Goal: Task Accomplishment & Management: Complete application form

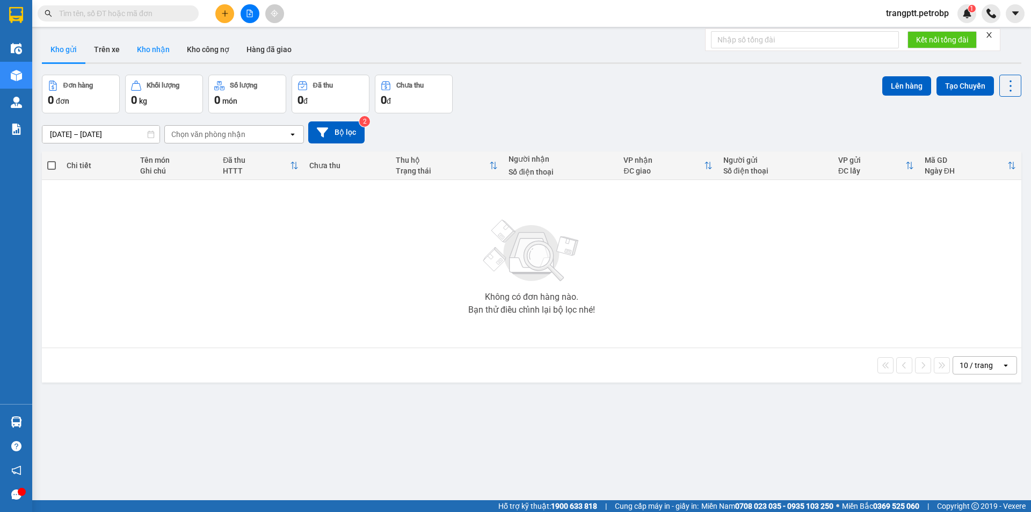
click at [150, 50] on button "Kho nhận" at bounding box center [153, 50] width 50 height 26
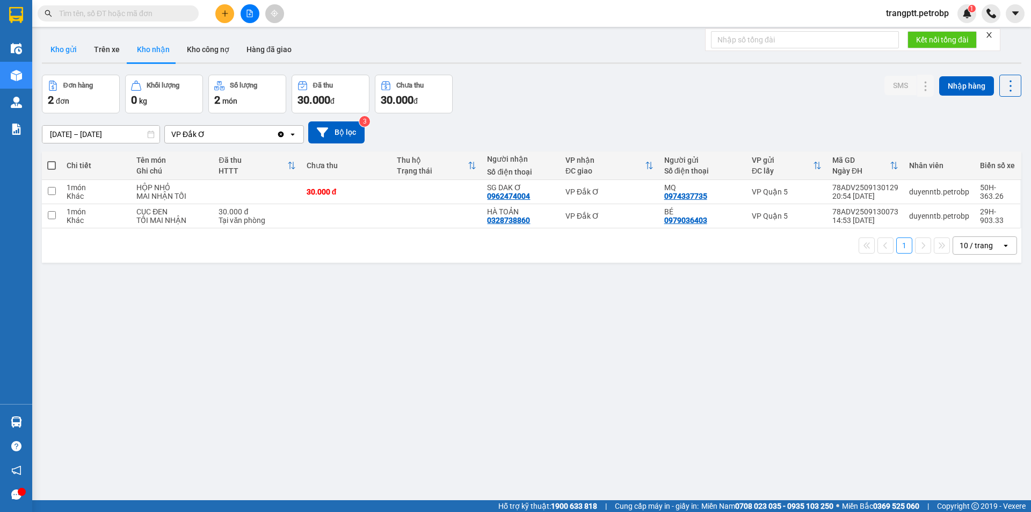
click at [54, 43] on button "Kho gửi" at bounding box center [64, 50] width 44 height 26
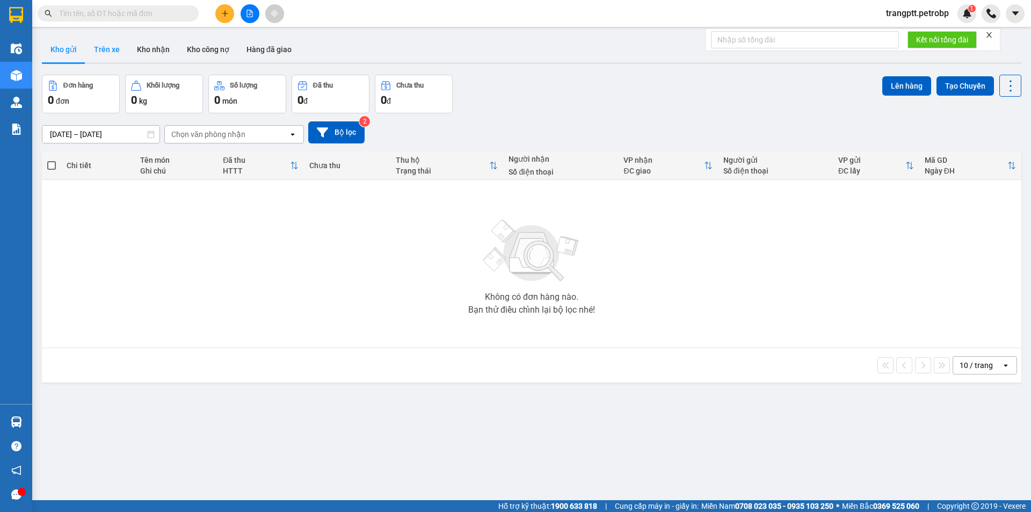
click at [106, 41] on button "Trên xe" at bounding box center [106, 50] width 43 height 26
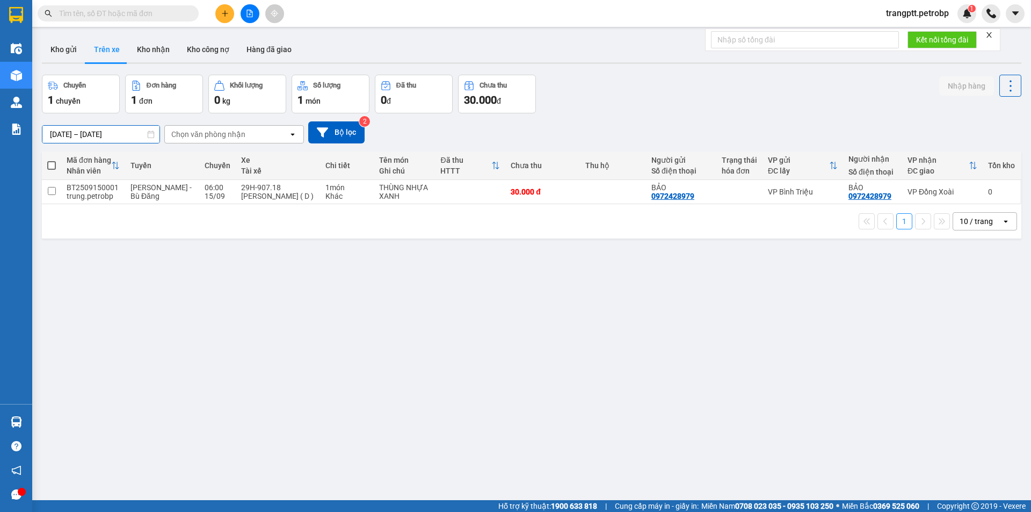
click at [102, 131] on input "[DATE] – [DATE]" at bounding box center [100, 134] width 117 height 17
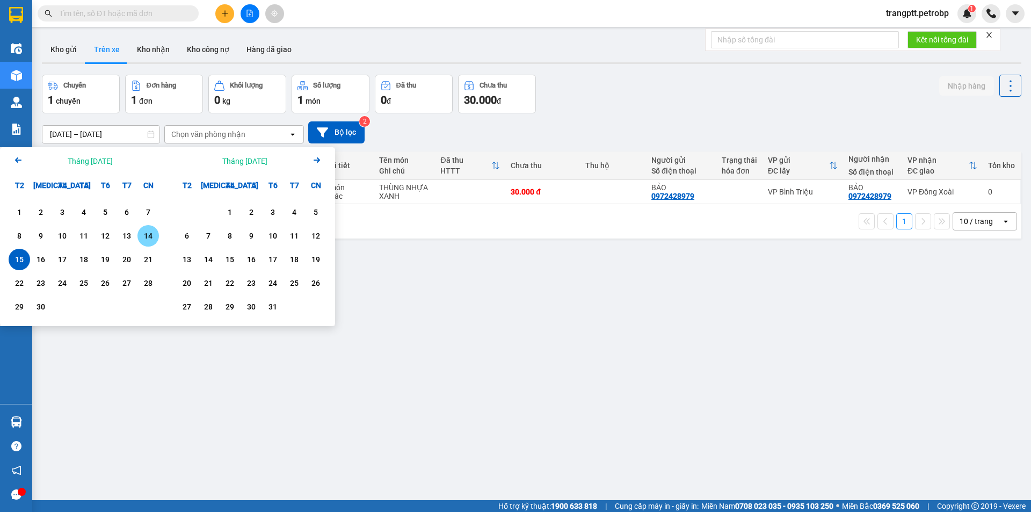
click at [146, 233] on div "14" at bounding box center [148, 235] width 15 height 13
click at [21, 259] on div "15" at bounding box center [19, 259] width 15 height 13
type input "[DATE] – [DATE]"
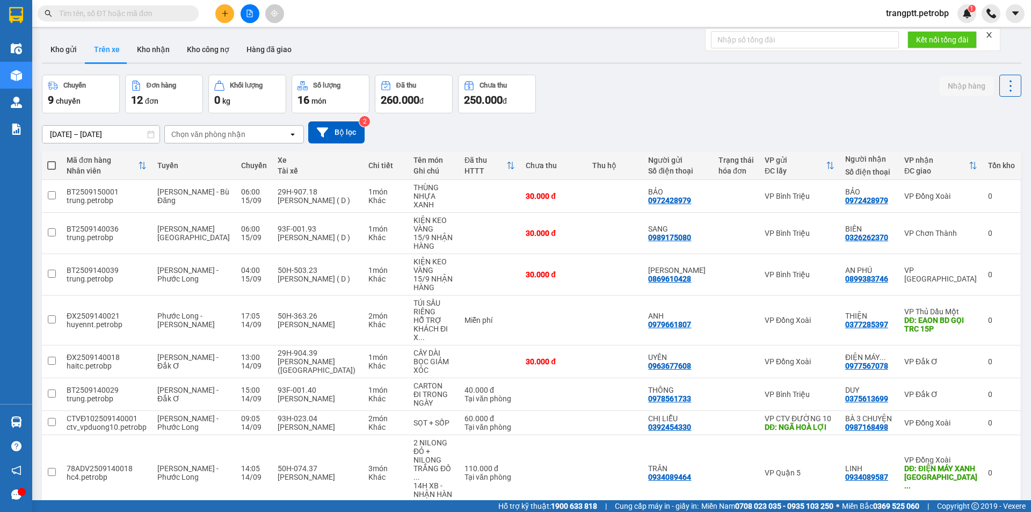
click at [221, 127] on div "Chọn văn phòng nhận" at bounding box center [227, 134] width 124 height 17
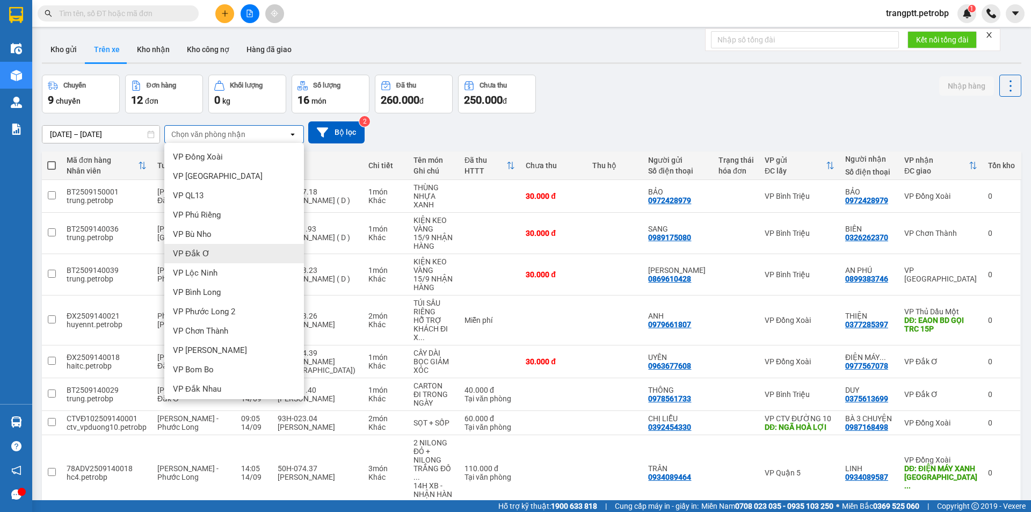
click at [204, 251] on span "VP Đắk Ơ" at bounding box center [191, 253] width 37 height 11
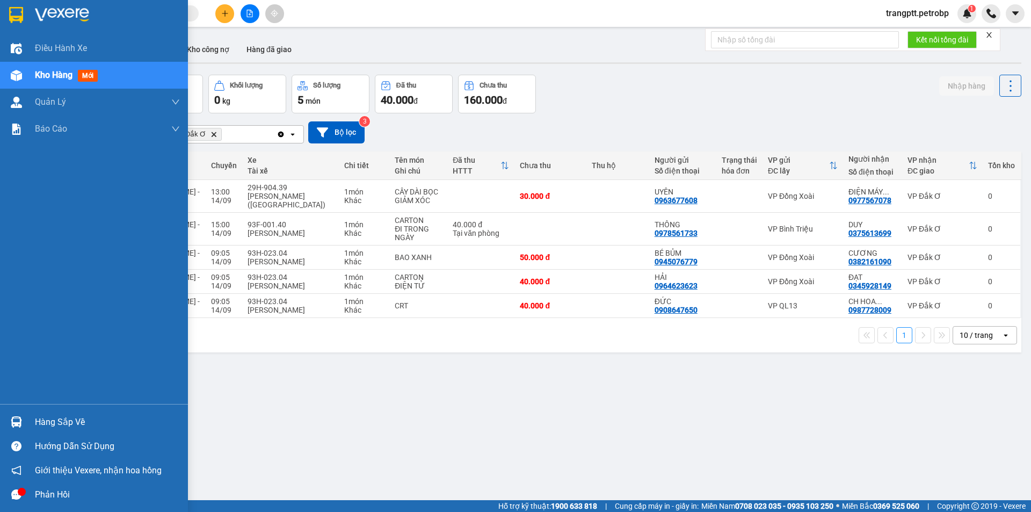
drag, startPoint x: 64, startPoint y: 422, endPoint x: 108, endPoint y: 428, distance: 44.0
click at [66, 422] on div "Hàng sắp về" at bounding box center [107, 422] width 145 height 16
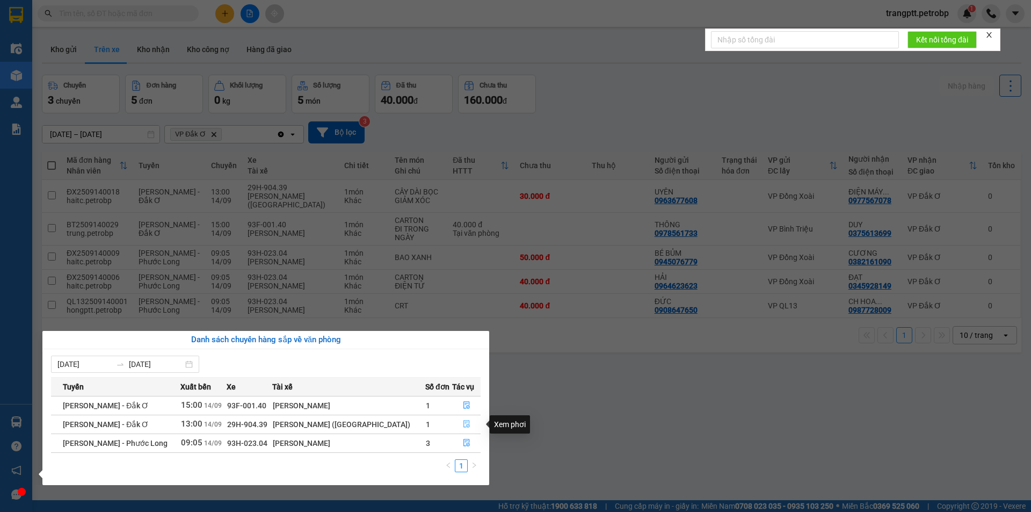
click at [464, 423] on icon "file-done" at bounding box center [467, 424] width 8 height 8
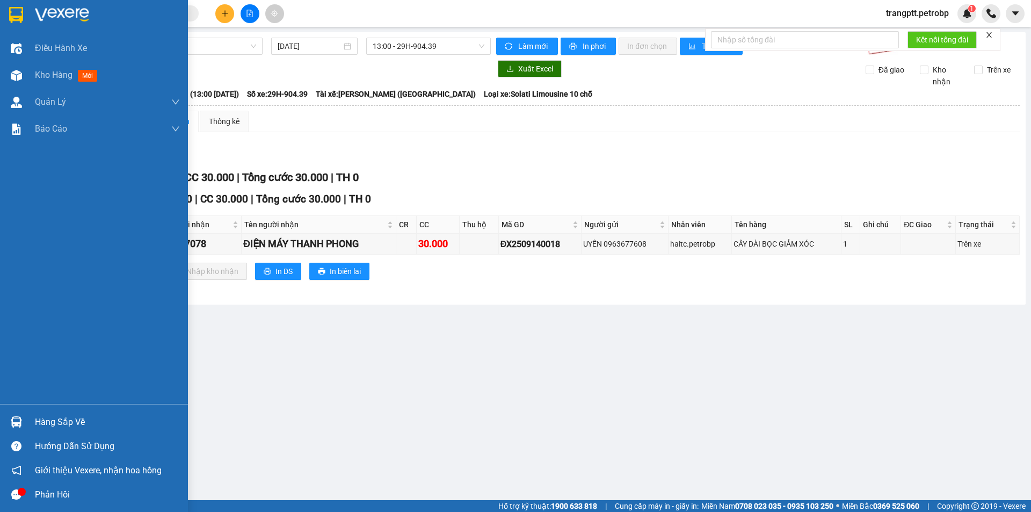
drag, startPoint x: 63, startPoint y: 422, endPoint x: 385, endPoint y: 491, distance: 329.1
click at [67, 423] on div "Hàng sắp về" at bounding box center [107, 422] width 145 height 16
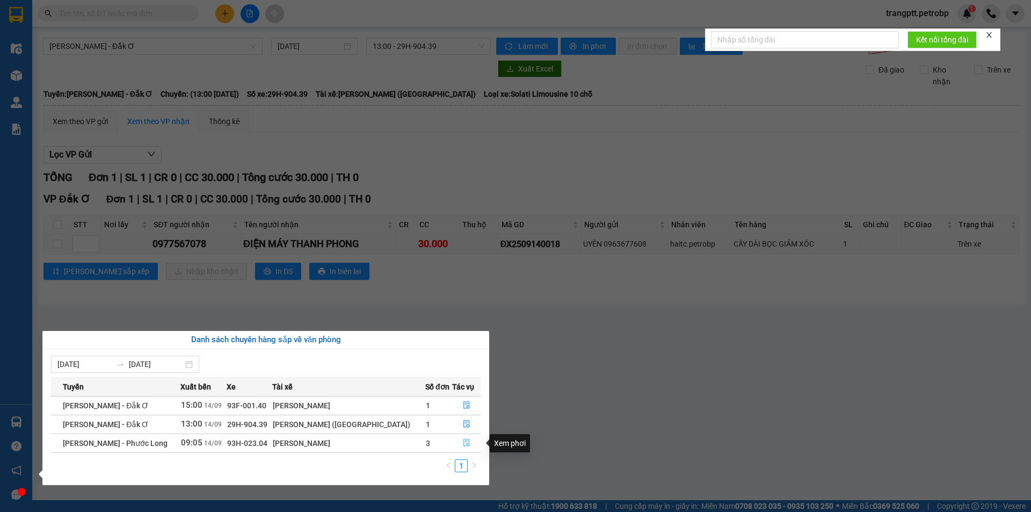
click at [464, 443] on icon "file-done" at bounding box center [467, 443] width 8 height 8
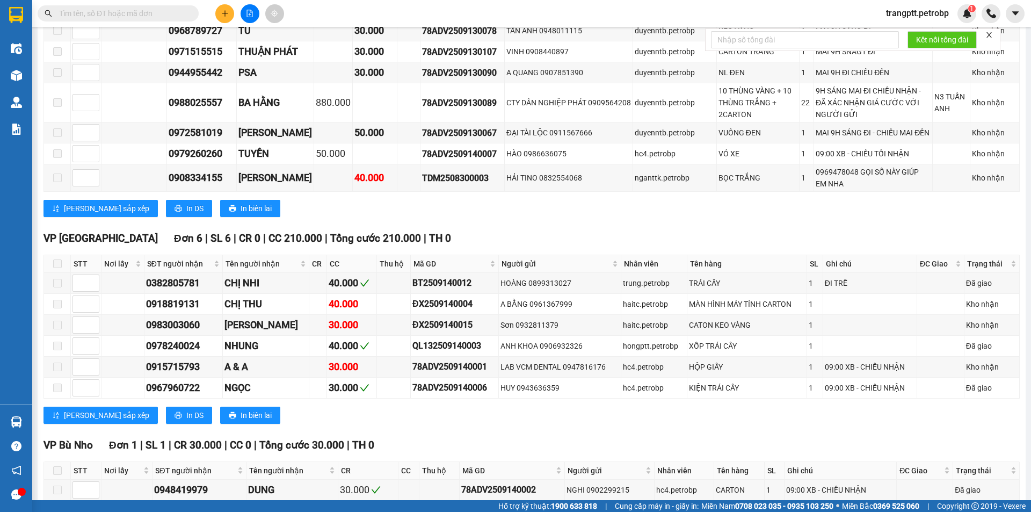
scroll to position [880, 0]
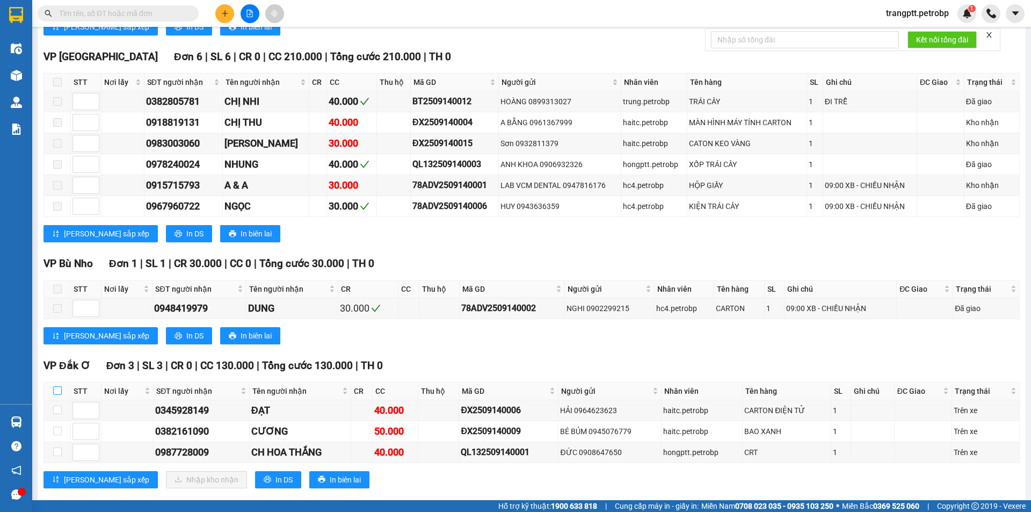
click at [57, 386] on input "checkbox" at bounding box center [57, 390] width 9 height 9
checkbox input "true"
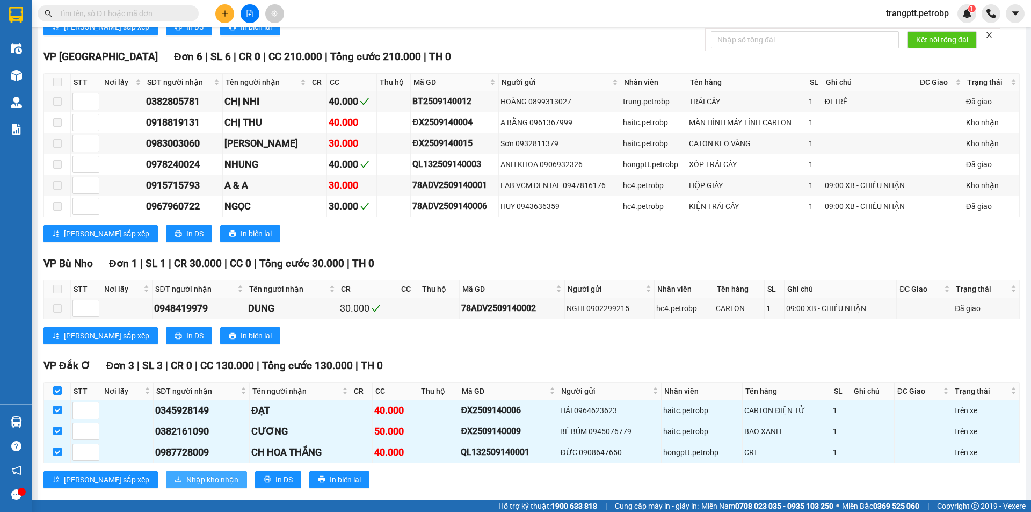
click at [186, 474] on span "Nhập kho nhận" at bounding box center [212, 480] width 52 height 12
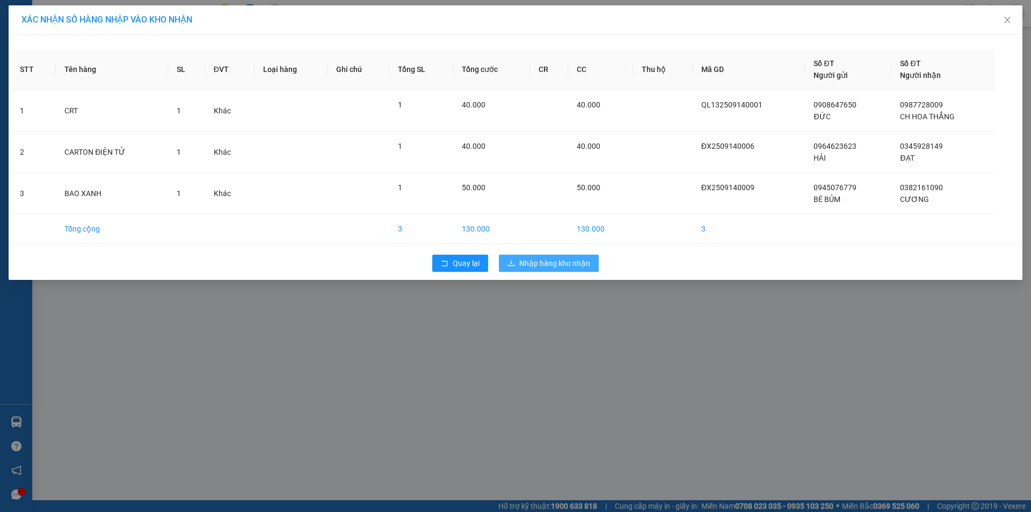
click at [540, 264] on span "Nhập hàng kho nhận" at bounding box center [554, 263] width 71 height 12
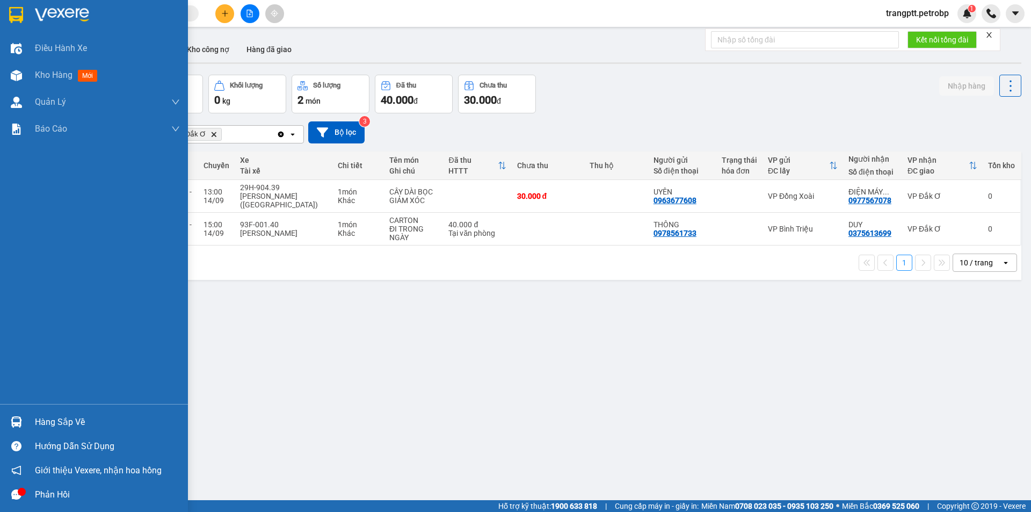
click at [64, 421] on div "Hàng sắp về" at bounding box center [107, 422] width 145 height 16
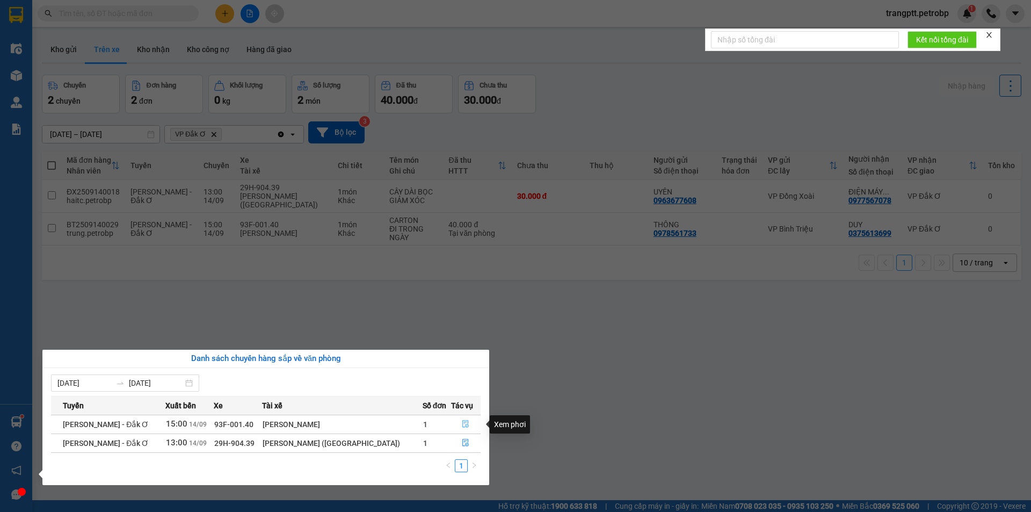
click at [462, 425] on icon "file-done" at bounding box center [466, 424] width 8 height 8
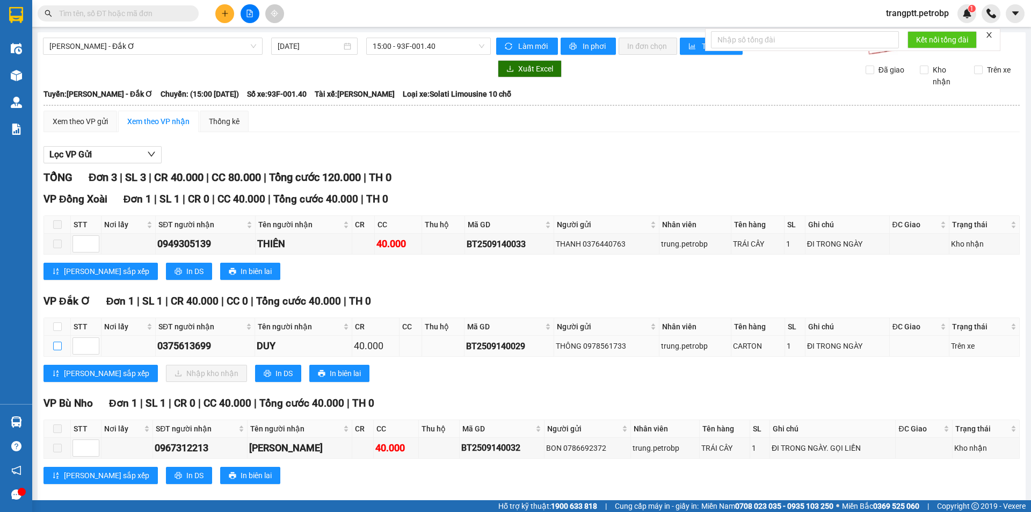
click at [59, 349] on input "checkbox" at bounding box center [57, 346] width 9 height 9
checkbox input "true"
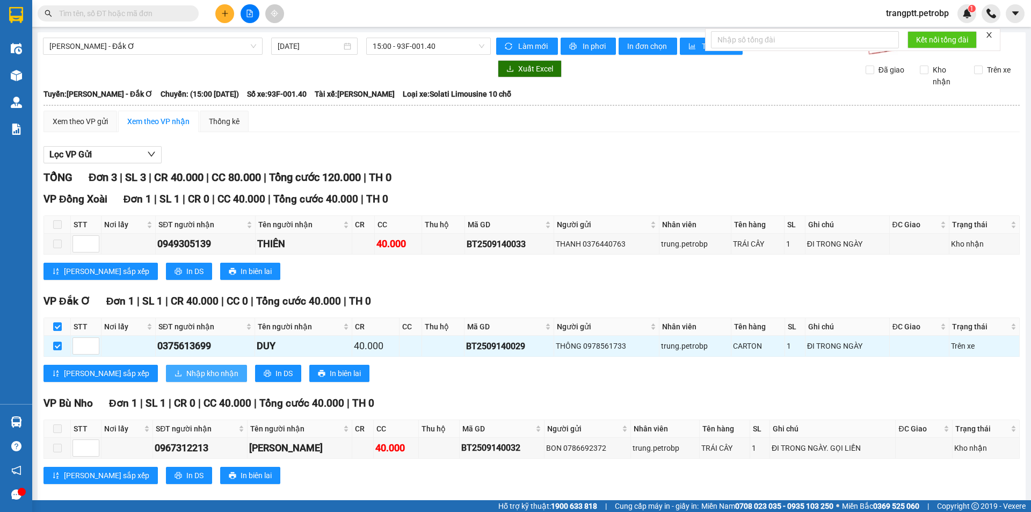
click at [186, 370] on span "Nhập kho nhận" at bounding box center [212, 373] width 52 height 12
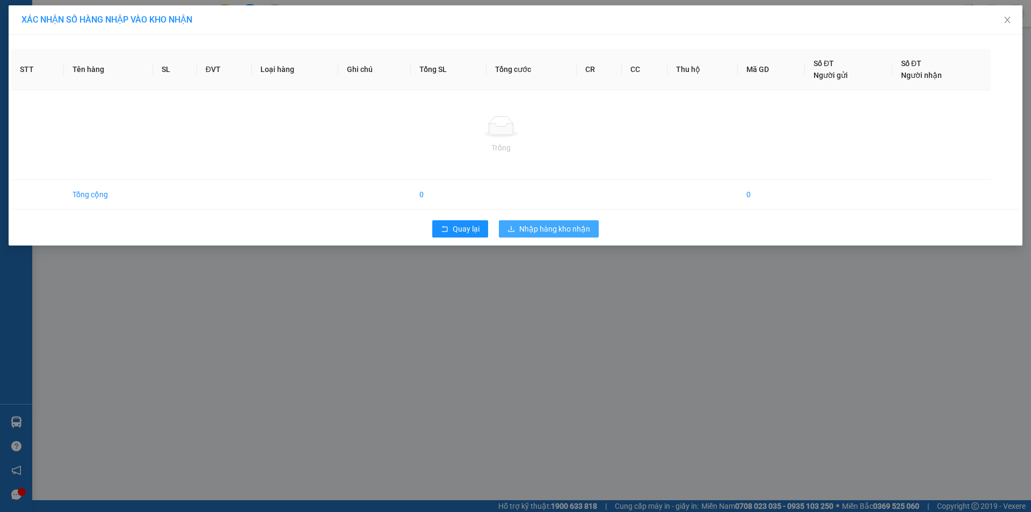
click at [538, 228] on div "XÁC NHẬN SỐ HÀNG NHẬP VÀO KHO NHẬN STT Tên hàng SL ĐVT Loại hàng Ghi chú Tổng S…" at bounding box center [515, 256] width 1031 height 512
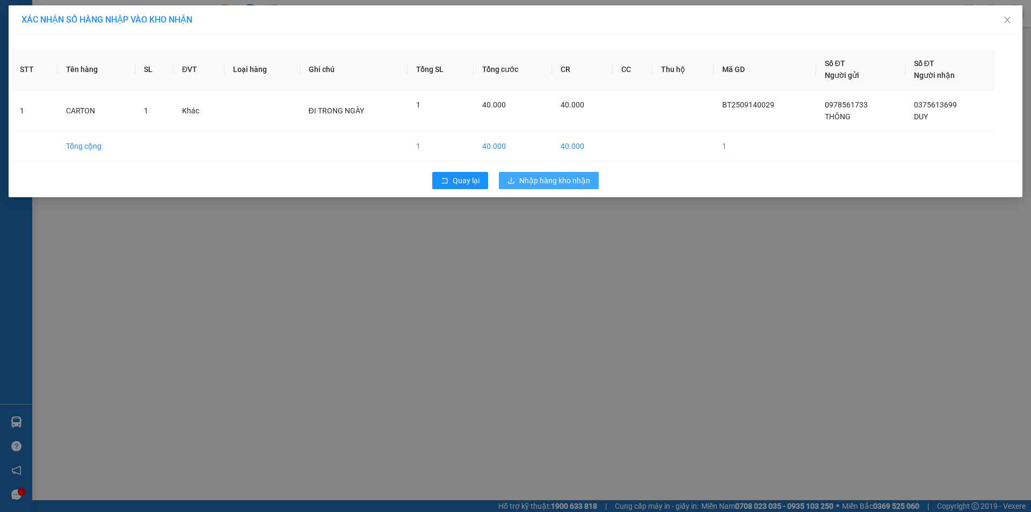
click at [538, 175] on span "Nhập hàng kho nhận" at bounding box center [554, 181] width 71 height 12
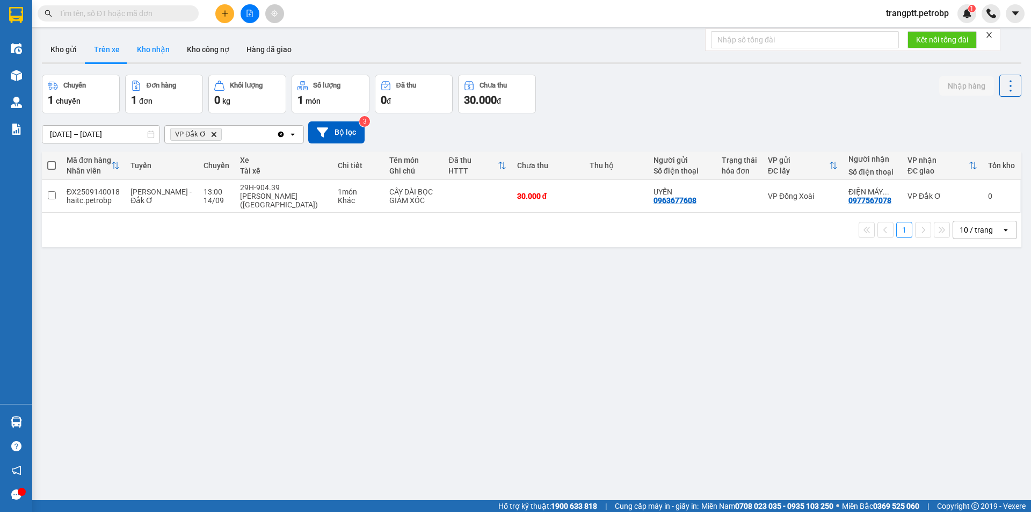
click at [150, 45] on button "Kho nhận" at bounding box center [153, 50] width 50 height 26
type input "[DATE] – [DATE]"
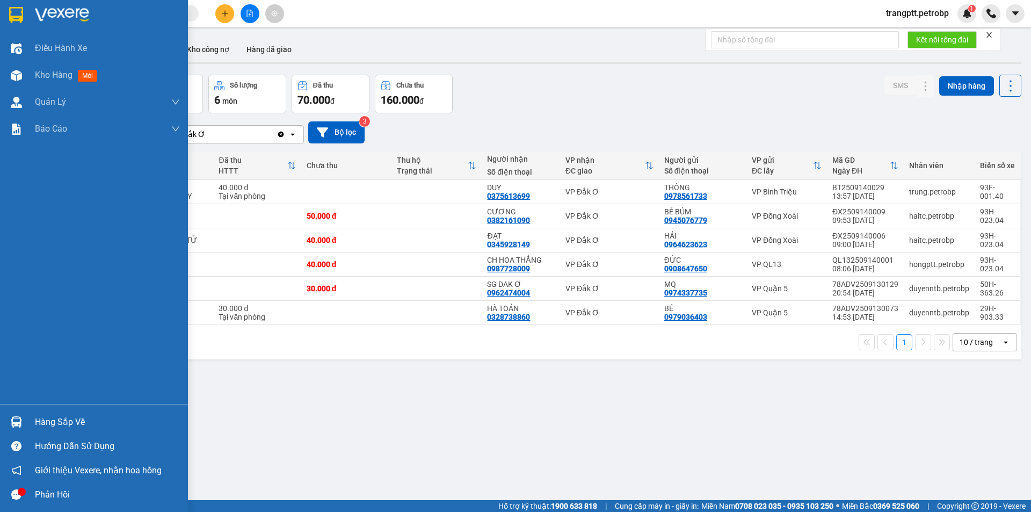
click at [57, 421] on div "Hàng sắp về" at bounding box center [107, 422] width 145 height 16
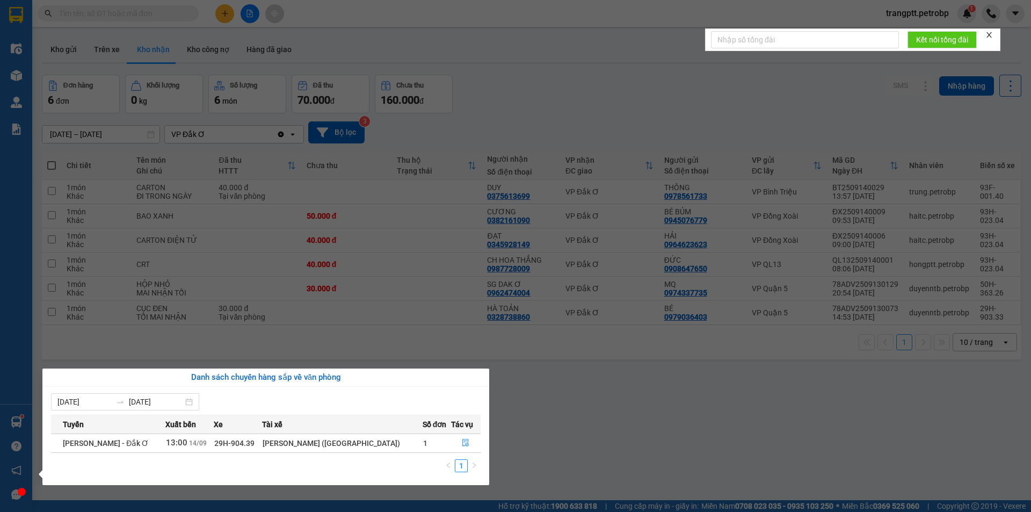
click at [549, 418] on section "Kết quả tìm kiếm ( 0 ) Bộ lọc No Data trangptt.petrobp 1 Điều hành xe Kho hàng …" at bounding box center [515, 256] width 1031 height 512
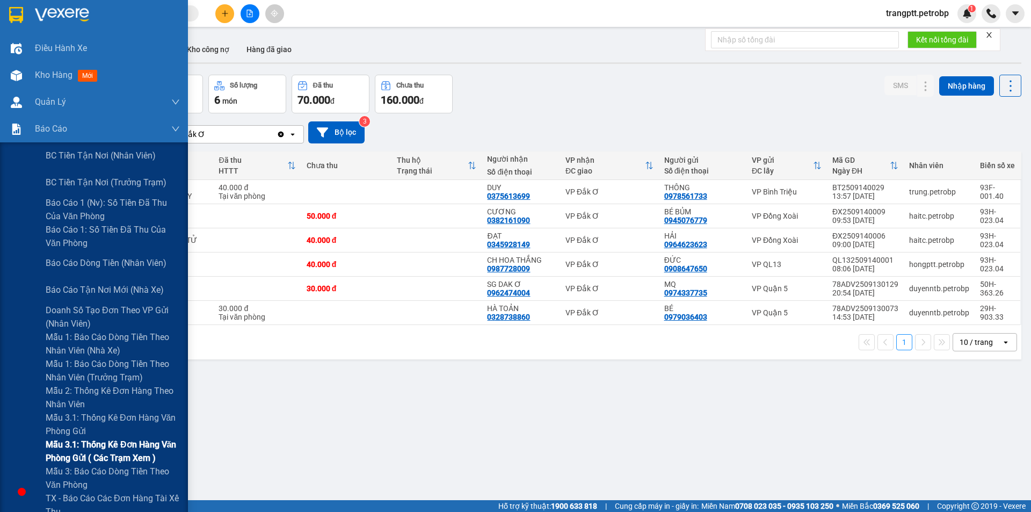
click at [121, 444] on span "Mẫu 3.1: Thống kê đơn hàng văn phòng gửi ( các trạm xem )" at bounding box center [113, 451] width 134 height 27
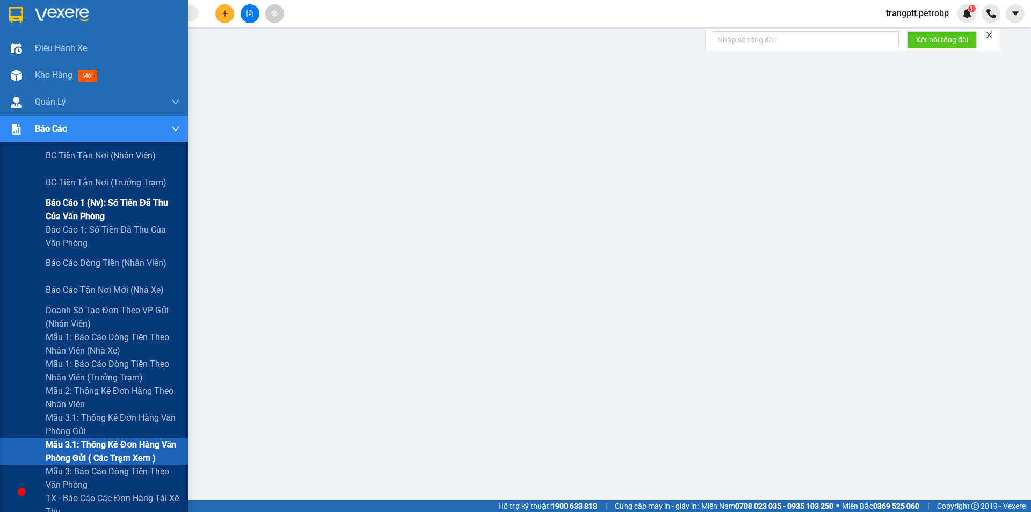
click at [91, 201] on span "Báo cáo 1 (nv): Số tiền đã thu của văn phòng" at bounding box center [113, 209] width 134 height 27
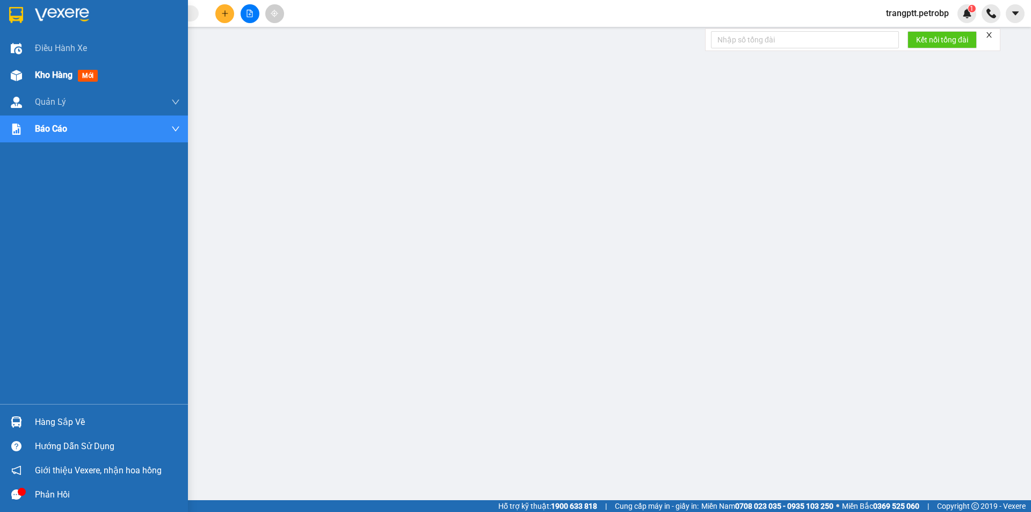
click at [18, 69] on div at bounding box center [16, 75] width 19 height 19
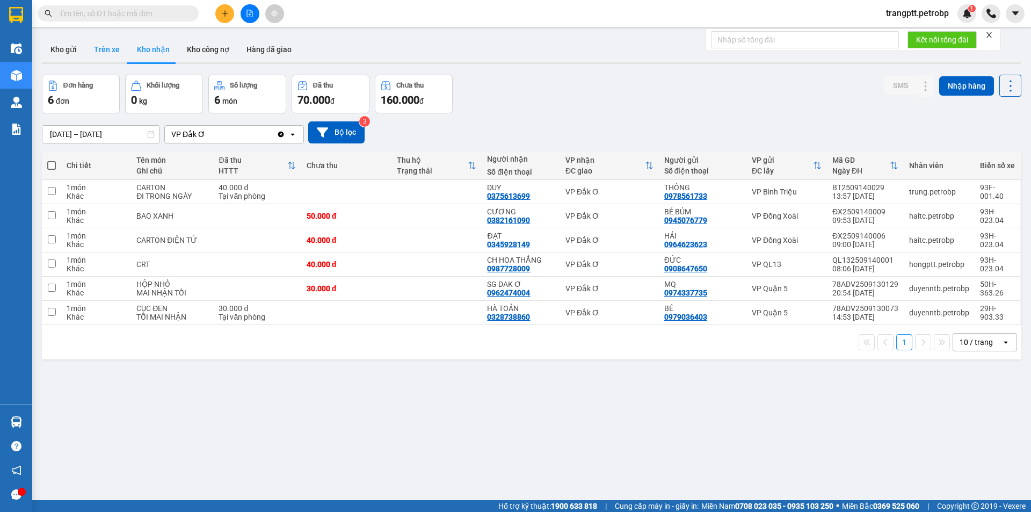
click at [109, 46] on button "Trên xe" at bounding box center [106, 50] width 43 height 26
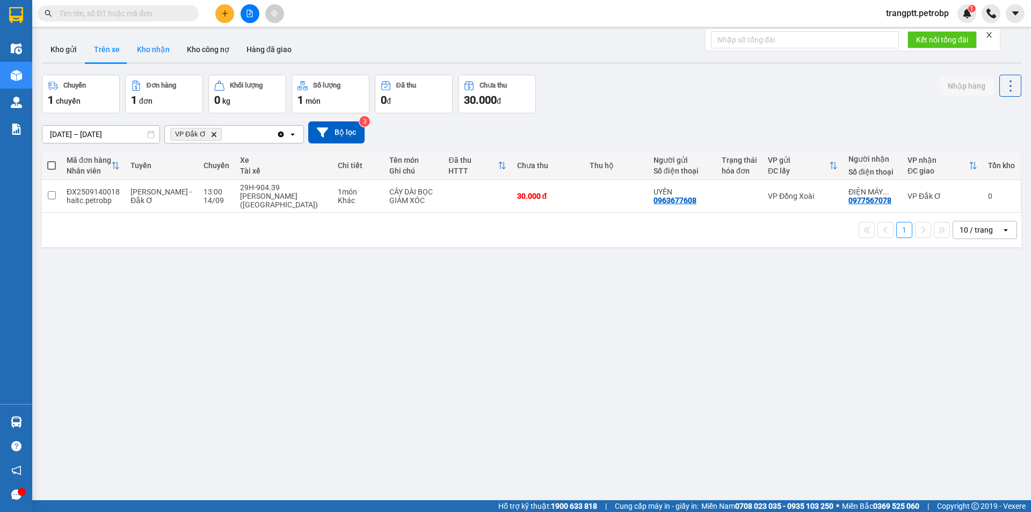
click at [153, 48] on button "Kho nhận" at bounding box center [153, 50] width 50 height 26
type input "[DATE] – [DATE]"
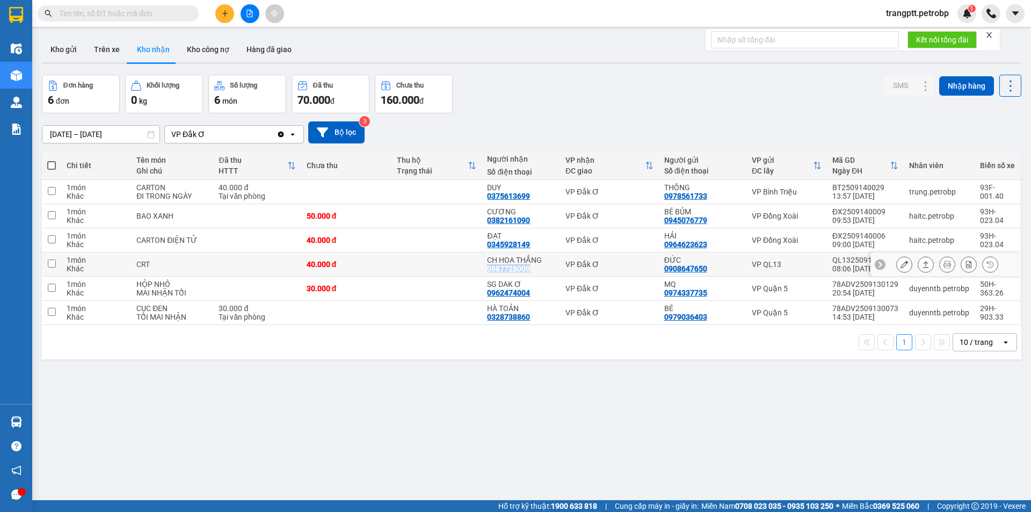
drag, startPoint x: 481, startPoint y: 269, endPoint x: 529, endPoint y: 271, distance: 47.9
click at [529, 271] on td "CH HOA THẮNG 0987728009" at bounding box center [521, 264] width 78 height 24
checkbox input "true"
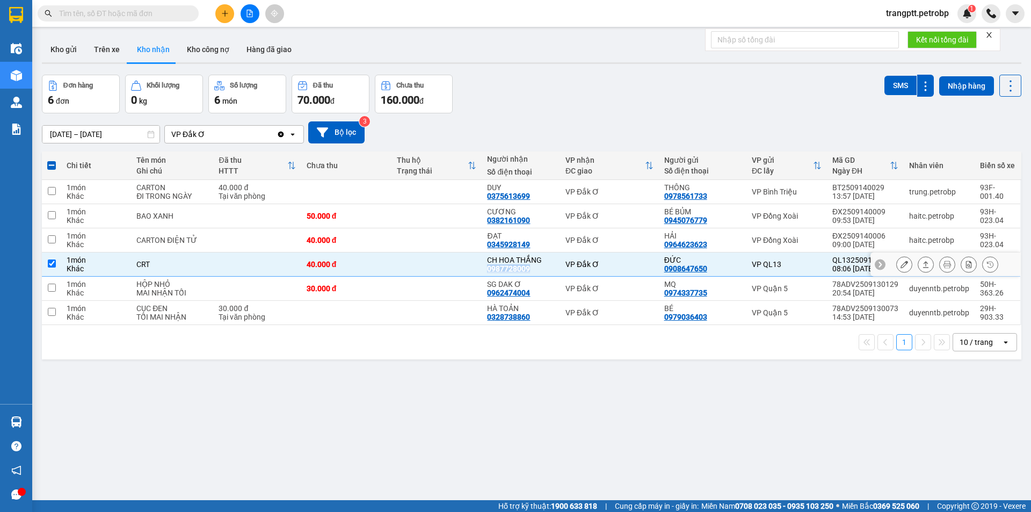
copy div "0987728009"
drag, startPoint x: 484, startPoint y: 243, endPoint x: 530, endPoint y: 247, distance: 45.8
click at [530, 247] on div "ĐẠT 0345928149" at bounding box center [520, 240] width 67 height 17
checkbox input "true"
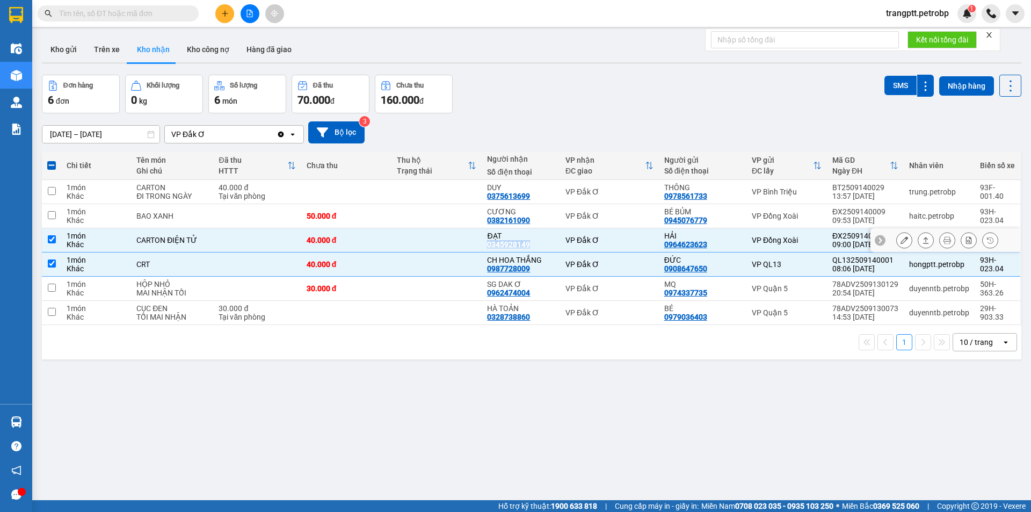
copy div "0345928149"
click at [464, 112] on div "Đơn hàng 6 đơn Khối lượng 0 kg Số lượng 6 món Đã thu 70.000 đ Chưa thu 160.000 …" at bounding box center [532, 94] width 980 height 39
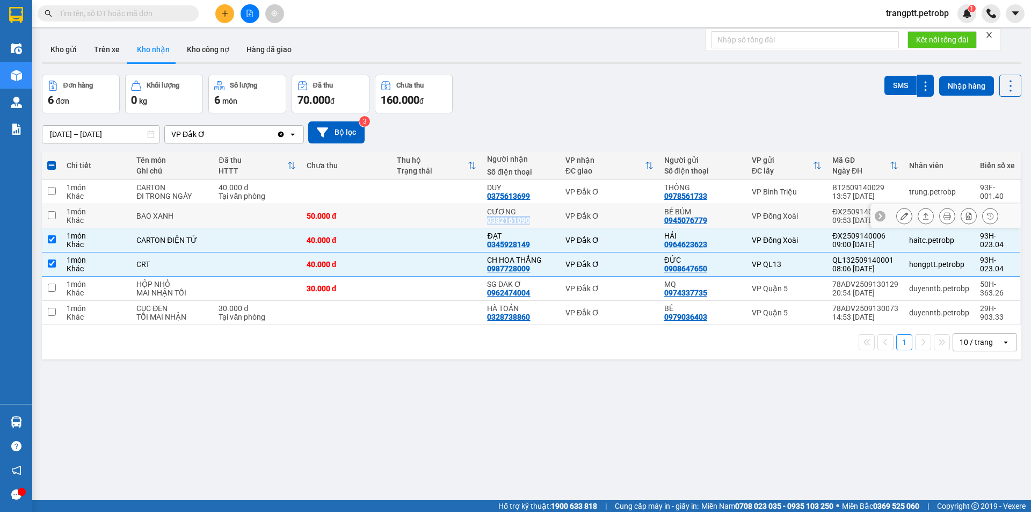
drag, startPoint x: 483, startPoint y: 216, endPoint x: 532, endPoint y: 220, distance: 48.5
click at [532, 220] on td "CƯƠNG 0382161090" at bounding box center [521, 216] width 78 height 24
checkbox input "true"
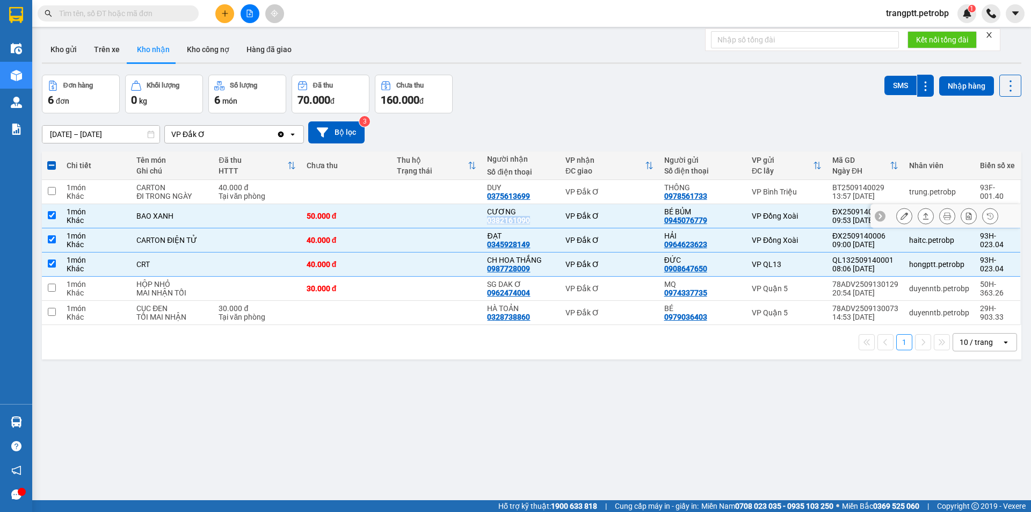
copy div "0382161090"
drag, startPoint x: 483, startPoint y: 193, endPoint x: 529, endPoint y: 195, distance: 45.7
click at [529, 195] on td "DUY 0375613699" at bounding box center [521, 192] width 78 height 24
checkbox input "true"
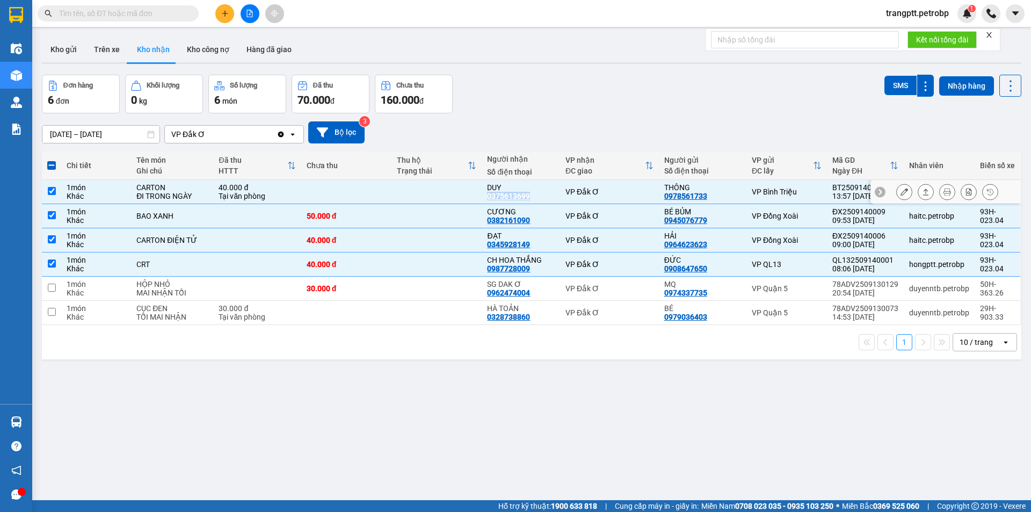
copy div "0375613699"
click at [52, 165] on span at bounding box center [51, 165] width 9 height 9
click at [52, 160] on input "checkbox" at bounding box center [52, 160] width 0 height 0
checkbox input "true"
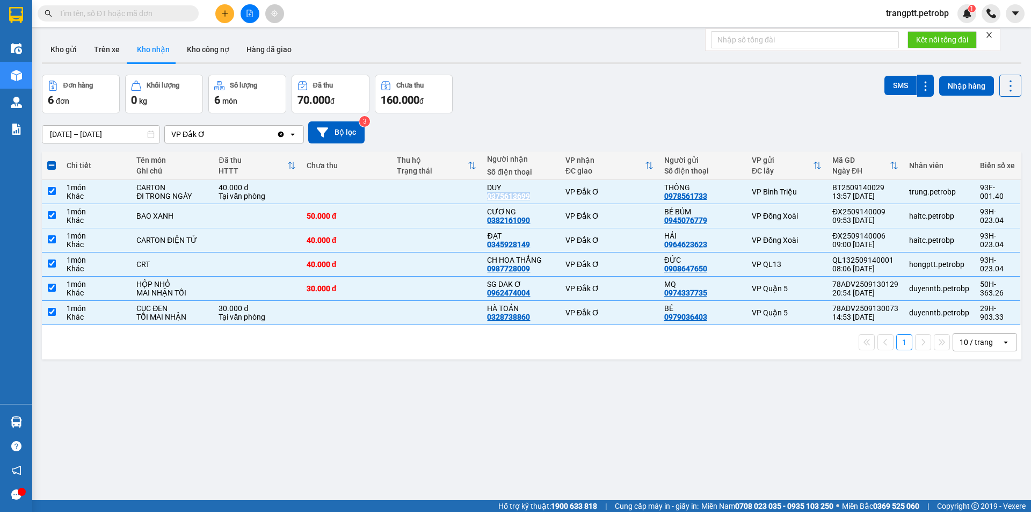
click at [52, 165] on span at bounding box center [51, 165] width 9 height 9
click at [52, 160] on input "checkbox" at bounding box center [52, 160] width 0 height 0
click at [52, 165] on span at bounding box center [51, 165] width 9 height 9
click at [52, 160] on input "checkbox" at bounding box center [52, 160] width 0 height 0
checkbox input "false"
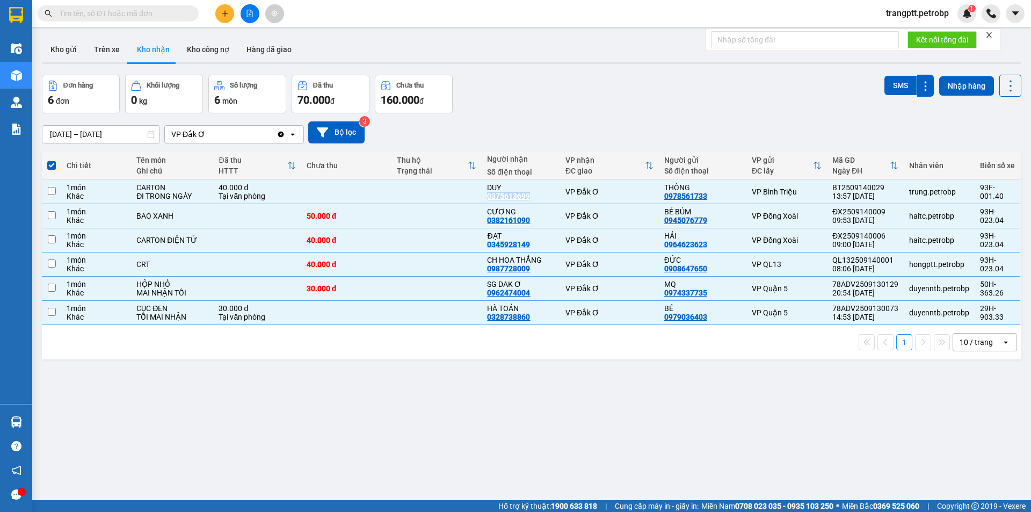
checkbox input "false"
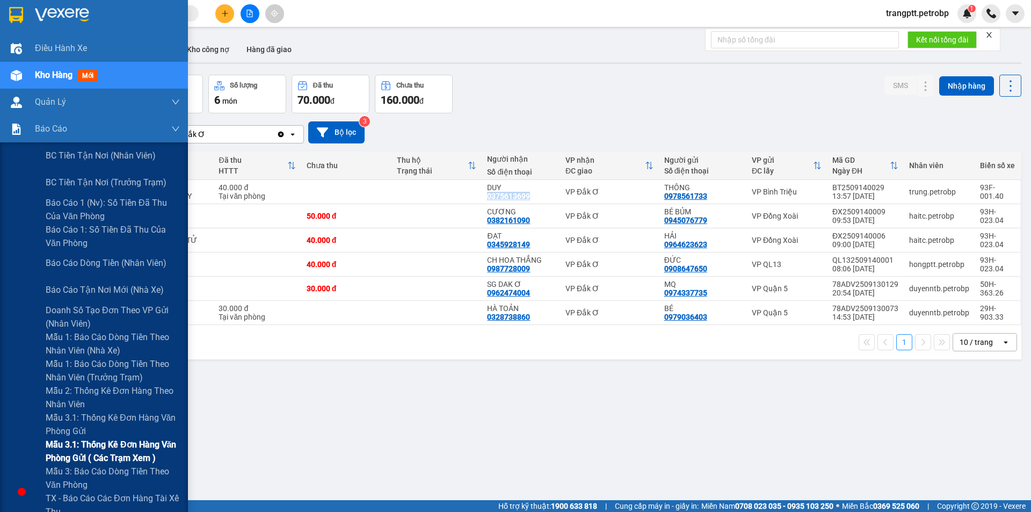
click at [100, 443] on span "Mẫu 3.1: Thống kê đơn hàng văn phòng gửi ( các trạm xem )" at bounding box center [113, 451] width 134 height 27
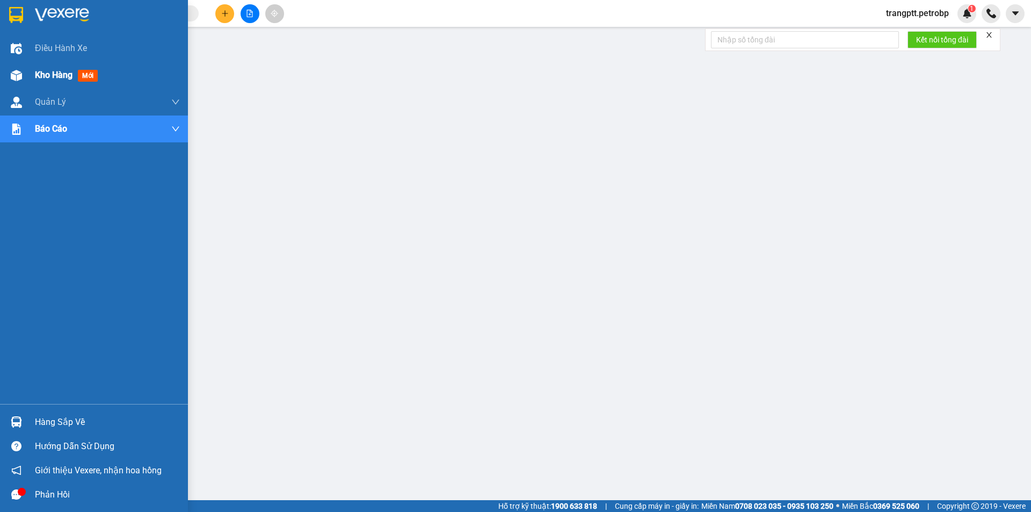
click at [47, 73] on span "Kho hàng" at bounding box center [54, 75] width 38 height 10
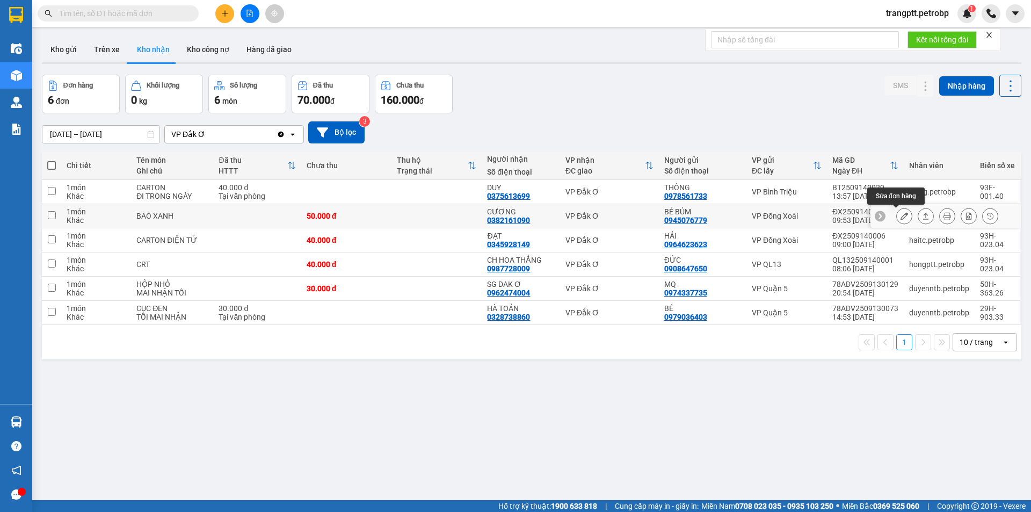
click at [901, 213] on icon at bounding box center [905, 216] width 8 height 8
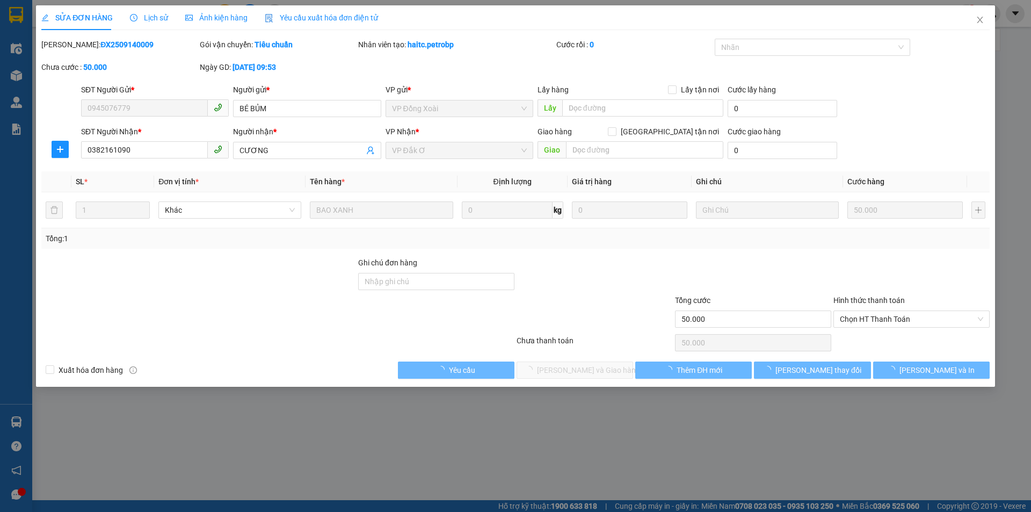
type input "0945076779"
type input "BÉ BỦM"
type input "0382161090"
type input "CƯƠNG"
type input "50.000"
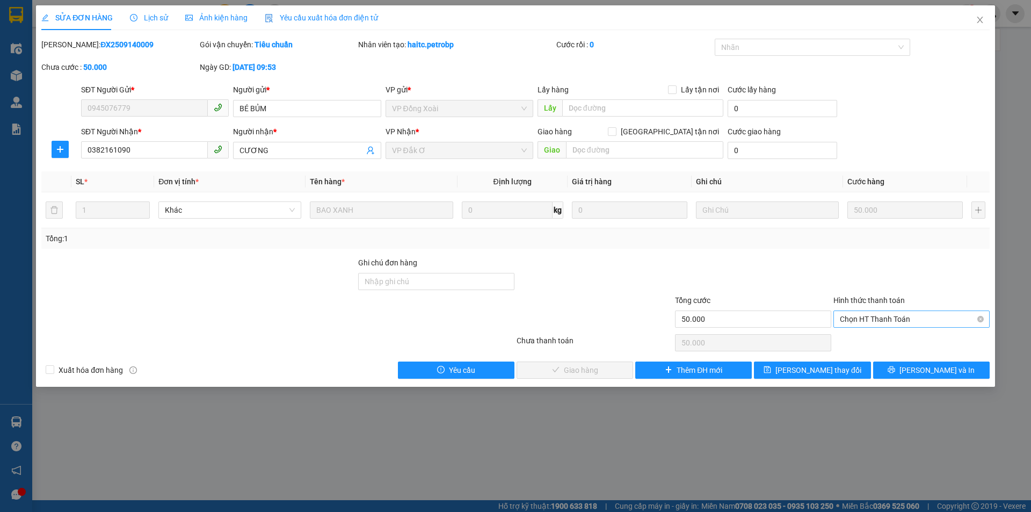
drag, startPoint x: 869, startPoint y: 314, endPoint x: 869, endPoint y: 326, distance: 11.3
click at [869, 318] on span "Chọn HT Thanh Toán" at bounding box center [911, 319] width 143 height 16
click at [872, 340] on div "Tại văn phòng" at bounding box center [911, 341] width 143 height 12
type input "0"
click at [561, 372] on span "[PERSON_NAME] và Giao hàng" at bounding box center [588, 370] width 103 height 12
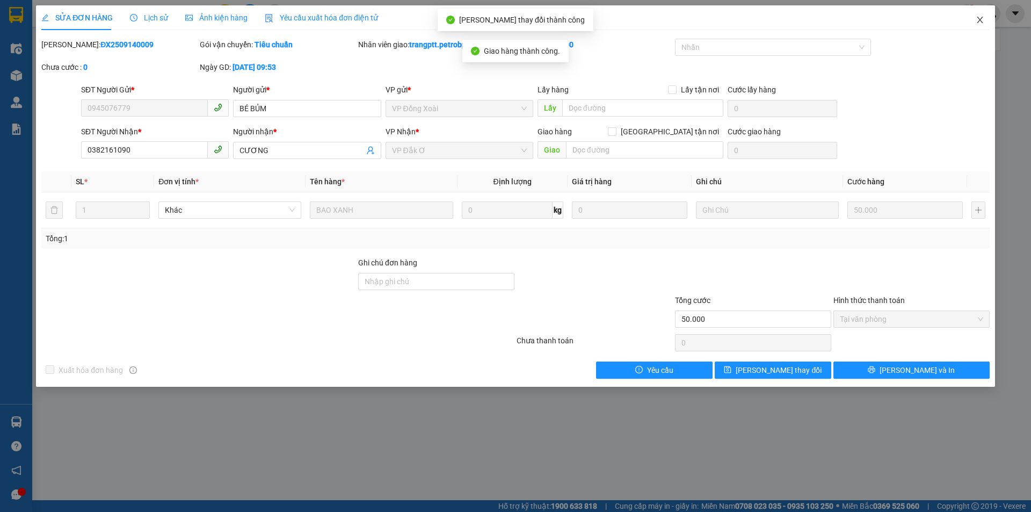
click at [981, 17] on icon "close" at bounding box center [980, 20] width 9 height 9
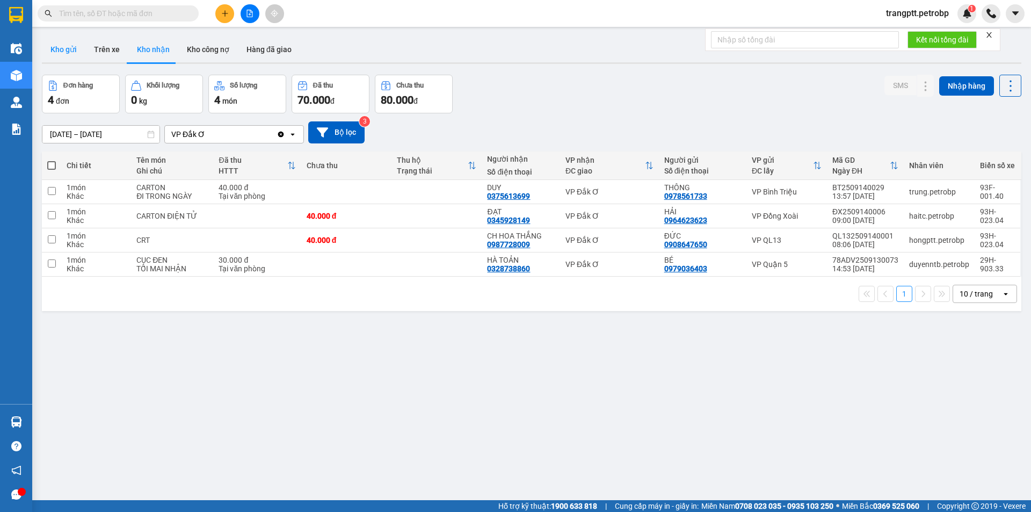
click at [73, 50] on button "Kho gửi" at bounding box center [64, 50] width 44 height 26
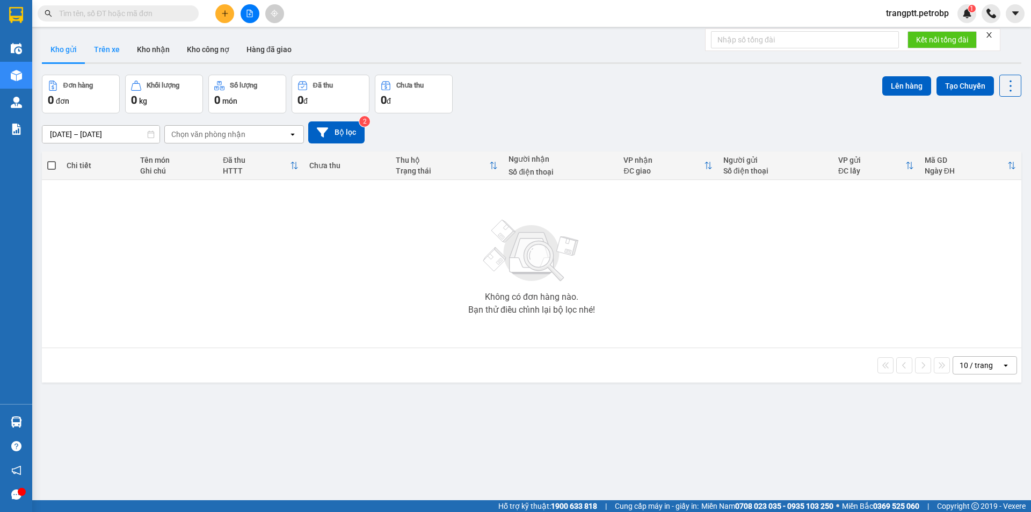
click at [99, 49] on button "Trên xe" at bounding box center [106, 50] width 43 height 26
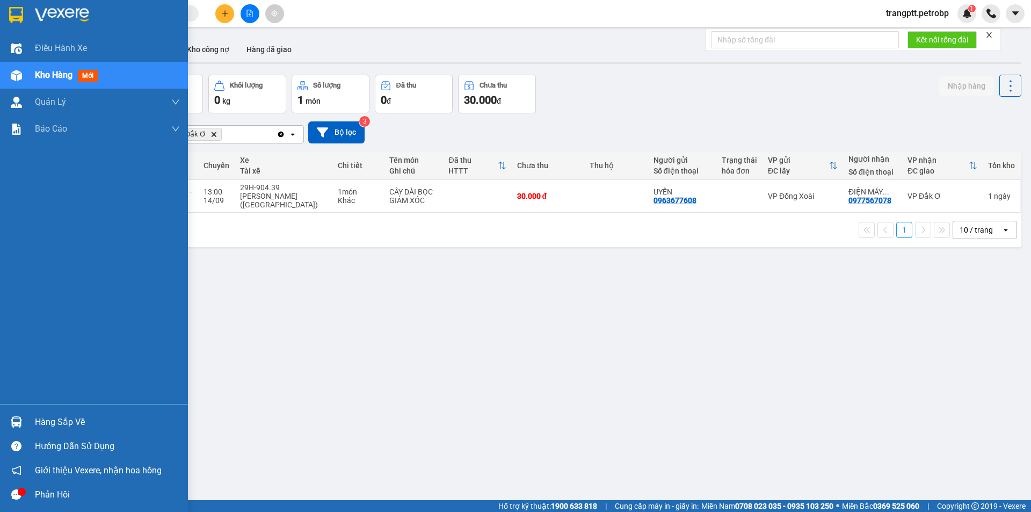
click at [23, 416] on div at bounding box center [16, 422] width 19 height 19
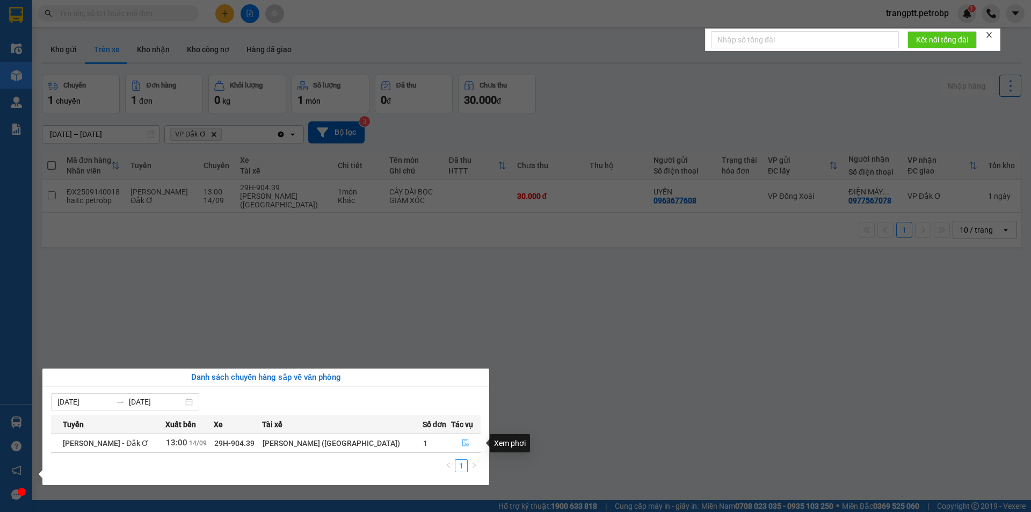
click at [466, 444] on icon "file-done" at bounding box center [466, 443] width 8 height 8
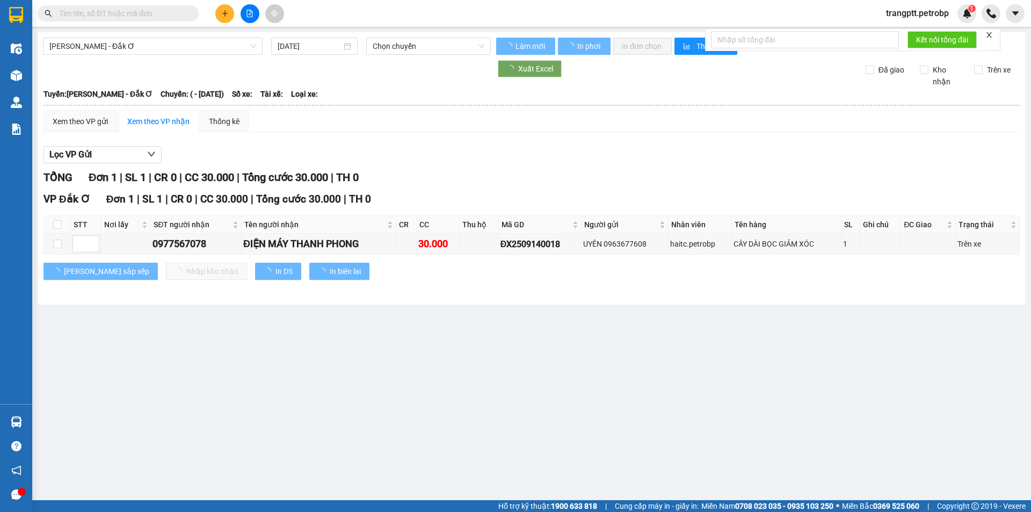
type input "[DATE]"
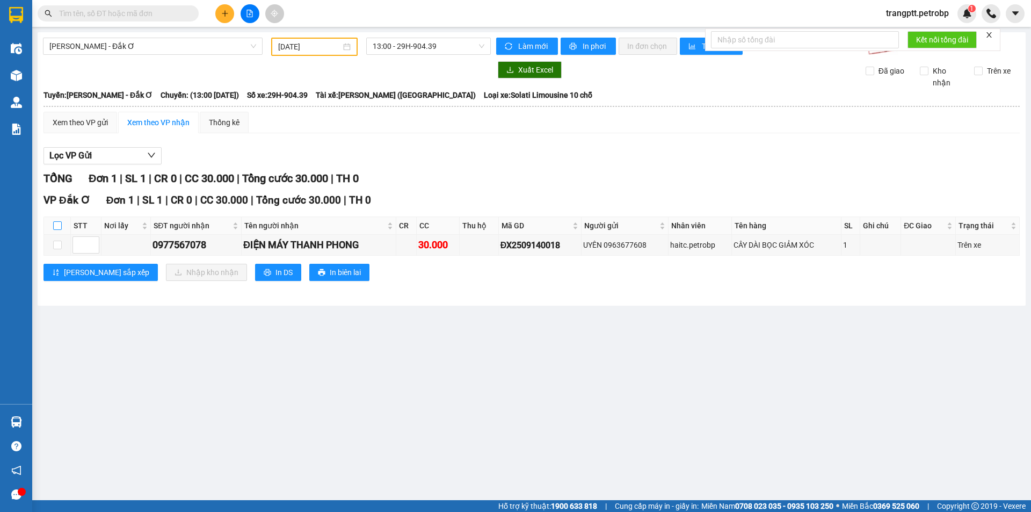
click at [60, 225] on input "checkbox" at bounding box center [57, 225] width 9 height 9
checkbox input "true"
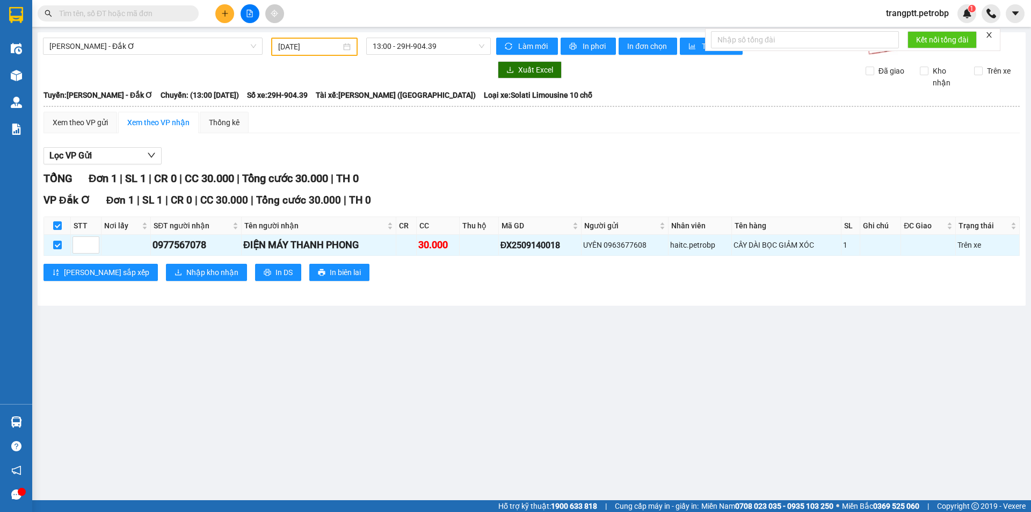
click at [298, 362] on main "[PERSON_NAME] - Đắk Ơ [DATE] 13:00 - 29H-904.39 Làm mới In phơi In đơn chọn Thố…" at bounding box center [515, 250] width 1031 height 500
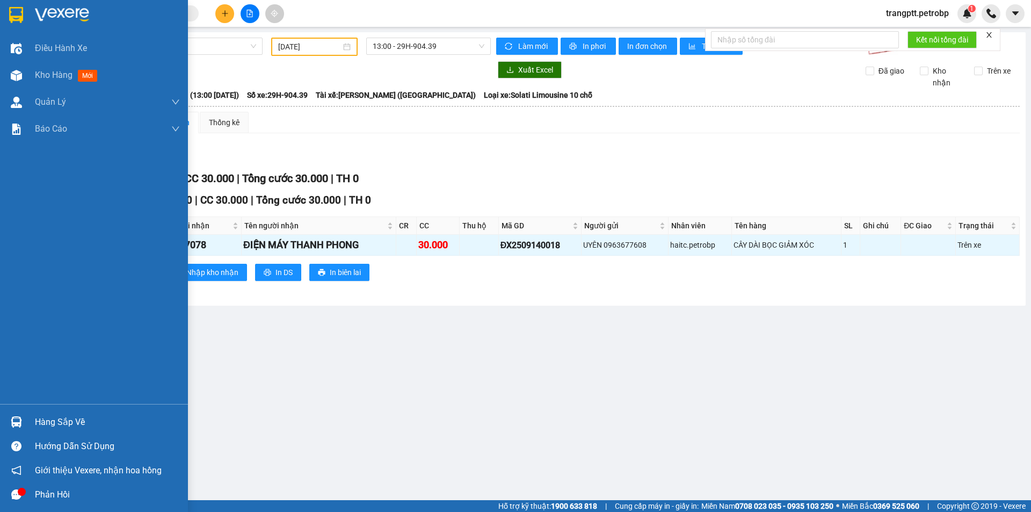
click at [63, 423] on div "Hàng sắp về" at bounding box center [107, 422] width 145 height 16
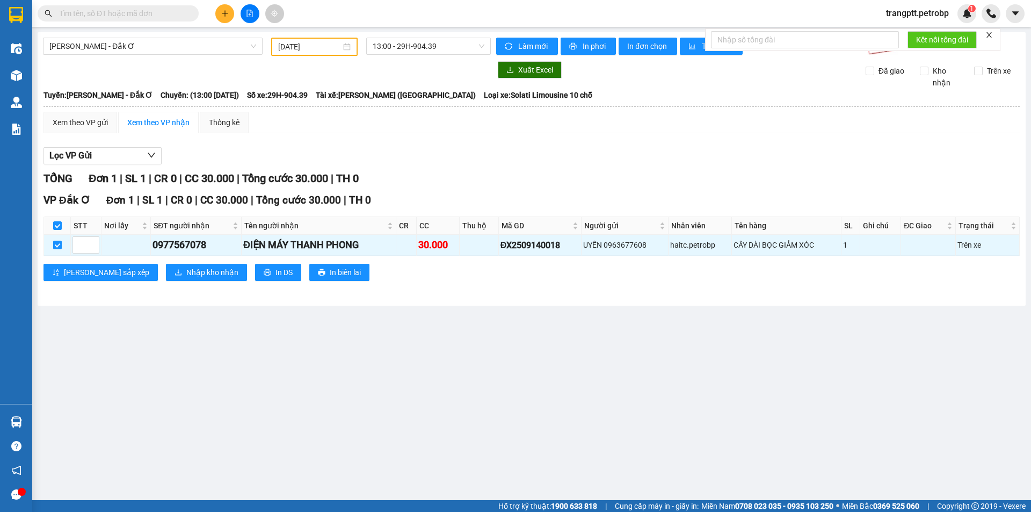
click at [421, 331] on section "Kết quả tìm kiếm ( 0 ) Bộ lọc No Data trangptt.petrobp 1 Điều hành xe Kho hàng …" at bounding box center [515, 256] width 1031 height 512
click at [57, 223] on input "checkbox" at bounding box center [57, 225] width 9 height 9
checkbox input "false"
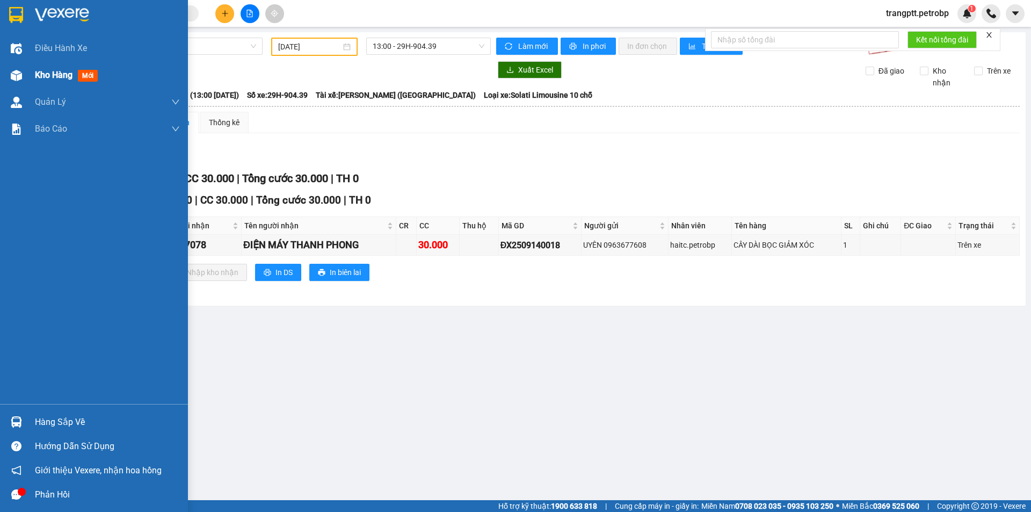
click at [23, 73] on div at bounding box center [16, 75] width 19 height 19
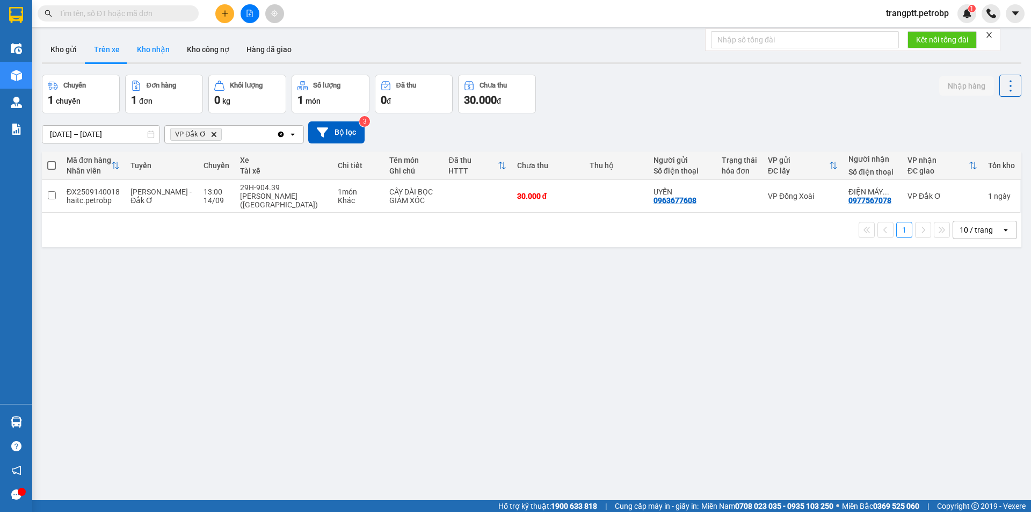
click at [152, 54] on button "Kho nhận" at bounding box center [153, 50] width 50 height 26
type input "[DATE] – [DATE]"
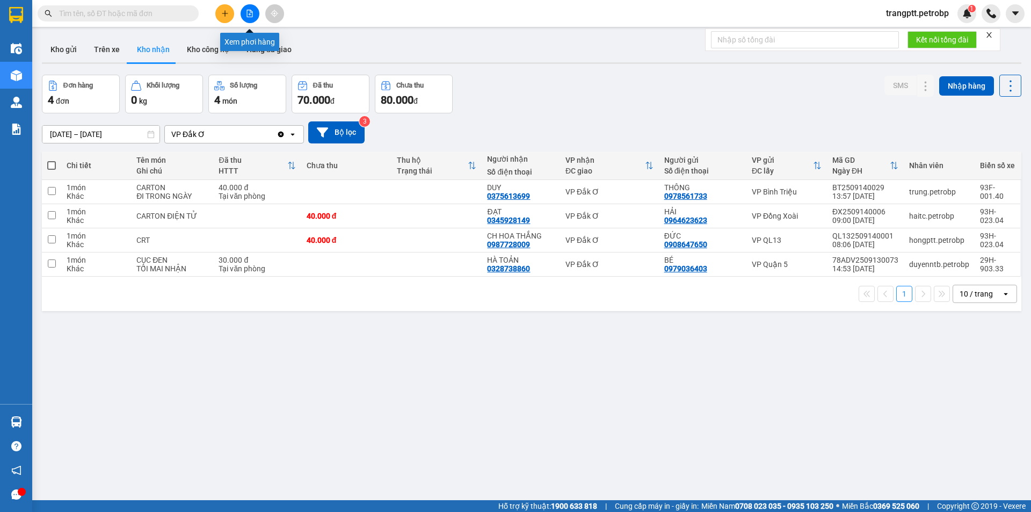
click at [252, 11] on icon "file-add" at bounding box center [250, 14] width 8 height 8
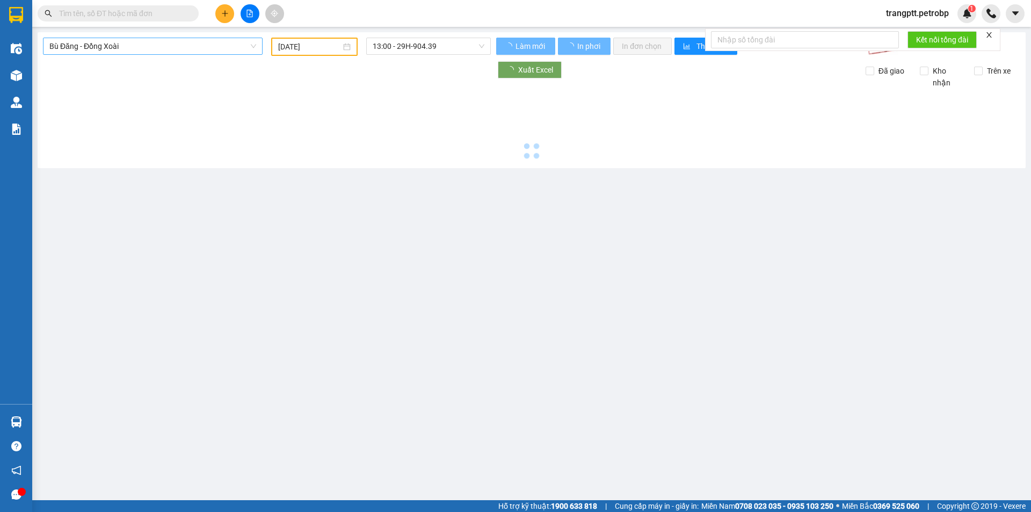
type input "[DATE]"
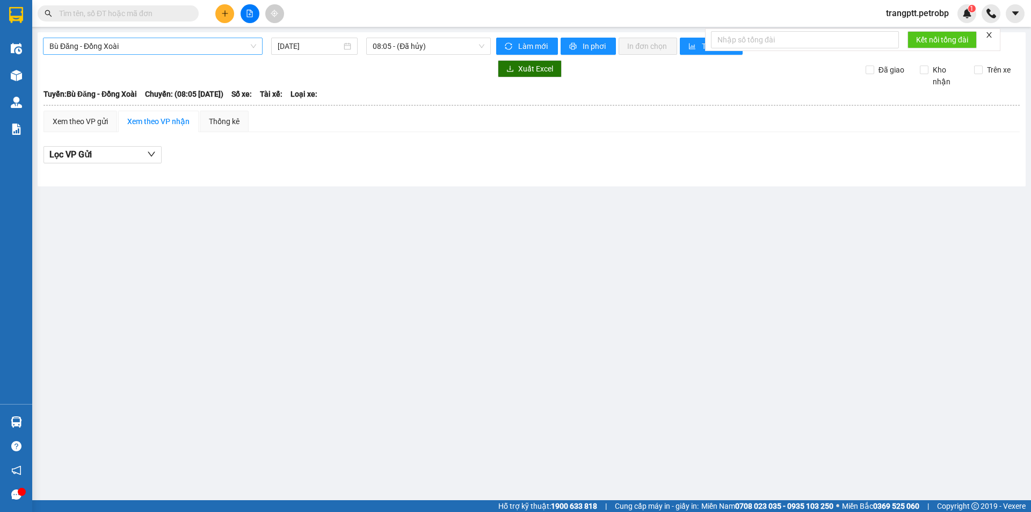
click at [119, 45] on span "Bù Đăng - Đồng Xoài" at bounding box center [152, 46] width 207 height 16
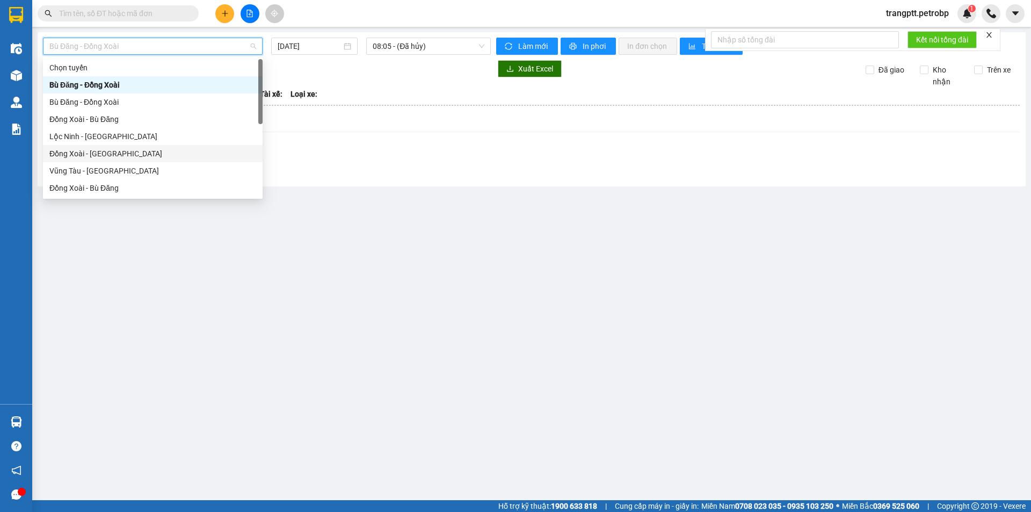
scroll to position [223, 0]
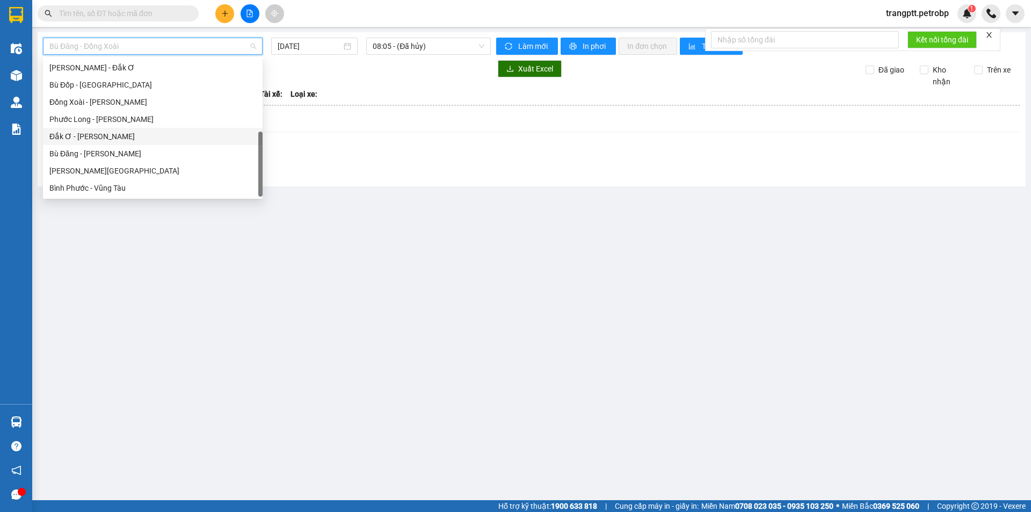
click at [83, 132] on div "Đắk Ơ - [PERSON_NAME]" at bounding box center [152, 137] width 207 height 12
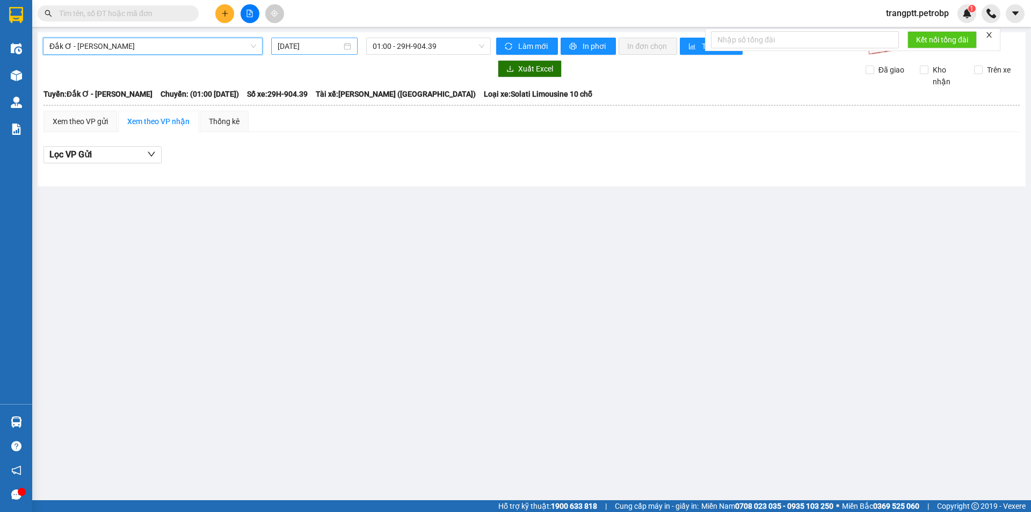
drag, startPoint x: 293, startPoint y: 41, endPoint x: 299, endPoint y: 52, distance: 11.5
click at [294, 44] on input "[DATE]" at bounding box center [310, 46] width 64 height 12
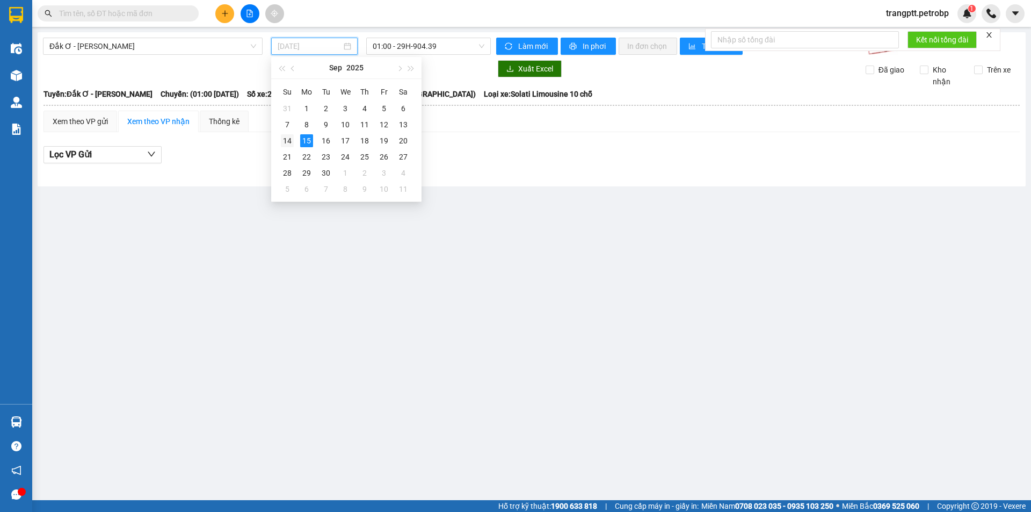
click at [290, 134] on td "14" at bounding box center [287, 141] width 19 height 16
type input "[DATE]"
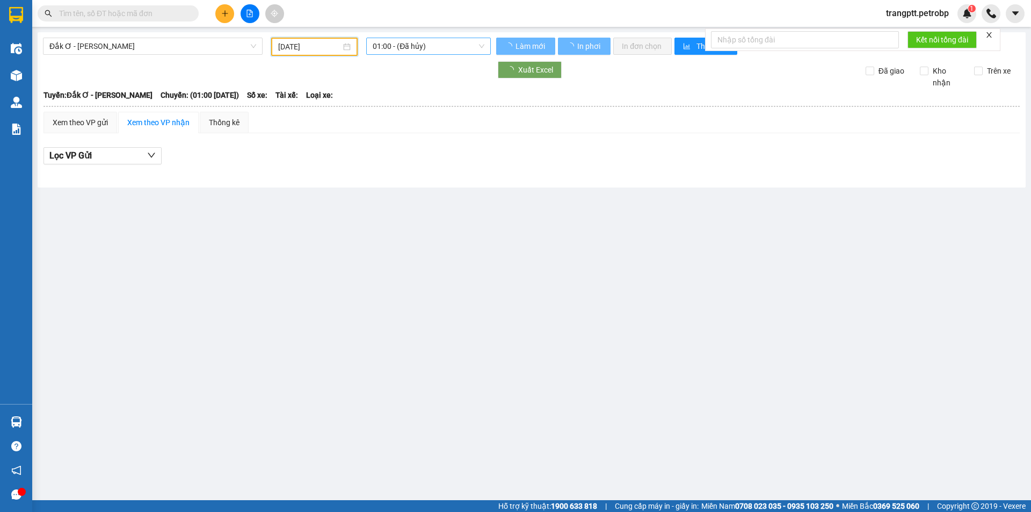
click at [411, 43] on span "01:00 - (Đã hủy)" at bounding box center [429, 46] width 112 height 16
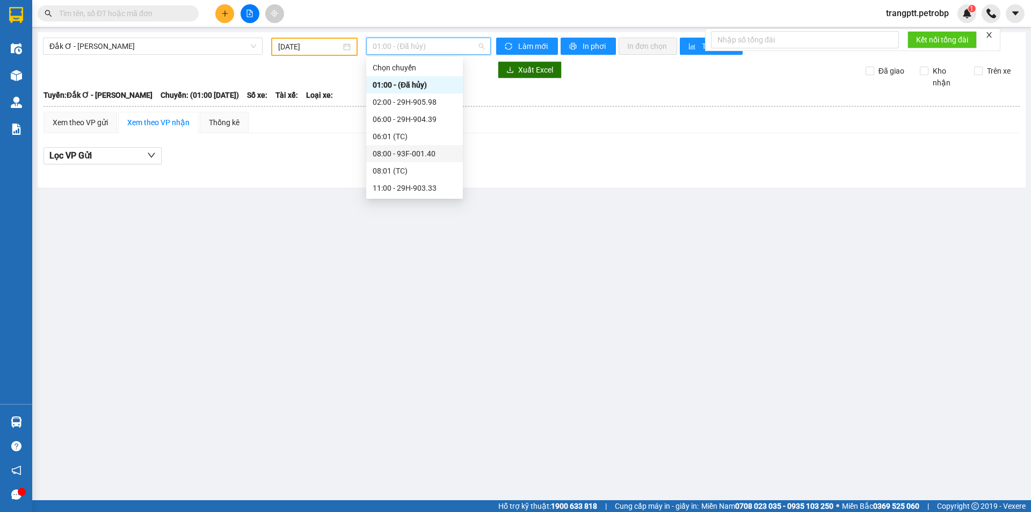
click at [401, 154] on div "08:00 - 93F-001.40" at bounding box center [415, 154] width 84 height 12
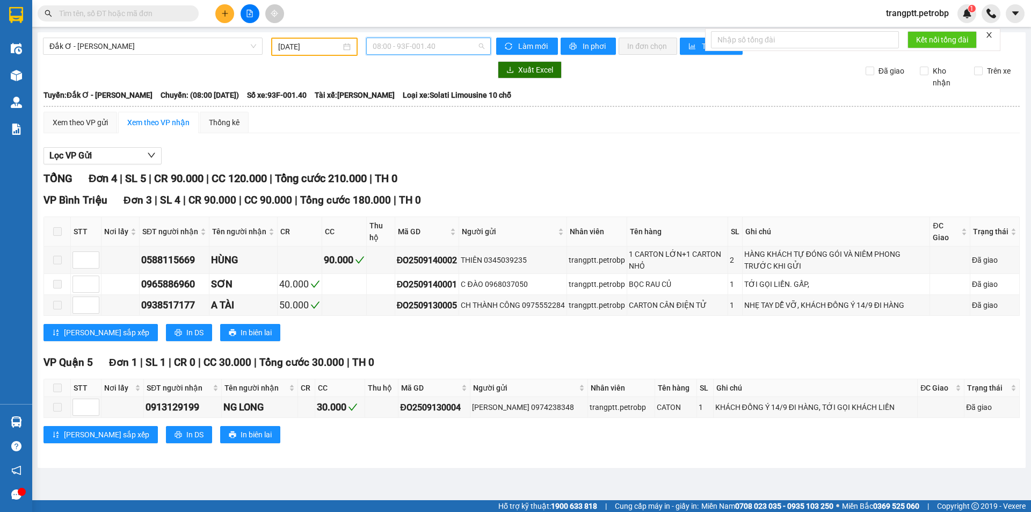
drag, startPoint x: 418, startPoint y: 44, endPoint x: 423, endPoint y: 73, distance: 29.3
click at [418, 47] on span "08:00 - 93F-001.40" at bounding box center [429, 46] width 112 height 16
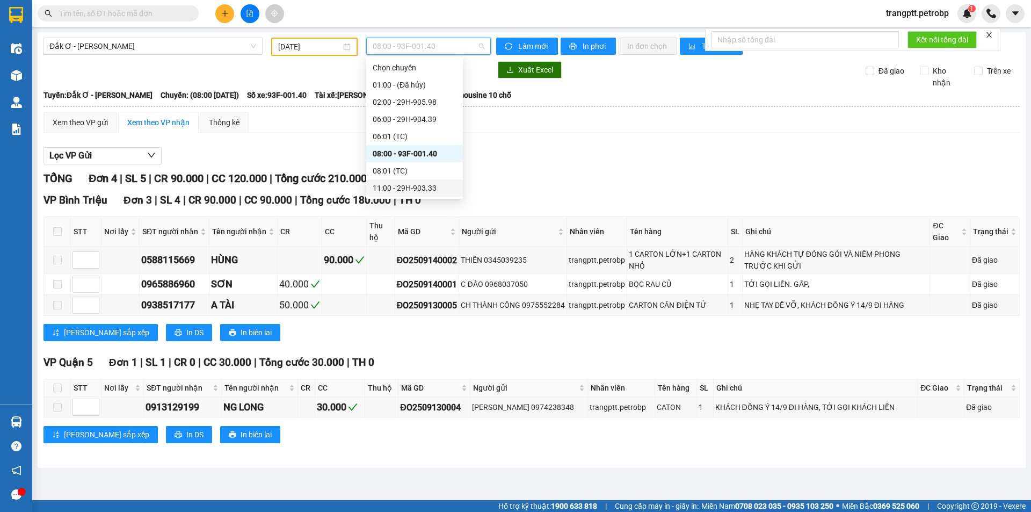
click at [396, 186] on div "11:00 - 29H-903.33" at bounding box center [415, 188] width 84 height 12
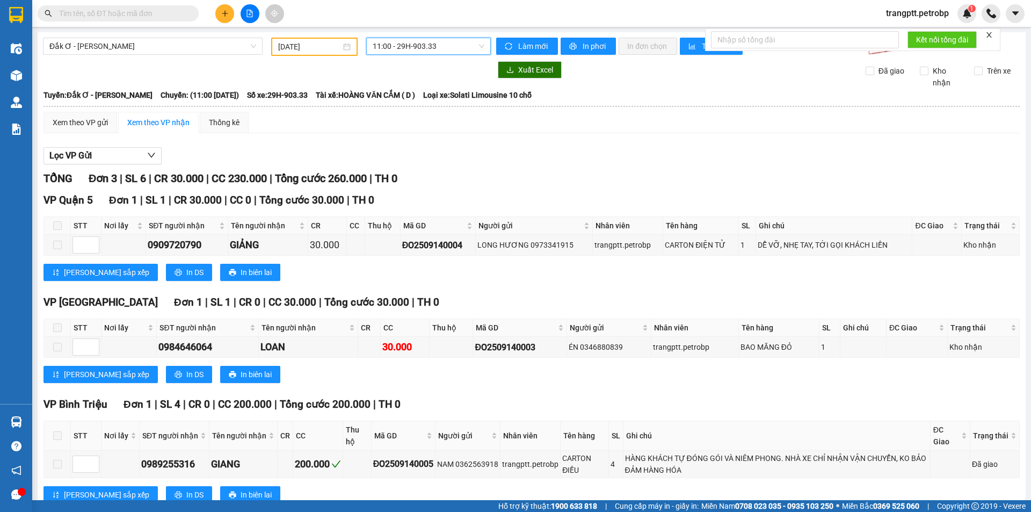
click at [392, 47] on span "11:00 - 29H-903.33" at bounding box center [429, 46] width 112 height 16
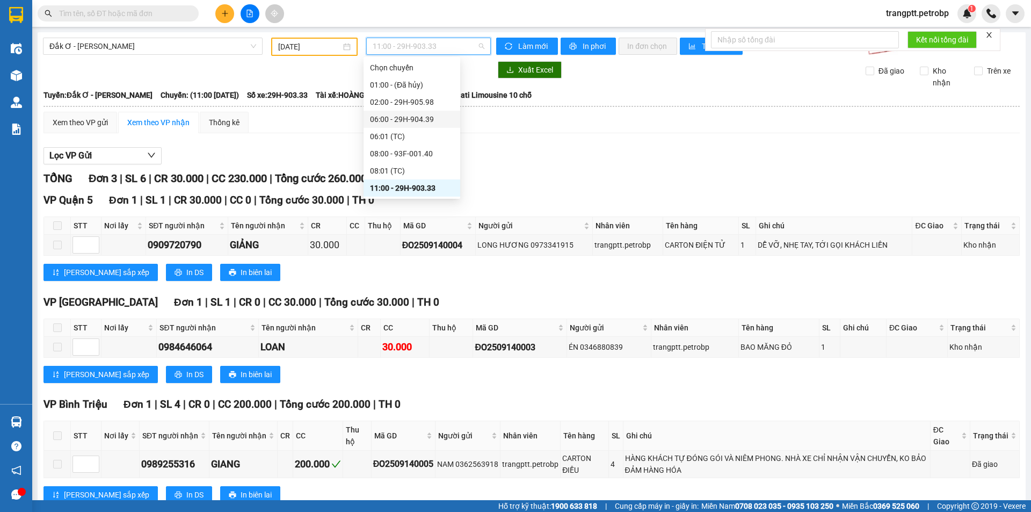
scroll to position [103, 0]
click at [409, 132] on div "15:00 - 29H-905.31" at bounding box center [412, 137] width 84 height 12
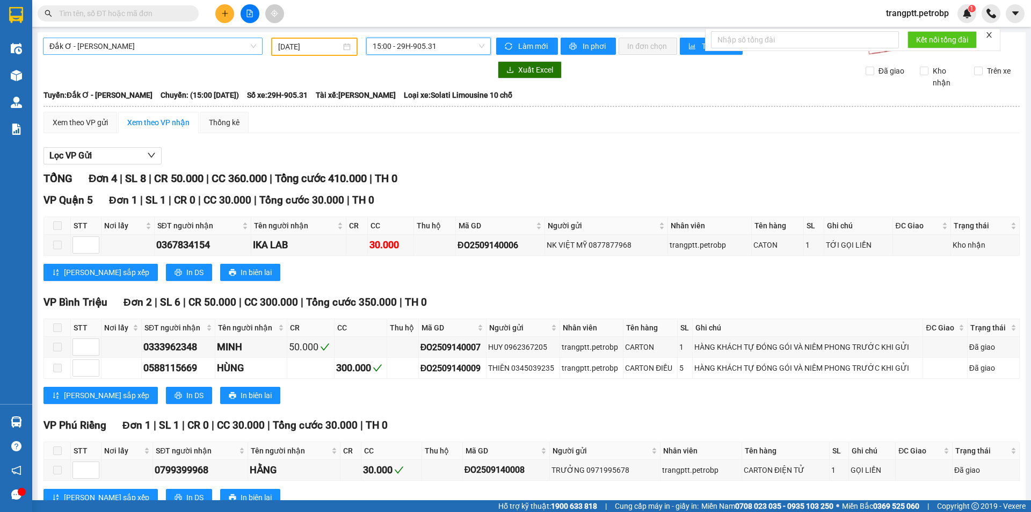
click at [121, 41] on span "Đắk Ơ - [PERSON_NAME]" at bounding box center [152, 46] width 207 height 16
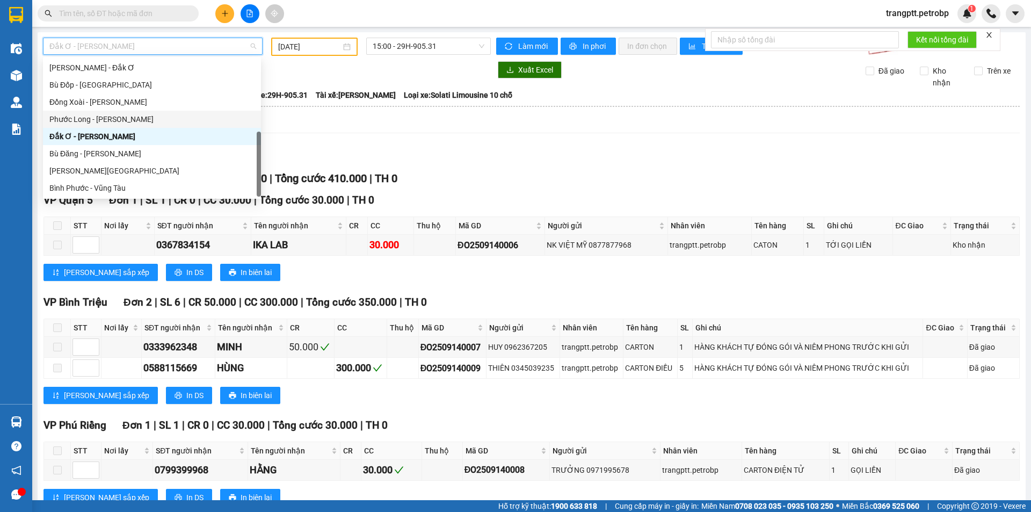
click at [87, 121] on div "Phước Long - [PERSON_NAME]" at bounding box center [151, 119] width 205 height 12
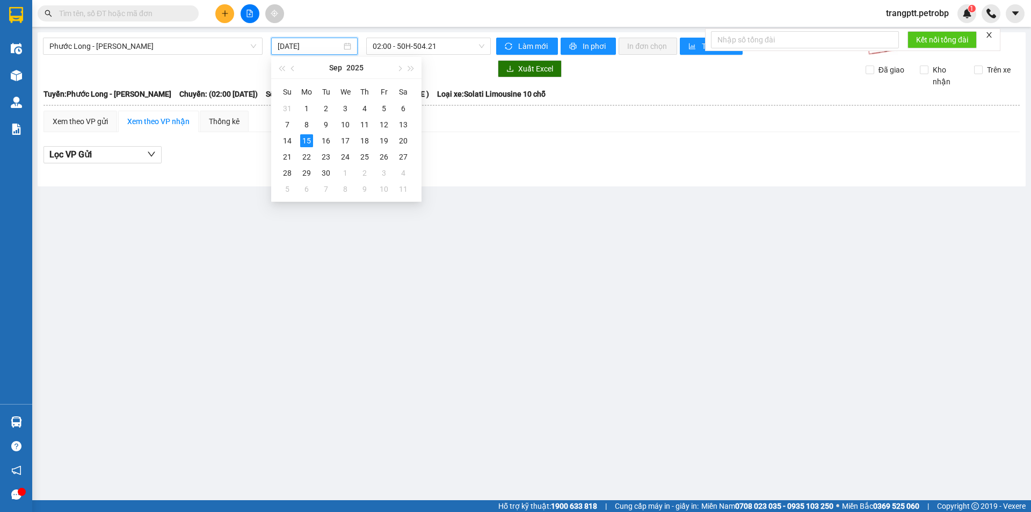
click at [318, 45] on input "[DATE]" at bounding box center [310, 46] width 64 height 12
click at [288, 141] on div "14" at bounding box center [287, 140] width 13 height 13
type input "[DATE]"
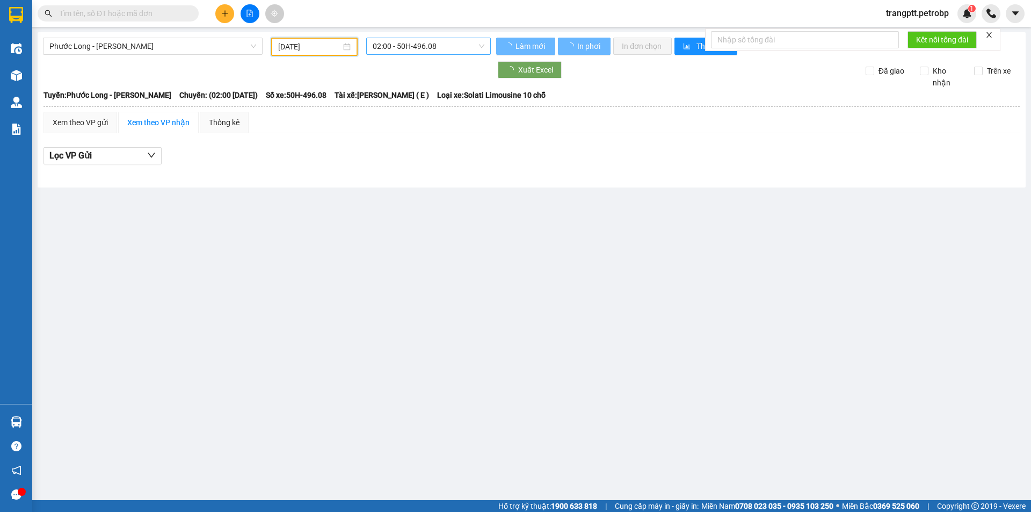
click at [406, 45] on span "02:00 - 50H-496.08" at bounding box center [429, 46] width 112 height 16
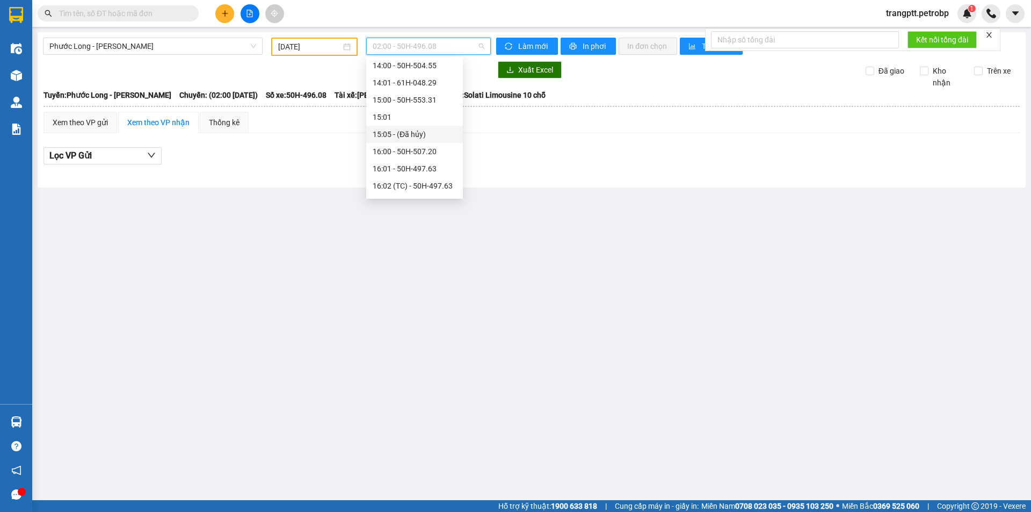
scroll to position [636, 0]
click at [417, 100] on div "17:05 (TC) - 50H-363.26" at bounding box center [415, 102] width 84 height 12
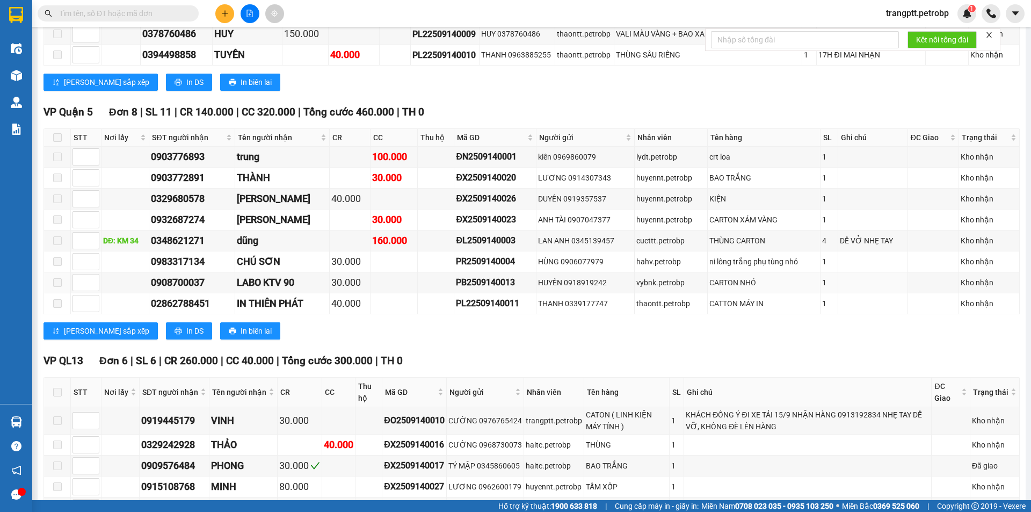
scroll to position [471, 0]
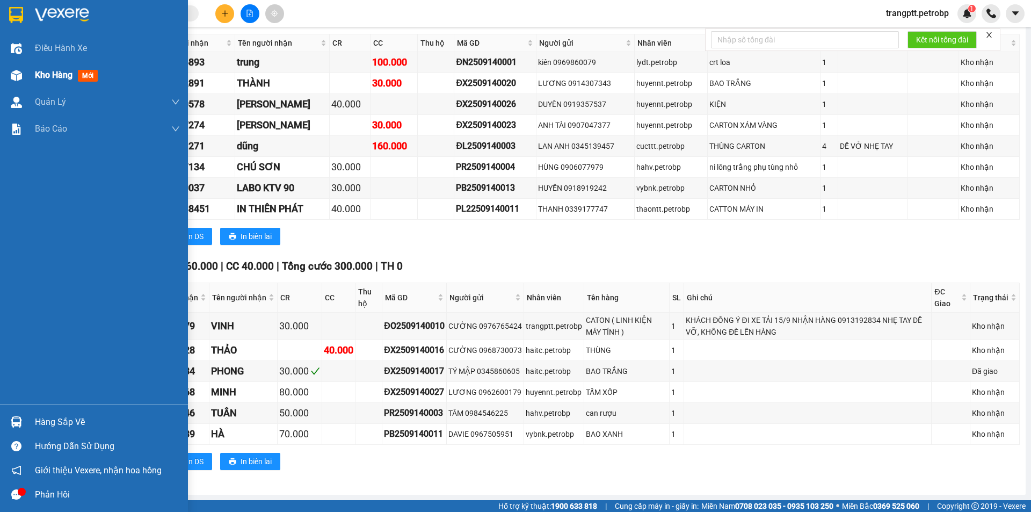
click at [42, 76] on span "Kho hàng" at bounding box center [54, 75] width 38 height 10
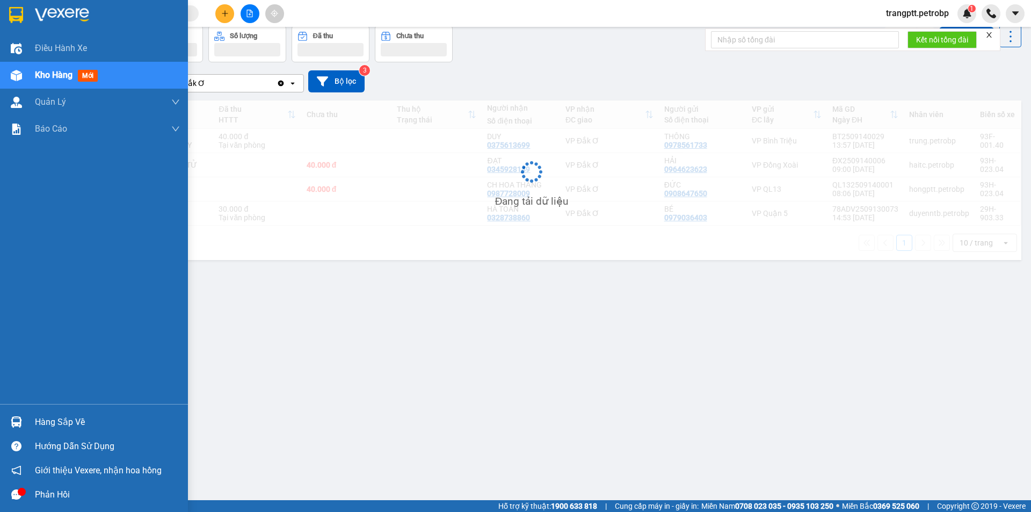
scroll to position [49, 0]
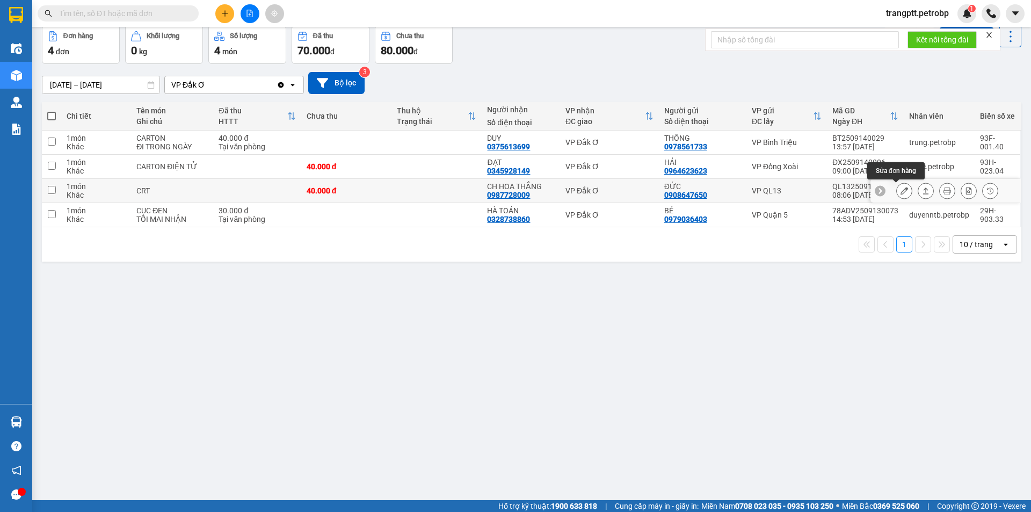
click at [901, 192] on icon at bounding box center [905, 191] width 8 height 8
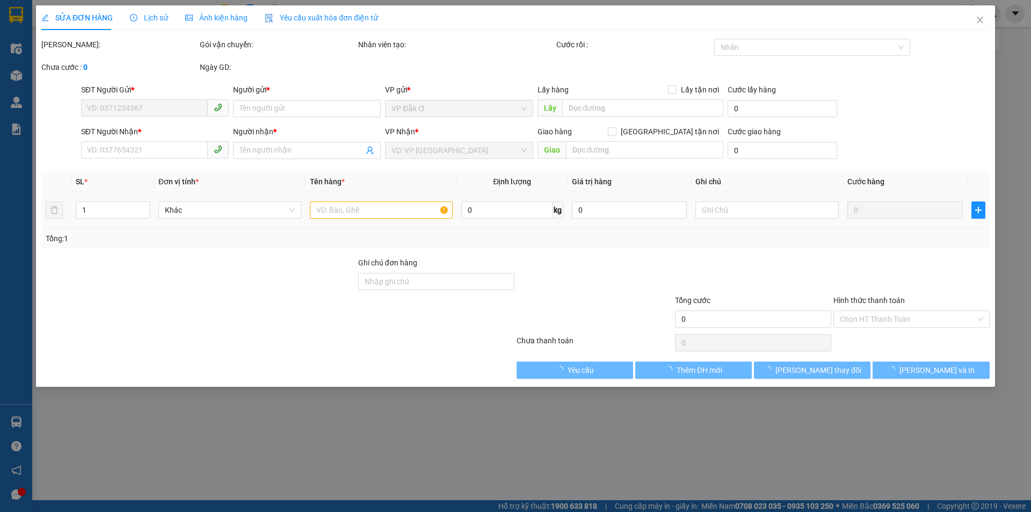
type input "0908647650"
type input "ĐỨC"
type input "0987728009"
type input "CH HOA THẮNG"
type input "40.000"
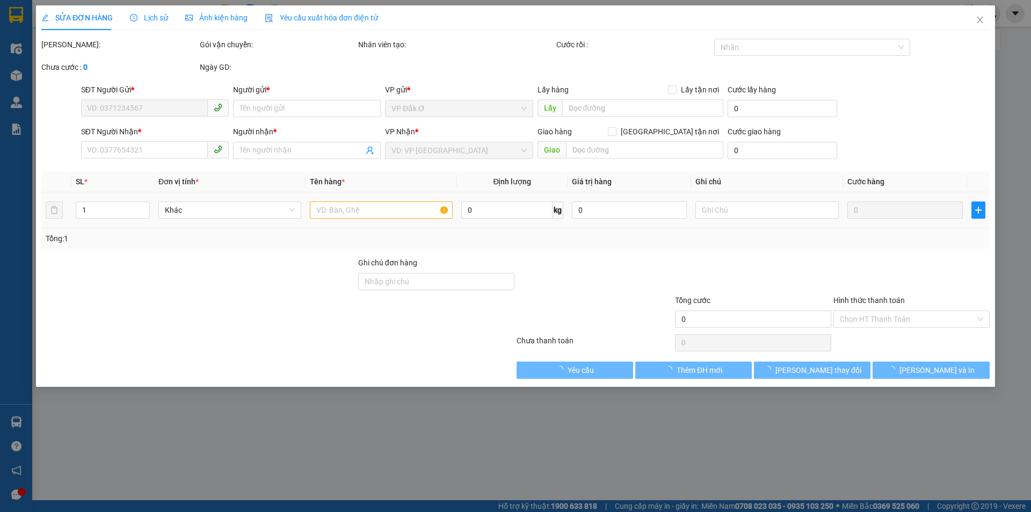
type input "40.000"
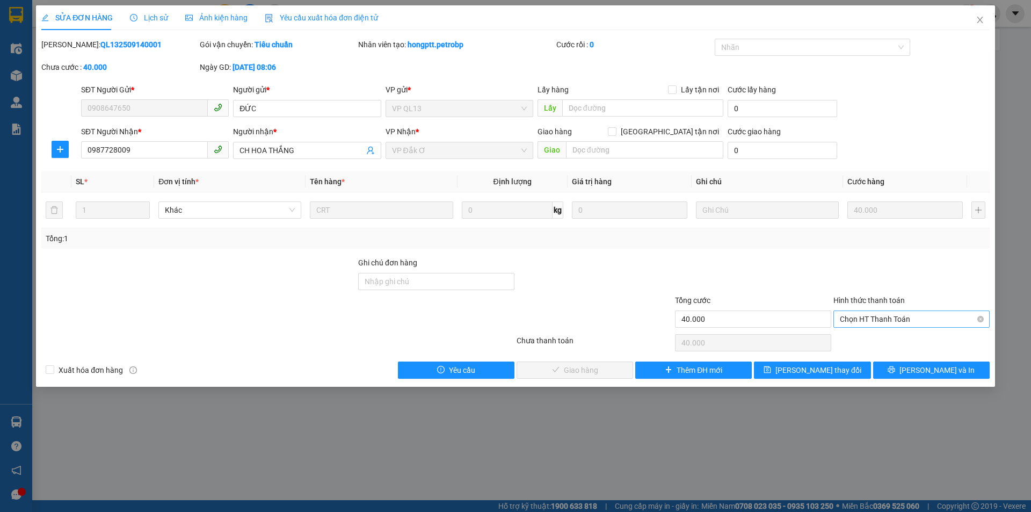
click at [884, 316] on span "Chọn HT Thanh Toán" at bounding box center [911, 319] width 143 height 16
click at [616, 254] on div "Total Paid Fee 0 Total UnPaid Fee 40.000 Cash Collection Total Fee Mã ĐH: QL132…" at bounding box center [515, 209] width 949 height 340
click at [579, 416] on div "SỬA ĐƠN HÀNG Lịch sử Ảnh kiện hàng Yêu cầu xuất hóa đơn điện tử Total Paid Fee …" at bounding box center [515, 256] width 1031 height 512
click at [976, 17] on icon "close" at bounding box center [980, 20] width 9 height 9
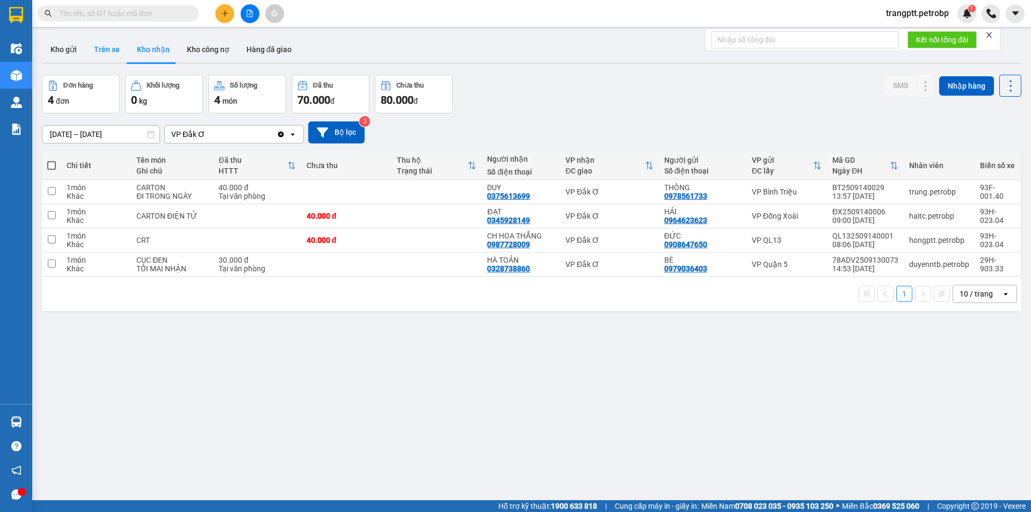
click at [110, 41] on button "Trên xe" at bounding box center [106, 50] width 43 height 26
type input "[DATE] – [DATE]"
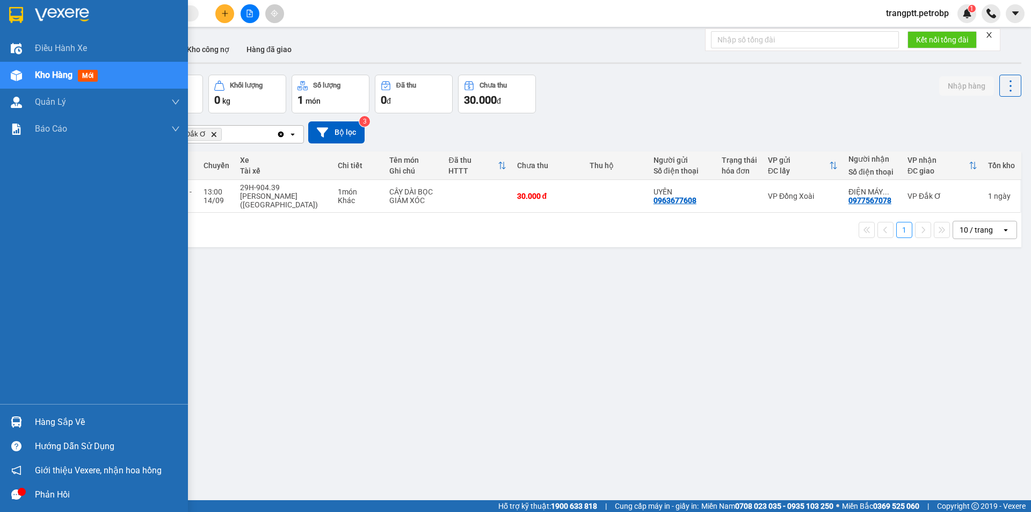
click at [20, 427] on img at bounding box center [16, 421] width 11 height 11
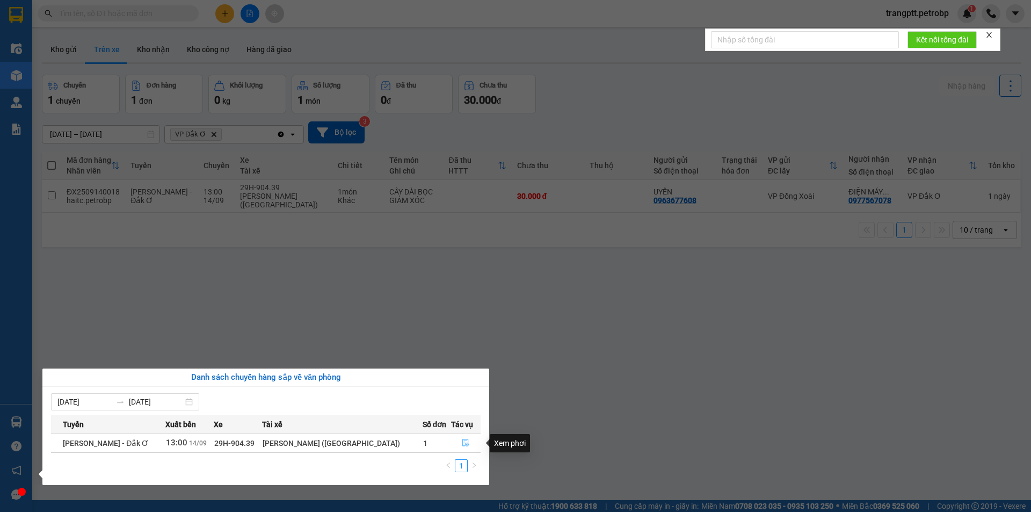
click at [466, 442] on icon "file-done" at bounding box center [466, 443] width 8 height 8
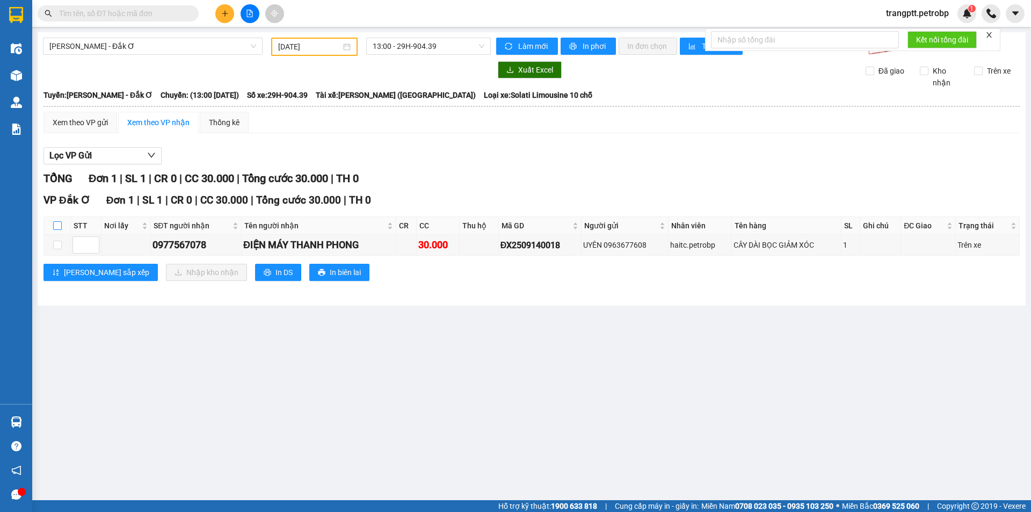
click at [56, 223] on input "checkbox" at bounding box center [57, 225] width 9 height 9
checkbox input "true"
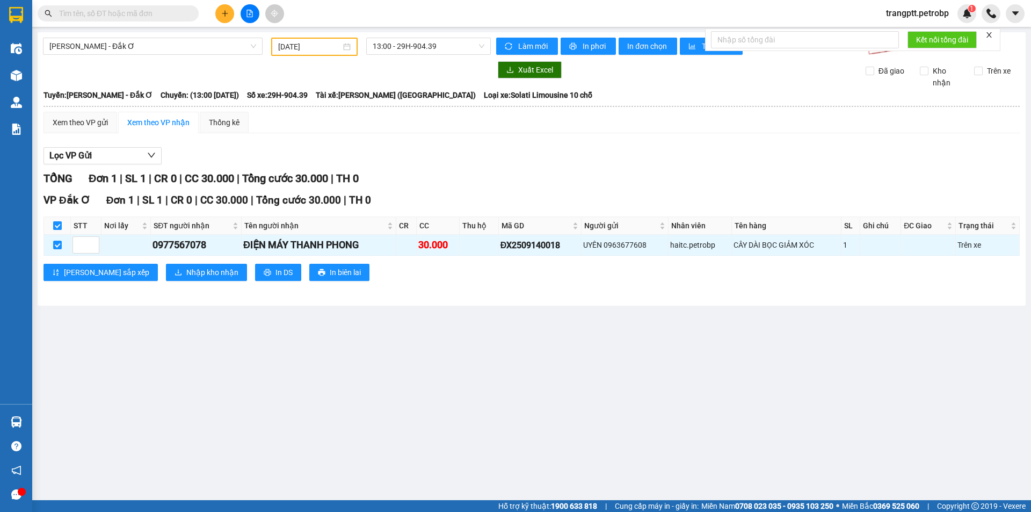
click at [57, 222] on input "checkbox" at bounding box center [57, 225] width 9 height 9
checkbox input "false"
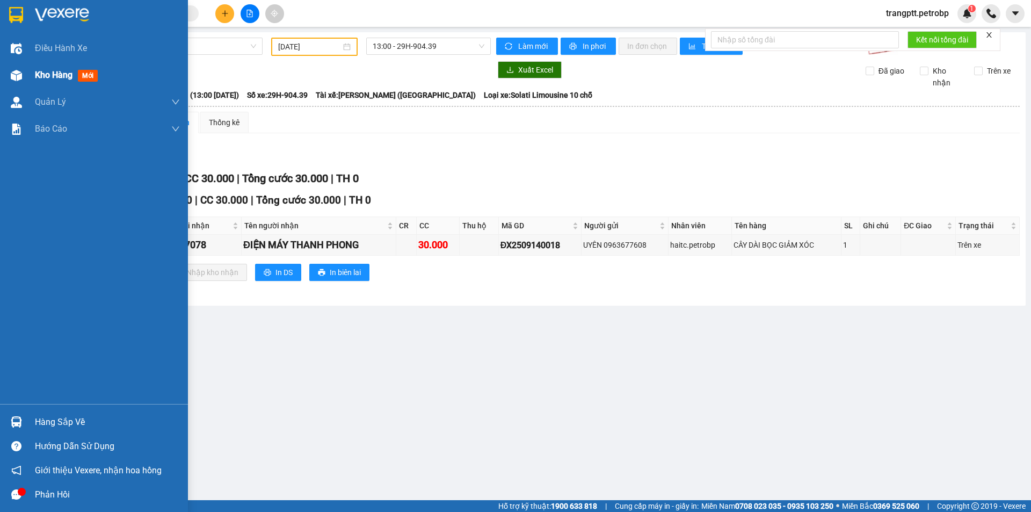
drag, startPoint x: 47, startPoint y: 77, endPoint x: 102, endPoint y: 113, distance: 65.7
click at [47, 77] on span "Kho hàng" at bounding box center [54, 75] width 38 height 10
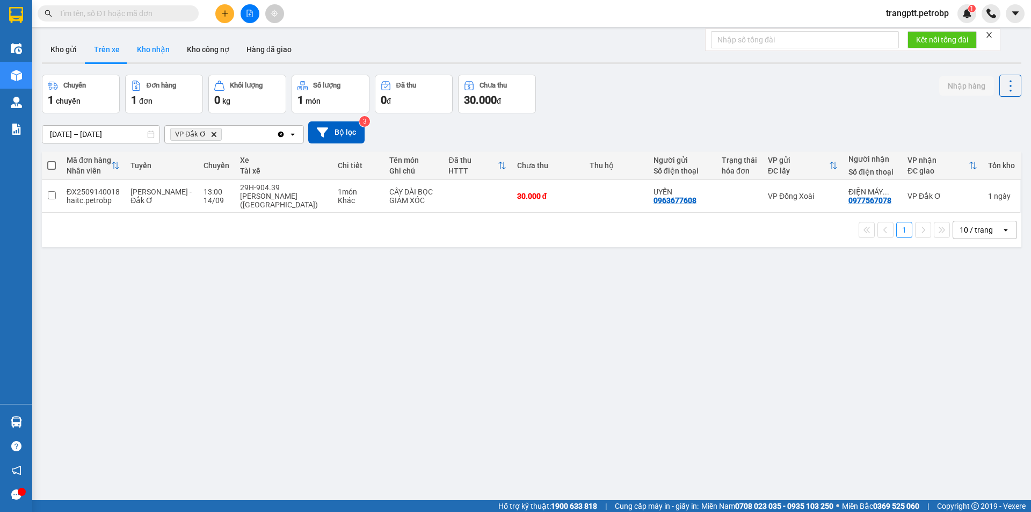
click at [149, 48] on button "Kho nhận" at bounding box center [153, 50] width 50 height 26
type input "[DATE] – [DATE]"
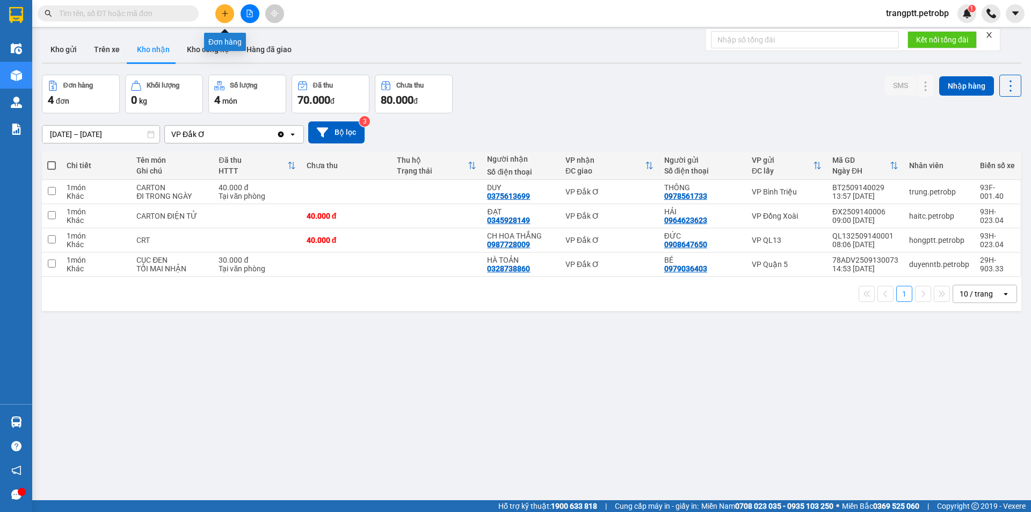
click at [227, 12] on icon "plus" at bounding box center [225, 14] width 8 height 8
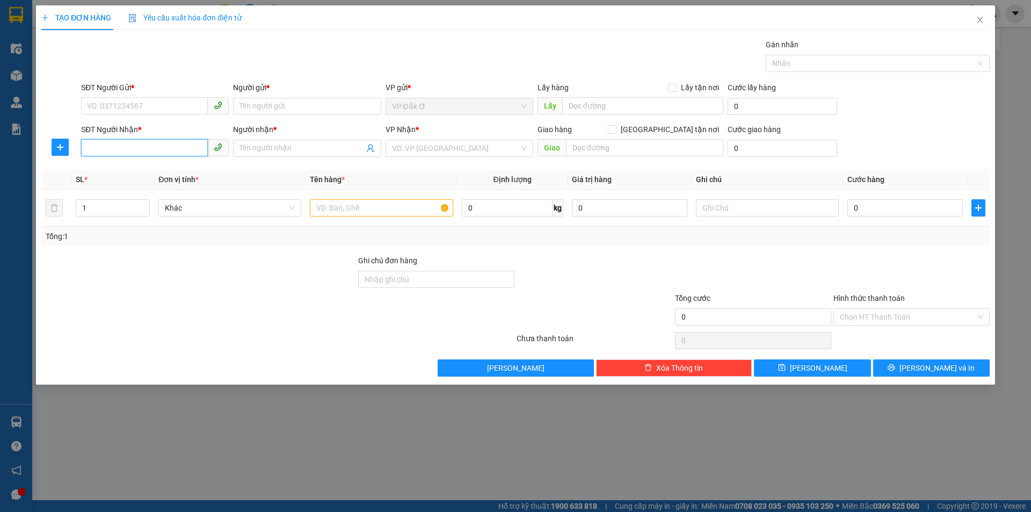
click at [170, 150] on input "SĐT Người Nhận *" at bounding box center [144, 147] width 127 height 17
drag, startPoint x: 150, startPoint y: 170, endPoint x: 153, endPoint y: 133, distance: 36.7
click at [151, 169] on div "0355331911 - [PERSON_NAME]" at bounding box center [155, 170] width 135 height 12
type input "0355331911"
type input "TUẤN ANH"
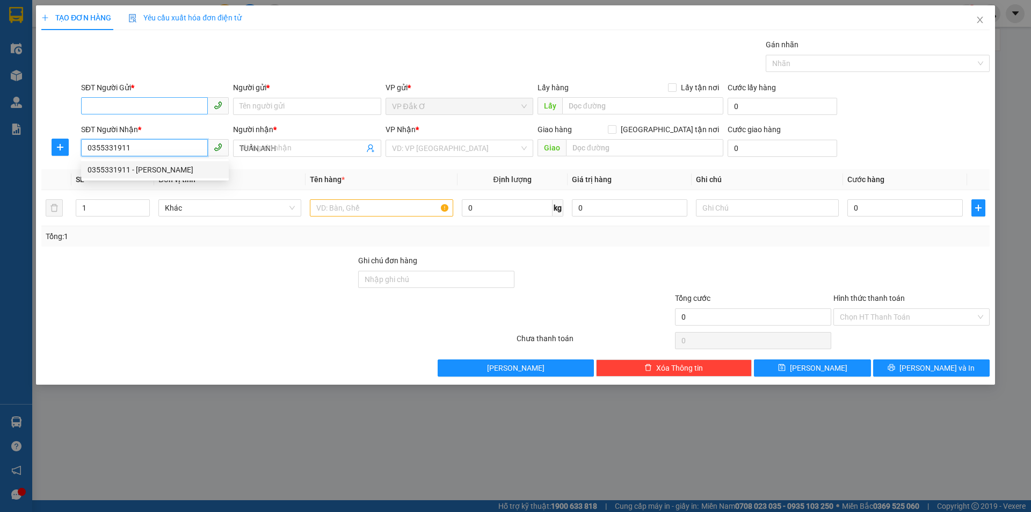
type input "30.000"
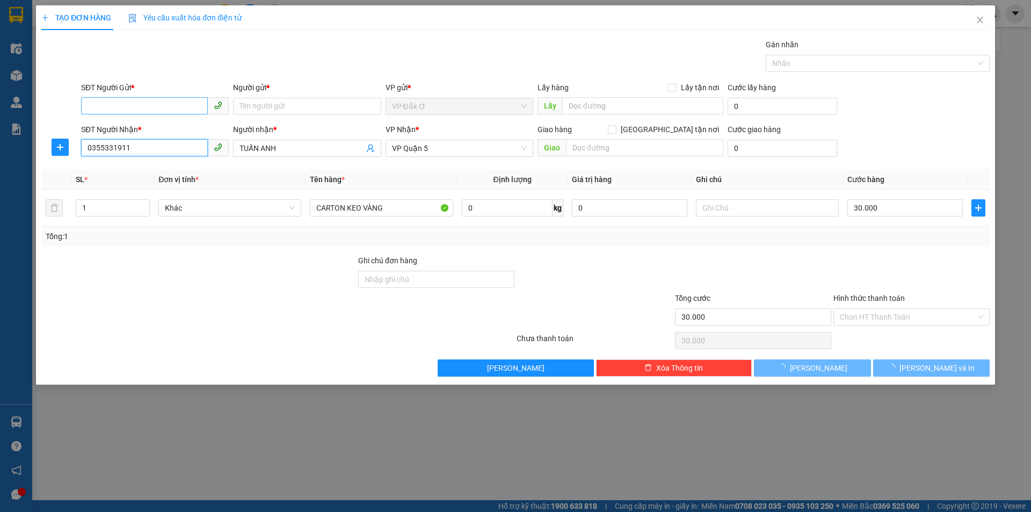
type input "0355331911"
click at [149, 105] on input "SĐT Người Gửi *" at bounding box center [144, 105] width 127 height 17
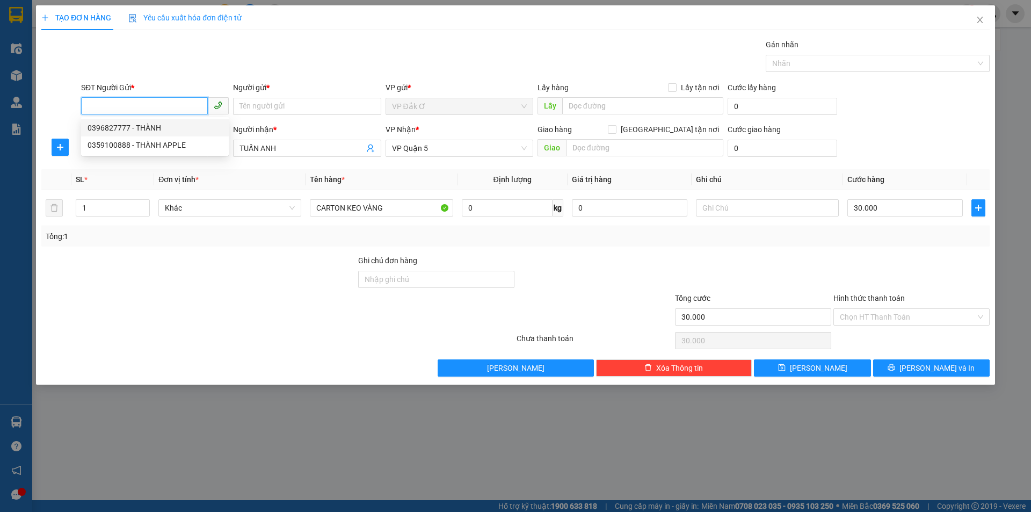
click at [155, 126] on div "0396827777 - THÀNH" at bounding box center [155, 128] width 135 height 12
type input "0396827777"
type input "THÀNH"
click at [183, 103] on input "0396827777" at bounding box center [144, 105] width 127 height 17
type input "0"
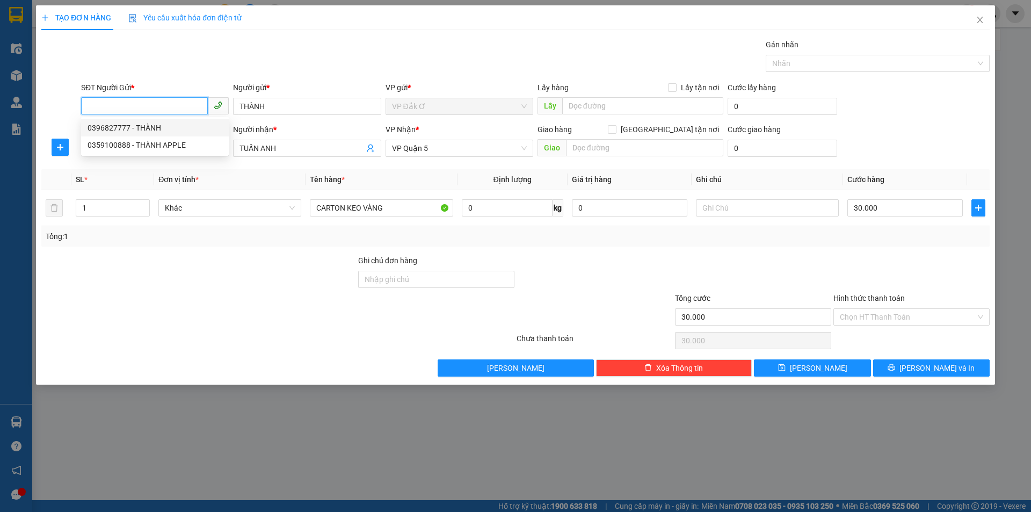
click at [147, 124] on div "0396827777 - THÀNH" at bounding box center [155, 128] width 135 height 12
type input "0396827777"
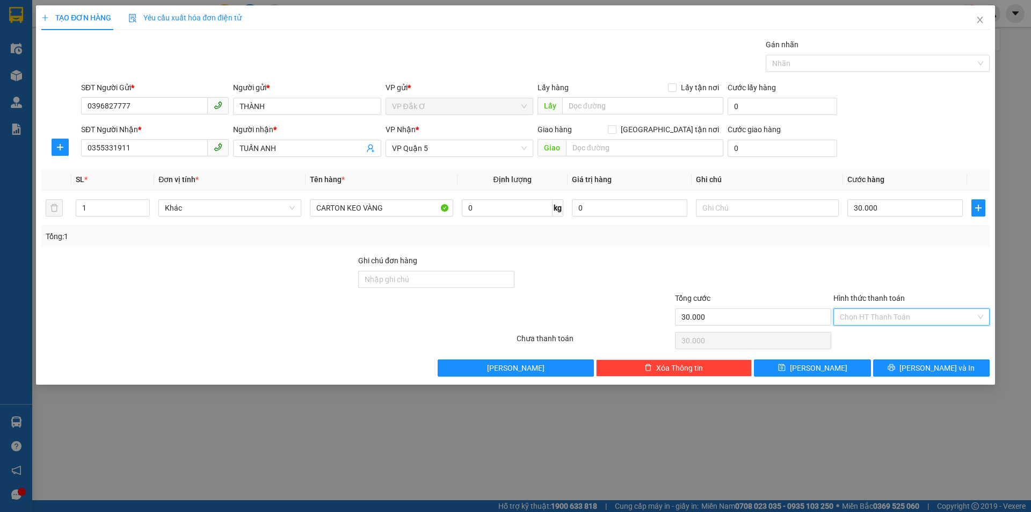
click at [899, 318] on input "Hình thức thanh toán" at bounding box center [908, 317] width 136 height 16
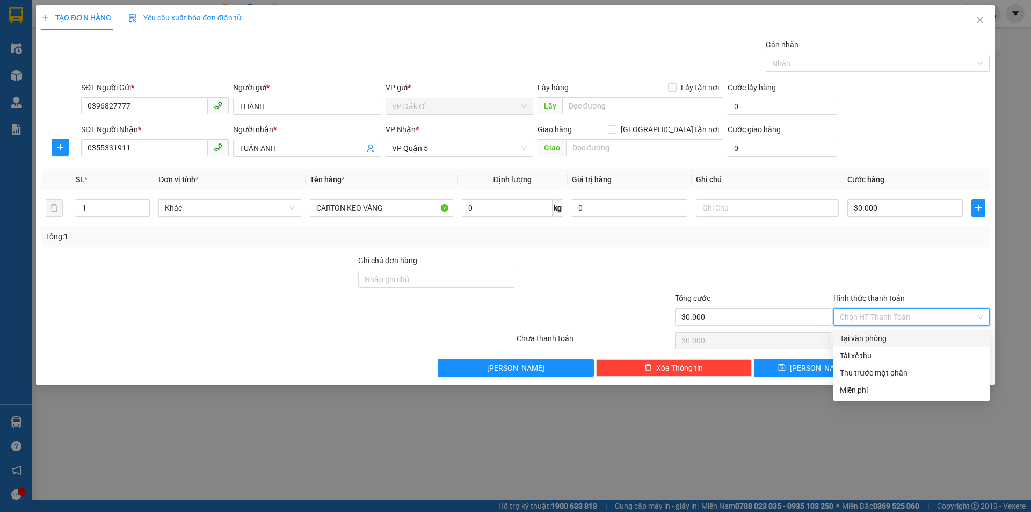
click at [899, 335] on div "Tại văn phòng" at bounding box center [911, 339] width 143 height 12
type input "0"
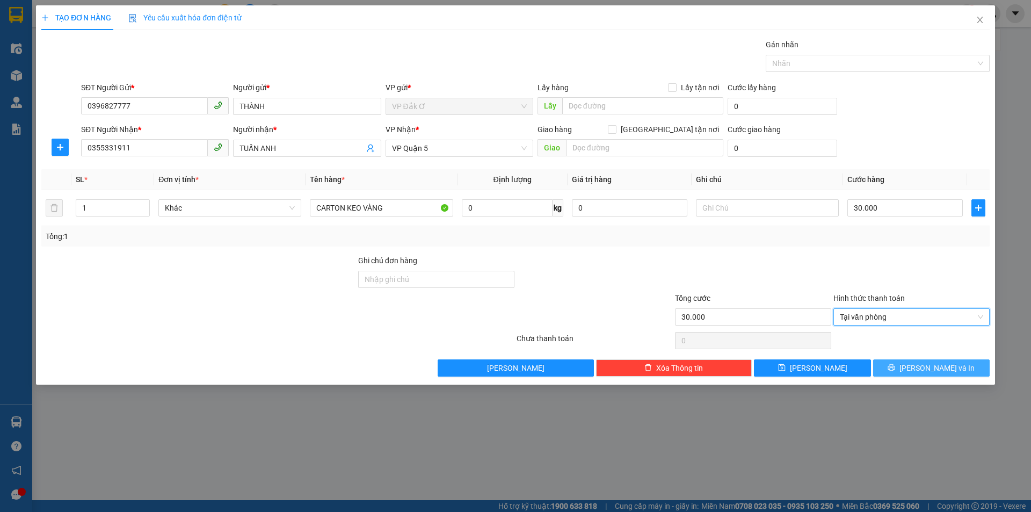
click at [919, 375] on button "[PERSON_NAME] và In" at bounding box center [931, 367] width 117 height 17
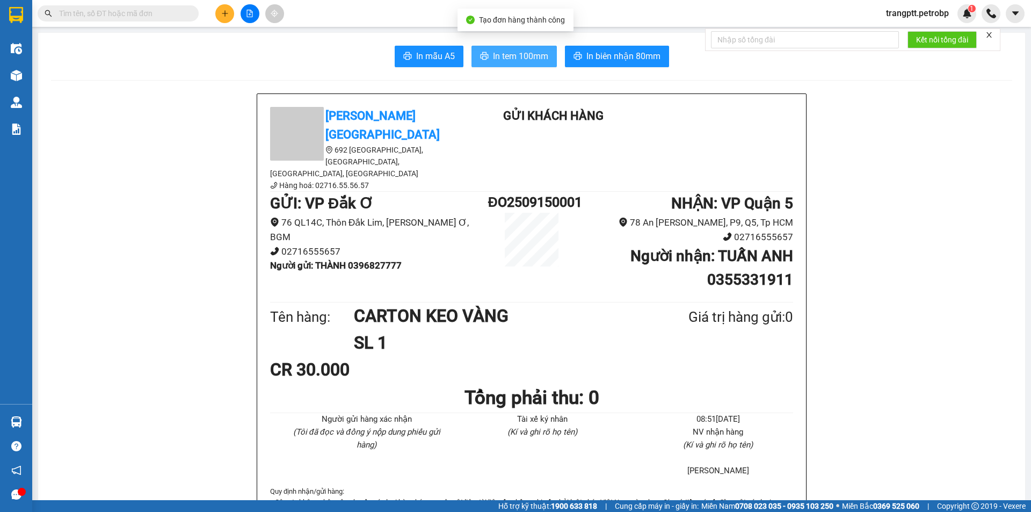
click at [522, 56] on span "In tem 100mm" at bounding box center [520, 55] width 55 height 13
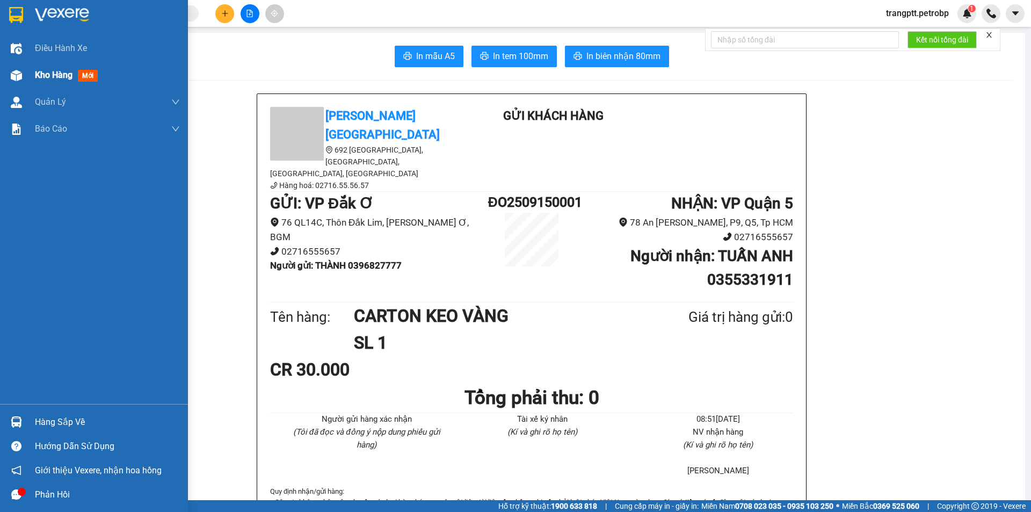
click at [40, 74] on span "Kho hàng" at bounding box center [54, 75] width 38 height 10
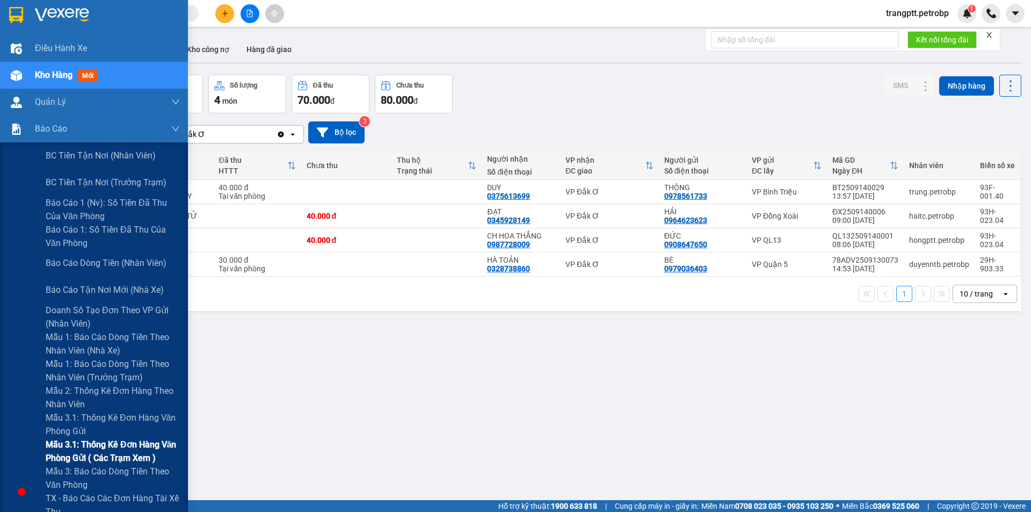
click at [97, 444] on span "Mẫu 3.1: Thống kê đơn hàng văn phòng gửi ( các trạm xem )" at bounding box center [113, 451] width 134 height 27
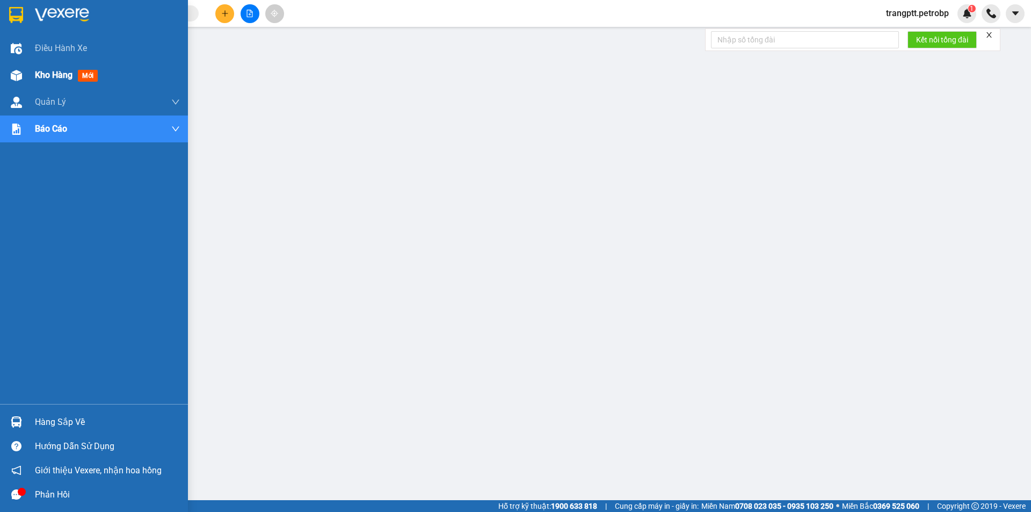
click at [48, 74] on span "Kho hàng" at bounding box center [54, 75] width 38 height 10
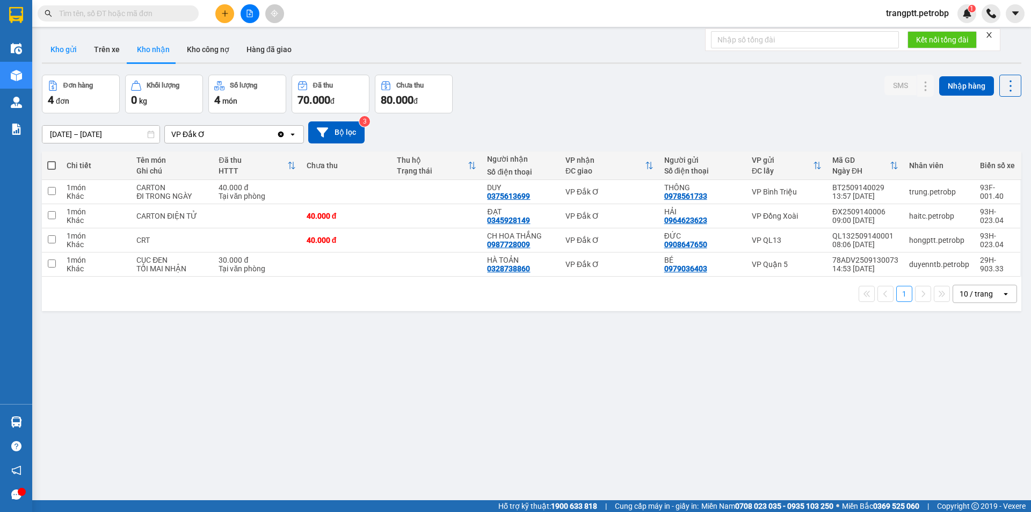
click at [60, 49] on button "Kho gửi" at bounding box center [64, 50] width 44 height 26
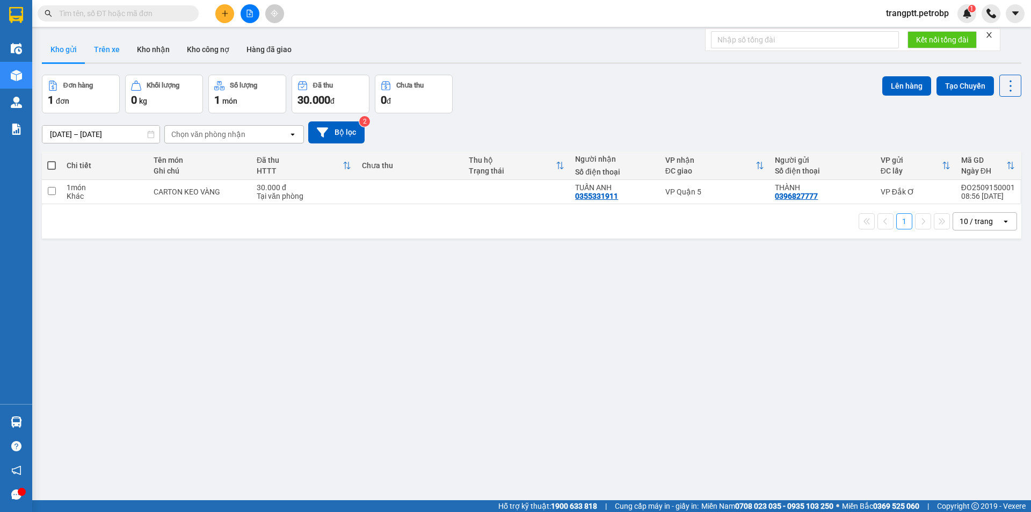
click at [104, 40] on button "Trên xe" at bounding box center [106, 50] width 43 height 26
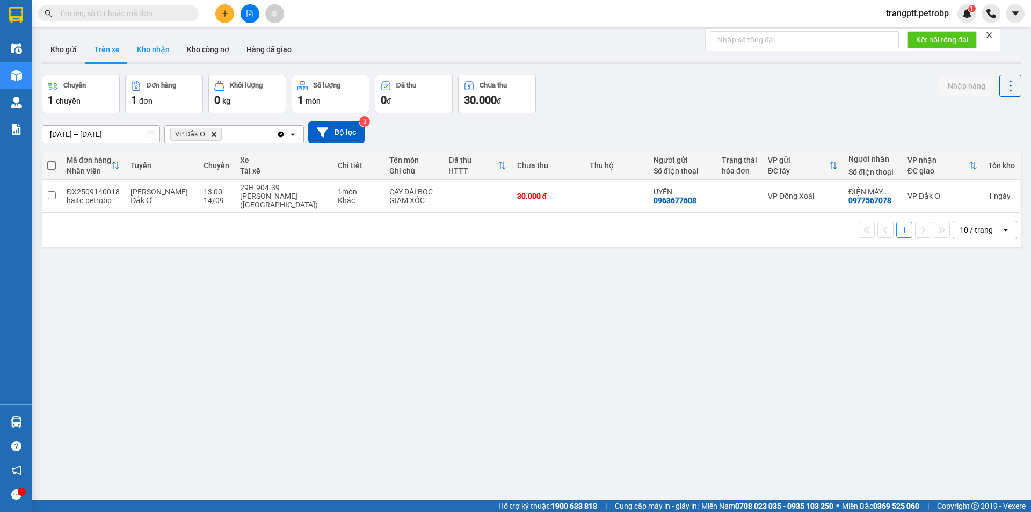
click at [147, 48] on button "Kho nhận" at bounding box center [153, 50] width 50 height 26
type input "[DATE] – [DATE]"
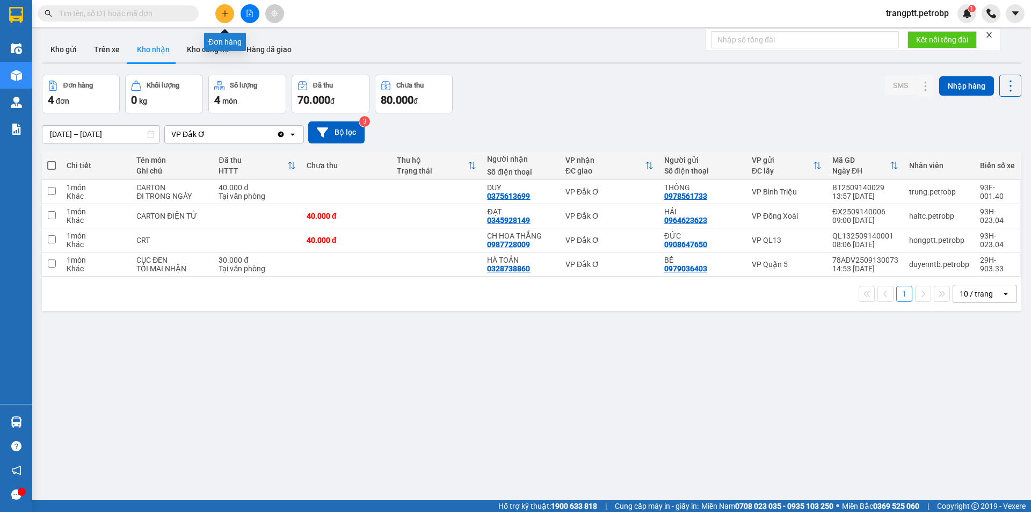
click at [215, 16] on button at bounding box center [224, 13] width 19 height 19
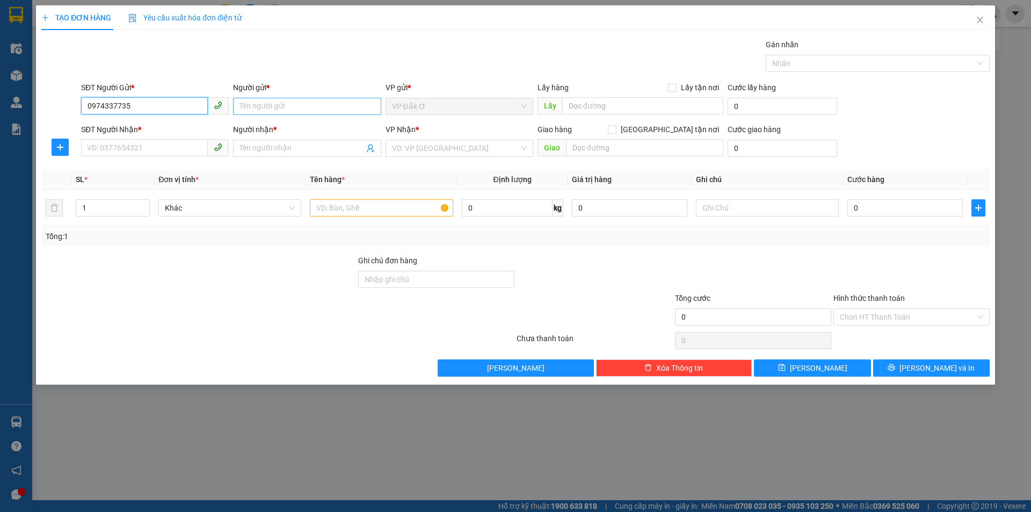
type input "0974337735"
click at [254, 107] on input "Người gửi *" at bounding box center [307, 106] width 148 height 17
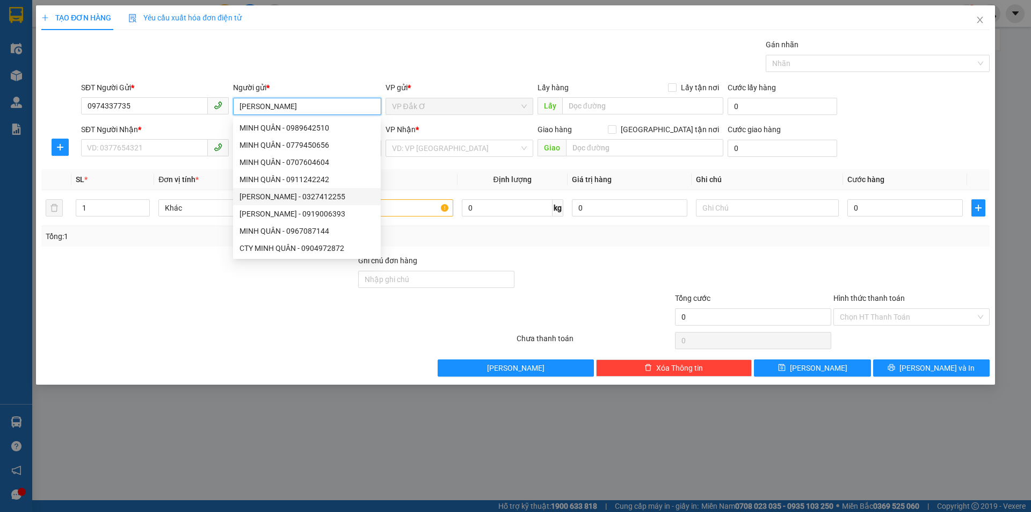
click at [427, 105] on span "VP Đắk Ơ" at bounding box center [459, 106] width 135 height 16
type input "MINH QUÂN"
click at [424, 171] on th "Tên hàng *" at bounding box center [381, 179] width 151 height 21
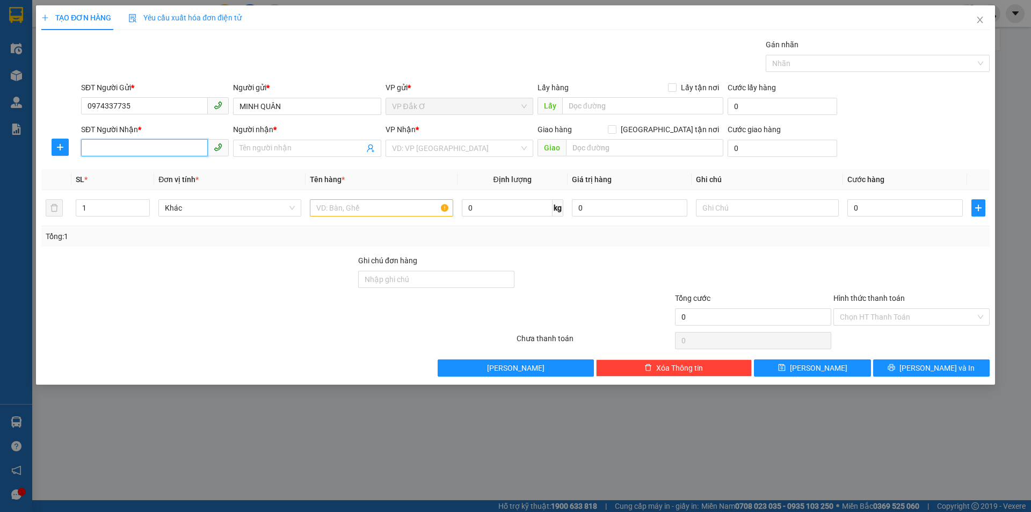
click at [177, 142] on input "SĐT Người Nhận *" at bounding box center [144, 147] width 127 height 17
type input "0962474004"
click at [243, 147] on input "Người nhận *" at bounding box center [302, 148] width 124 height 12
type input "[GEOGRAPHIC_DATA] NEW"
click at [428, 152] on input "search" at bounding box center [455, 148] width 127 height 16
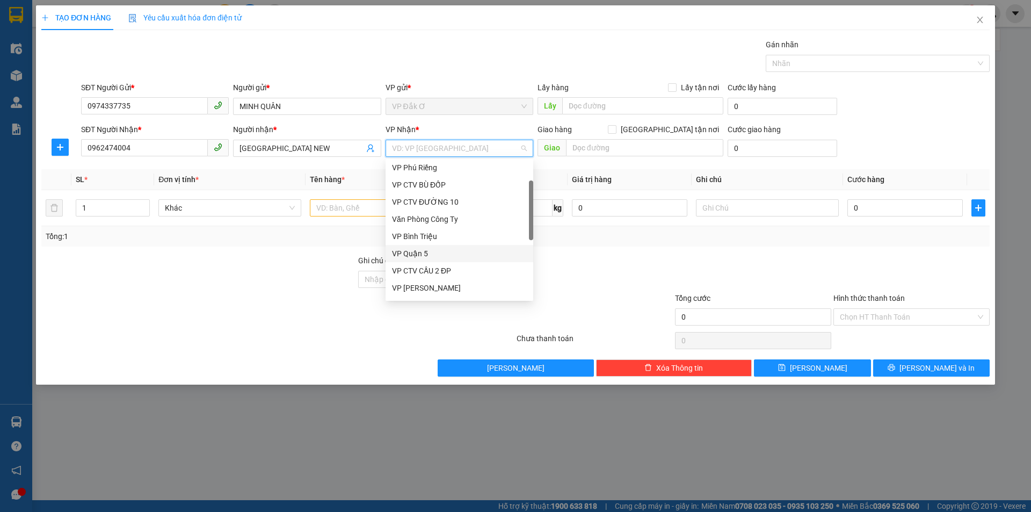
scroll to position [107, 0]
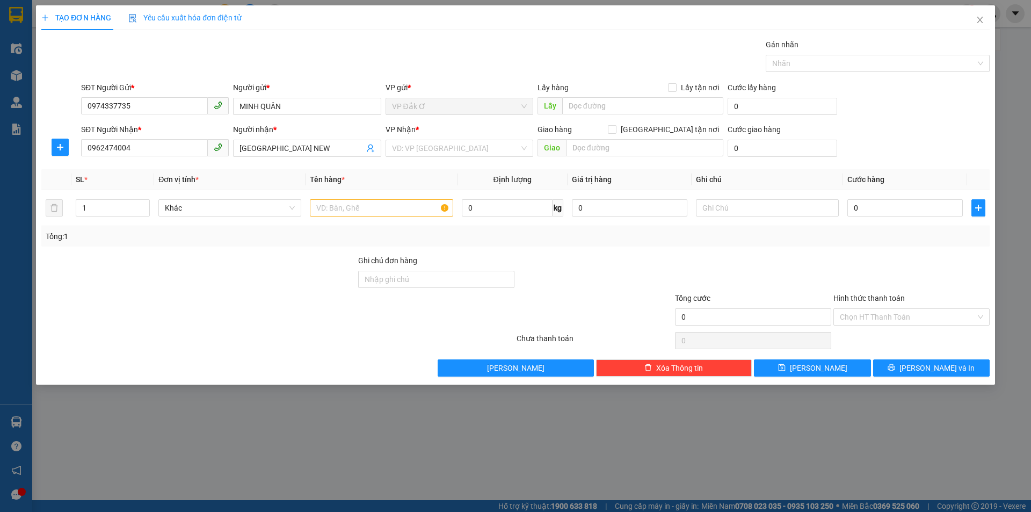
click at [361, 165] on div "Transit Pickup Surcharge Ids Transit Deliver Surcharge Ids Transit Deliver Surc…" at bounding box center [515, 208] width 949 height 338
click at [470, 152] on input "search" at bounding box center [455, 148] width 127 height 16
click at [579, 242] on div "Tổng: 1" at bounding box center [515, 236] width 949 height 20
click at [154, 110] on input "0974337735" at bounding box center [144, 105] width 127 height 17
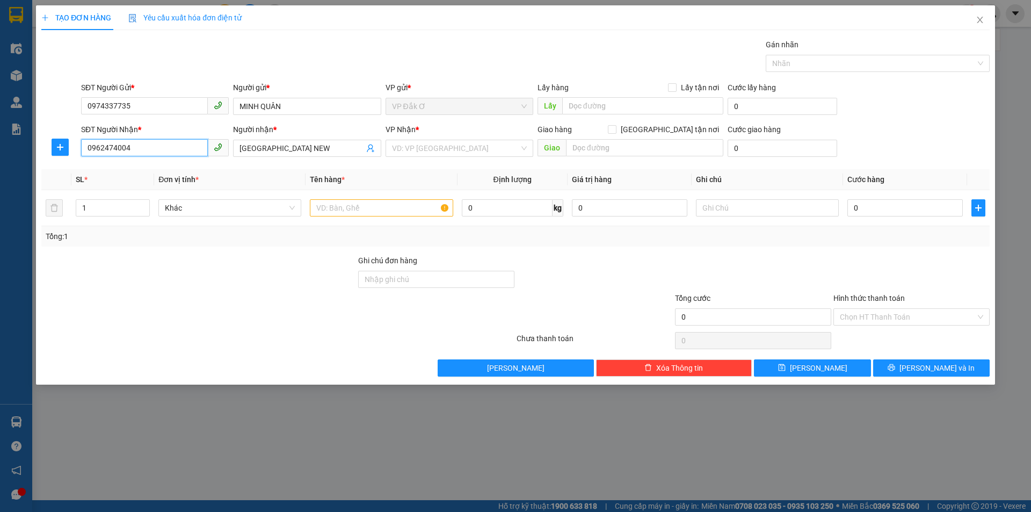
click at [162, 148] on input "0962474004" at bounding box center [144, 147] width 127 height 17
paste input "375613699"
click at [157, 104] on input "0974337735" at bounding box center [144, 105] width 127 height 17
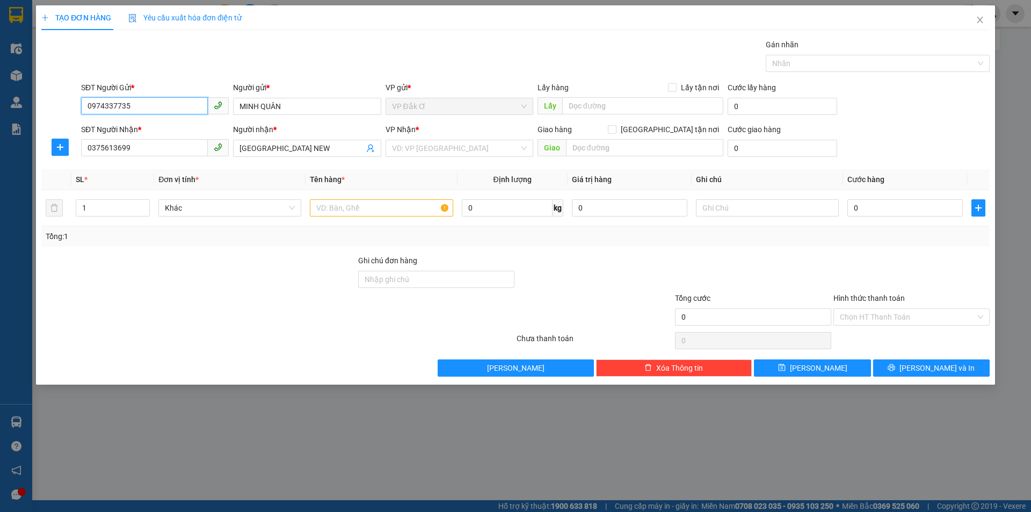
click at [157, 104] on input "0974337735" at bounding box center [144, 105] width 127 height 17
click at [150, 142] on input "0375613699" at bounding box center [144, 147] width 127 height 17
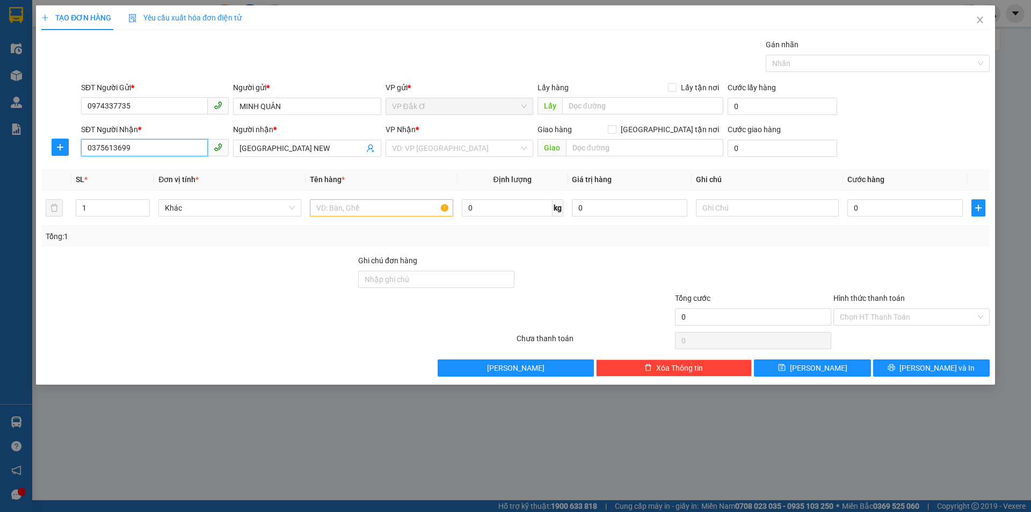
paste input "974337735"
type input "0974337735"
click at [155, 167] on div "0974337735 - MQ" at bounding box center [155, 170] width 135 height 12
type input "MQ"
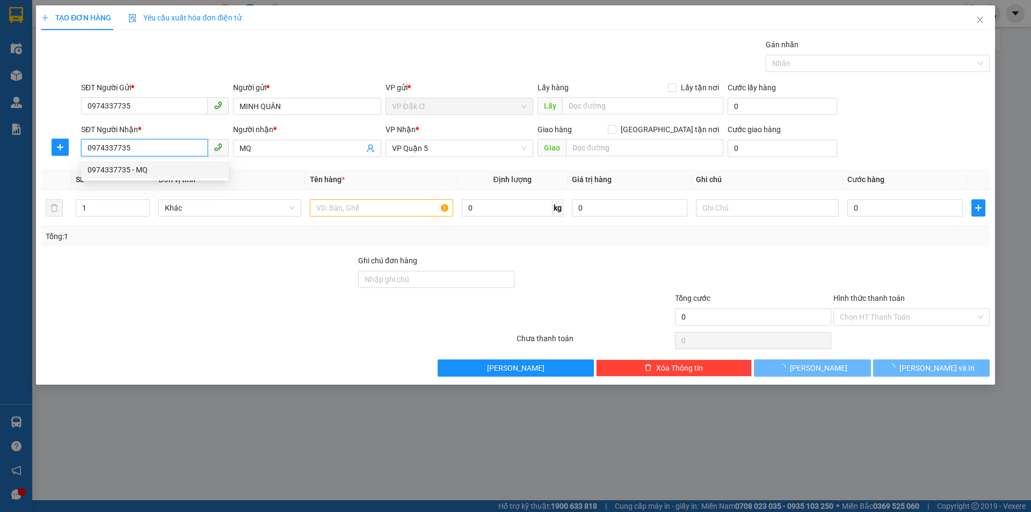
type input "30.000"
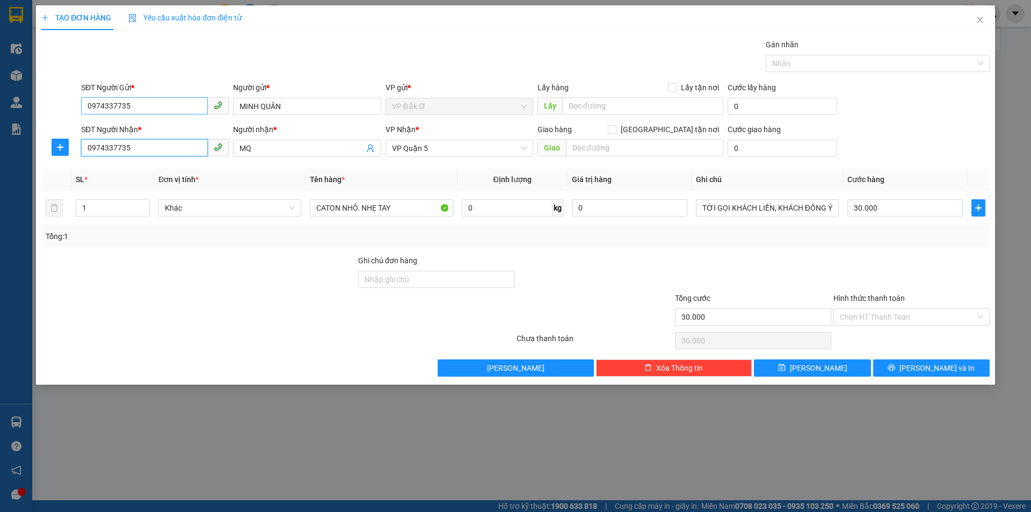
type input "0974337735"
click at [174, 107] on input "0974337735" at bounding box center [144, 105] width 127 height 17
click at [173, 144] on div "0962474004 - SG DAK Ơ" at bounding box center [155, 145] width 135 height 12
type input "0962474004"
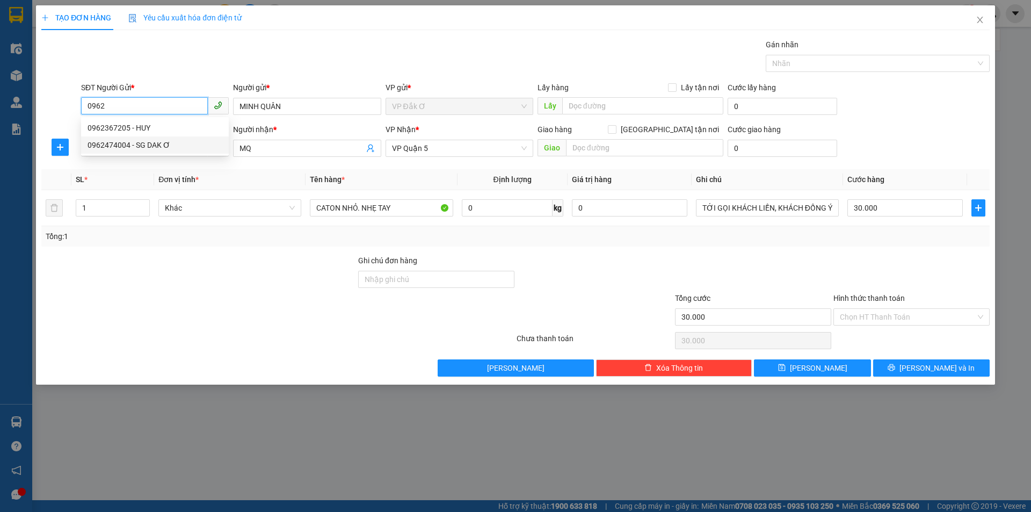
type input "SG DAK Ơ"
type input "0962474004"
click at [841, 314] on input "Hình thức thanh toán" at bounding box center [908, 317] width 136 height 16
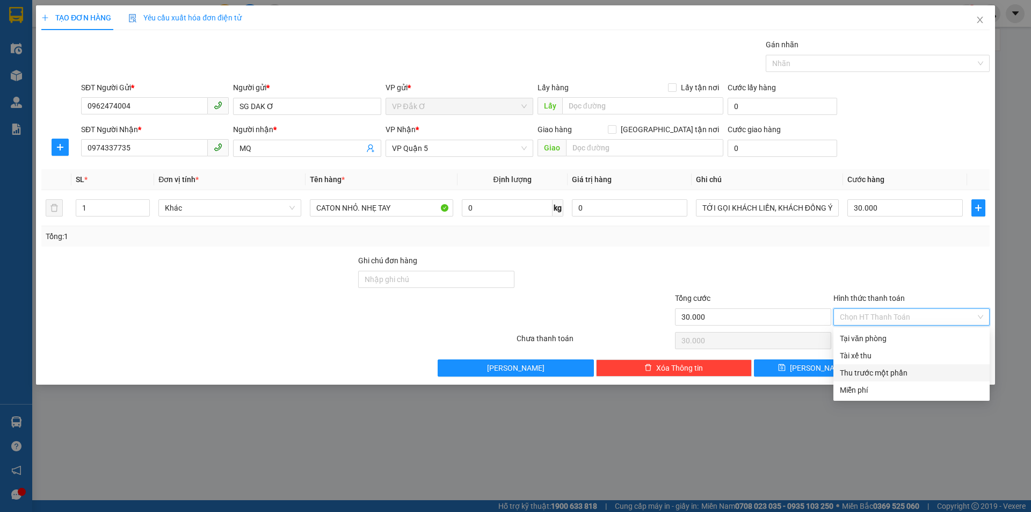
click at [819, 275] on div at bounding box center [753, 274] width 158 height 38
click at [888, 313] on input "Hình thức thanh toán" at bounding box center [908, 317] width 136 height 16
click at [839, 270] on div at bounding box center [912, 274] width 158 height 38
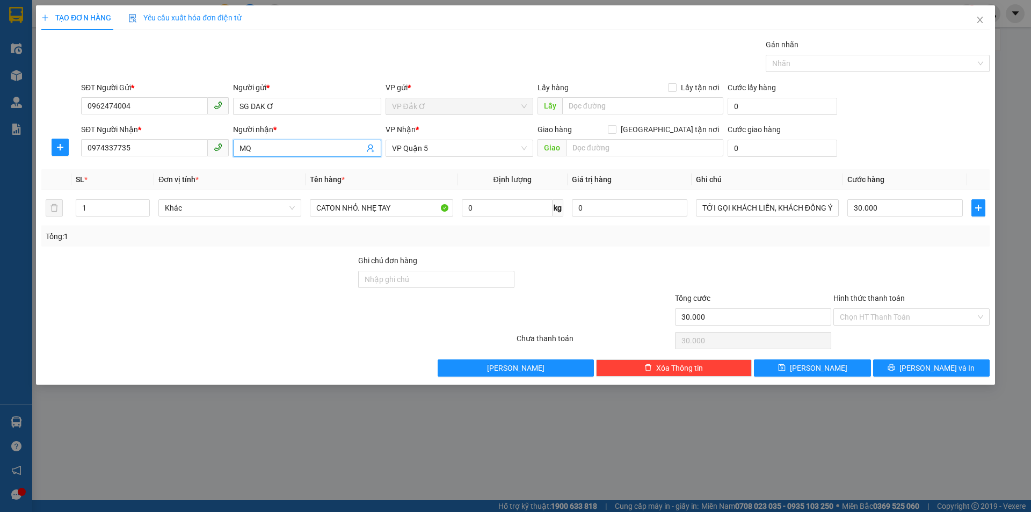
click at [292, 145] on input "MQ" at bounding box center [302, 148] width 124 height 12
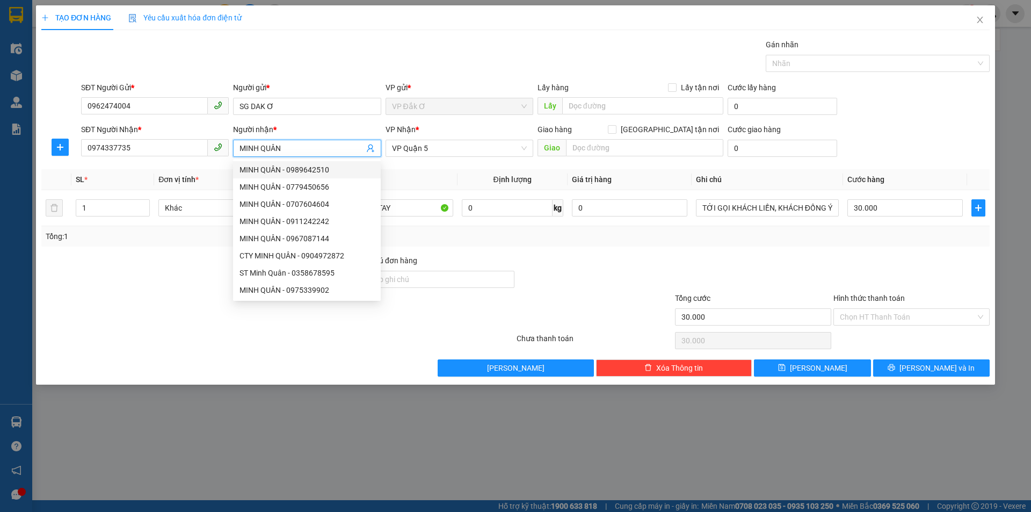
type input "MINH QUÂN"
click at [438, 176] on th "Tên hàng *" at bounding box center [381, 179] width 151 height 21
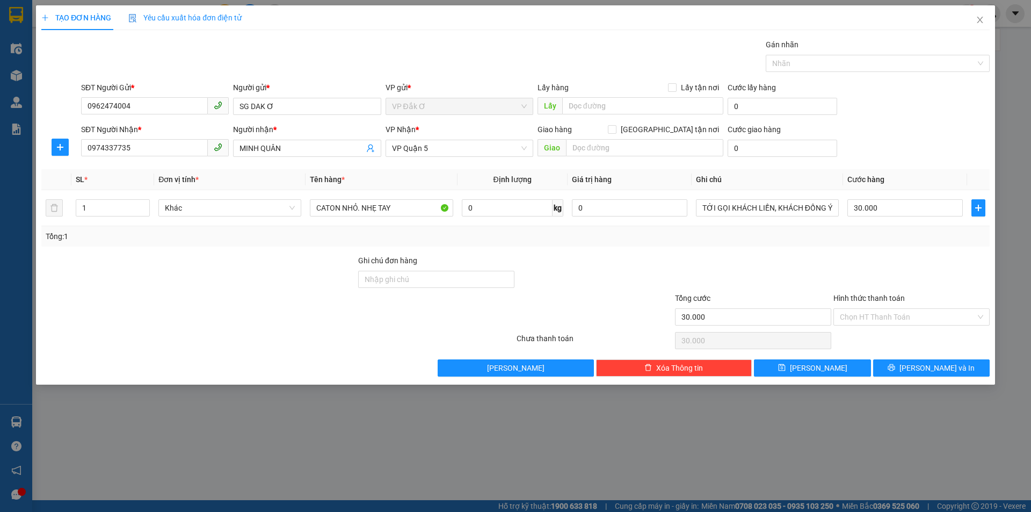
click at [756, 279] on div at bounding box center [753, 274] width 158 height 38
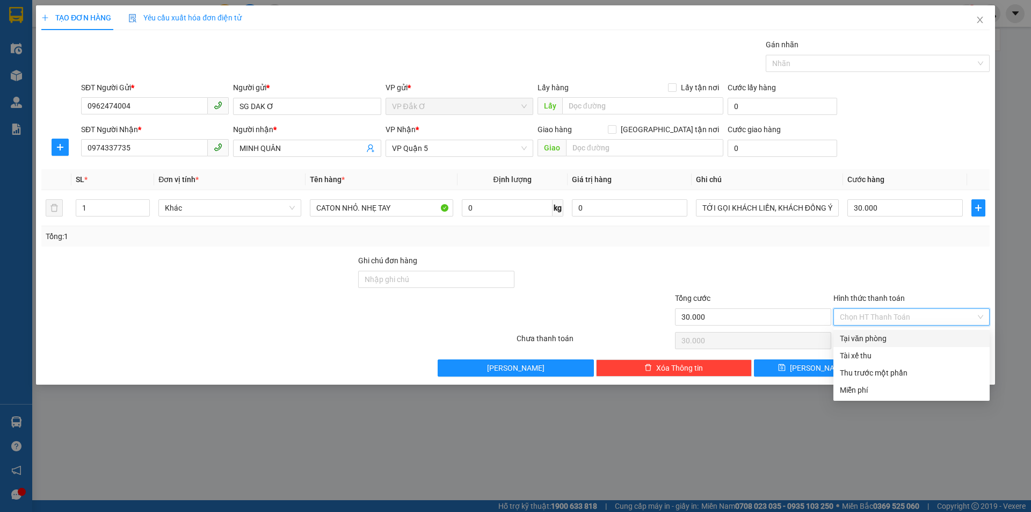
click at [842, 320] on input "Hình thức thanh toán" at bounding box center [908, 317] width 136 height 16
click at [891, 316] on input "Hình thức thanh toán" at bounding box center [908, 317] width 136 height 16
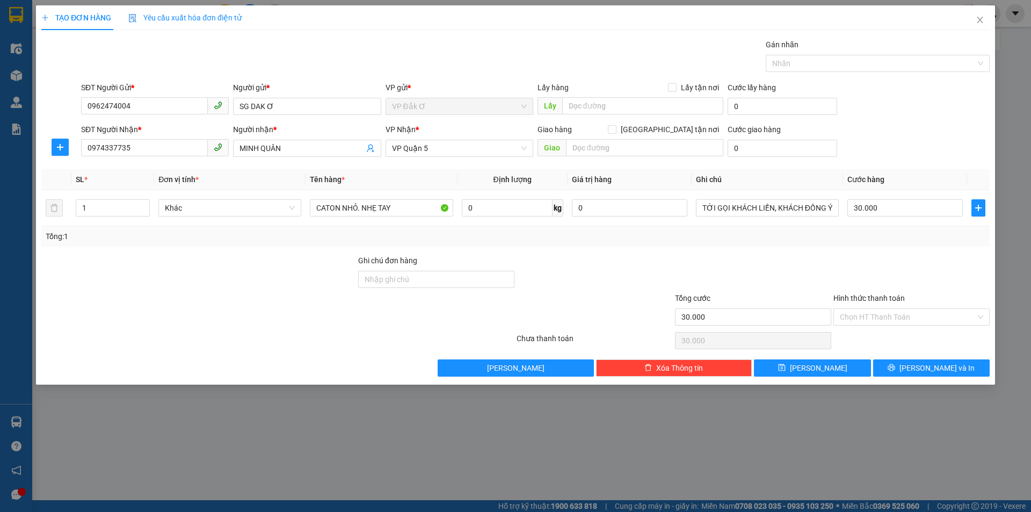
click at [858, 256] on div at bounding box center [912, 274] width 158 height 38
click at [984, 21] on icon "close" at bounding box center [980, 20] width 9 height 9
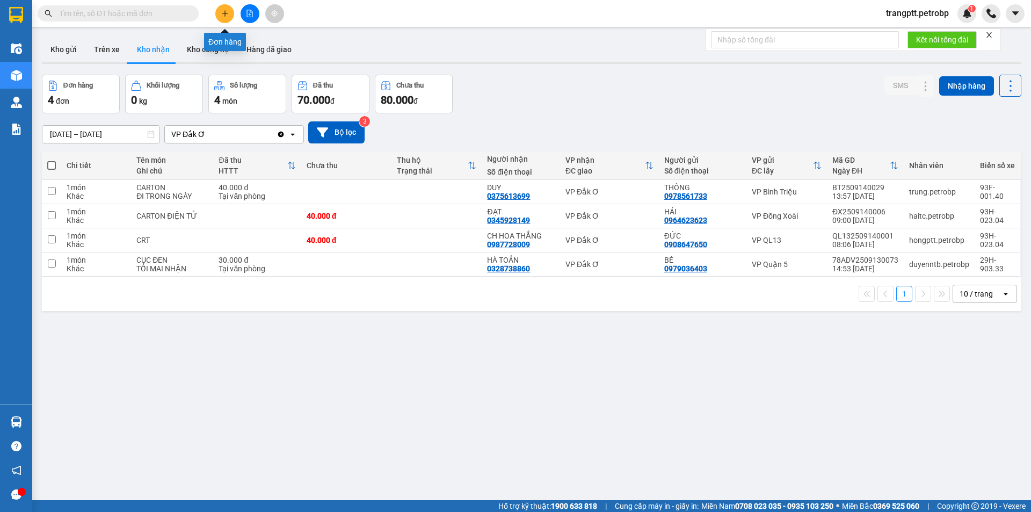
click at [225, 14] on icon "plus" at bounding box center [225, 14] width 8 height 8
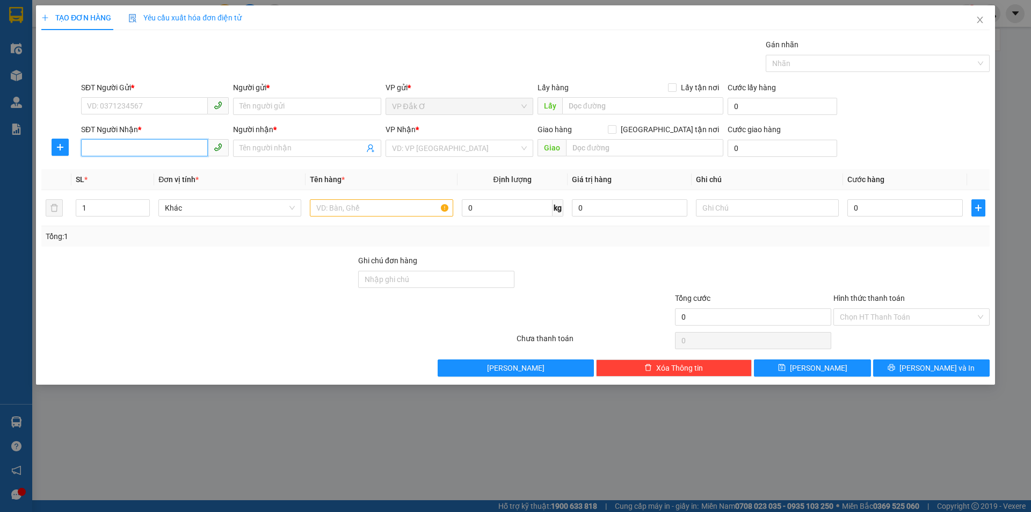
click at [140, 146] on input "SĐT Người Nhận *" at bounding box center [144, 147] width 127 height 17
click at [110, 171] on div "0974337735 - MQ" at bounding box center [155, 170] width 135 height 12
type input "0974337735"
type input "MQ"
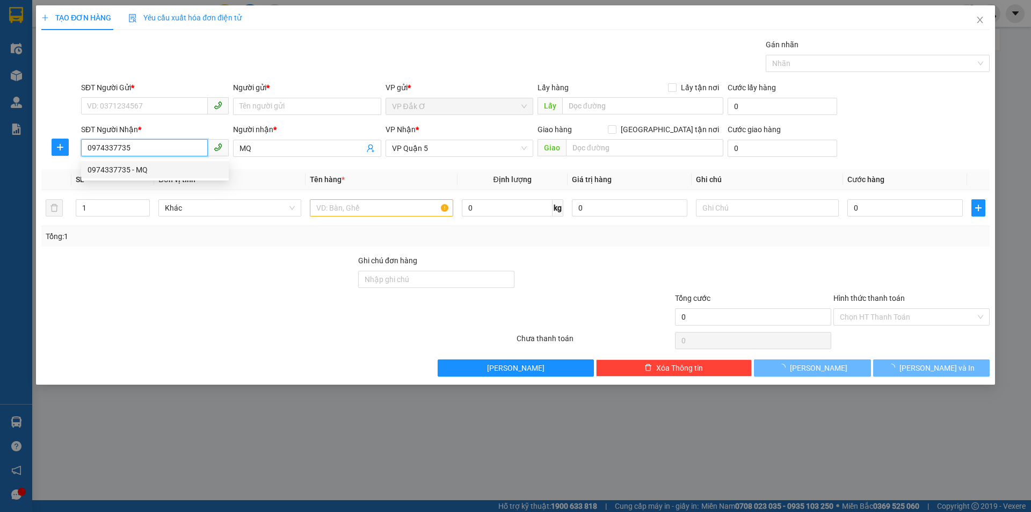
type input "30.000"
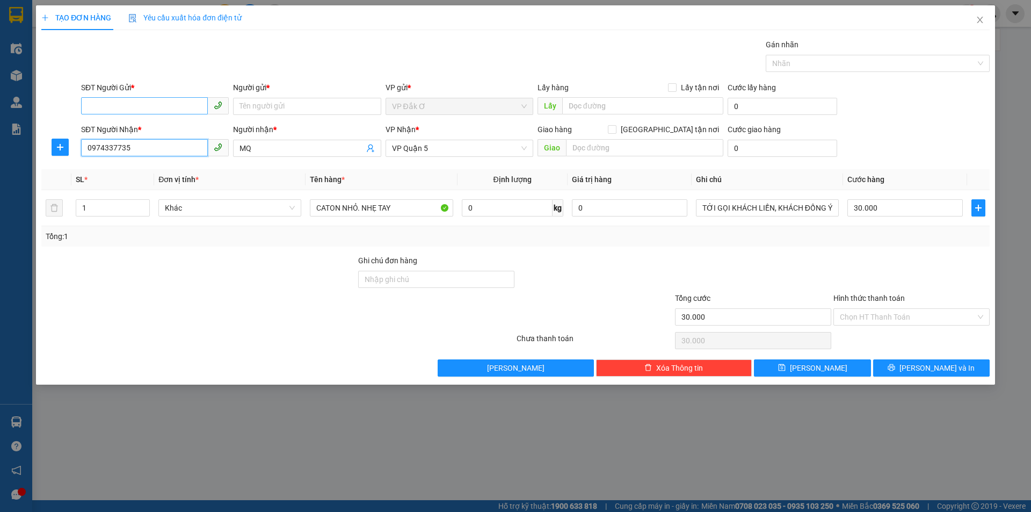
type input "0974337735"
click at [133, 104] on input "SĐT Người Gửi *" at bounding box center [144, 105] width 127 height 17
click at [146, 127] on div "0962474004 - SG DAK Ơ" at bounding box center [155, 128] width 135 height 12
type input "0962474004"
type input "SG DAK Ơ"
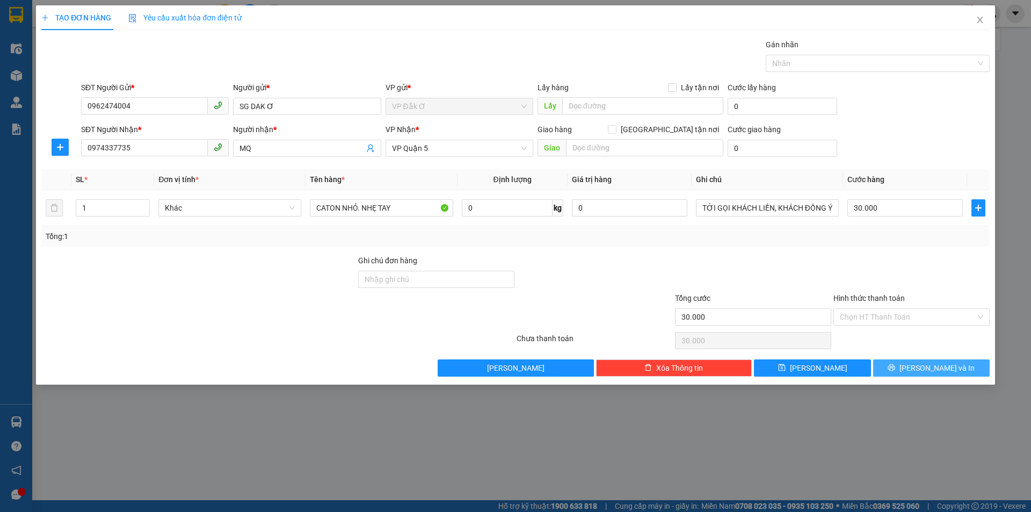
click at [905, 369] on button "[PERSON_NAME] và In" at bounding box center [931, 367] width 117 height 17
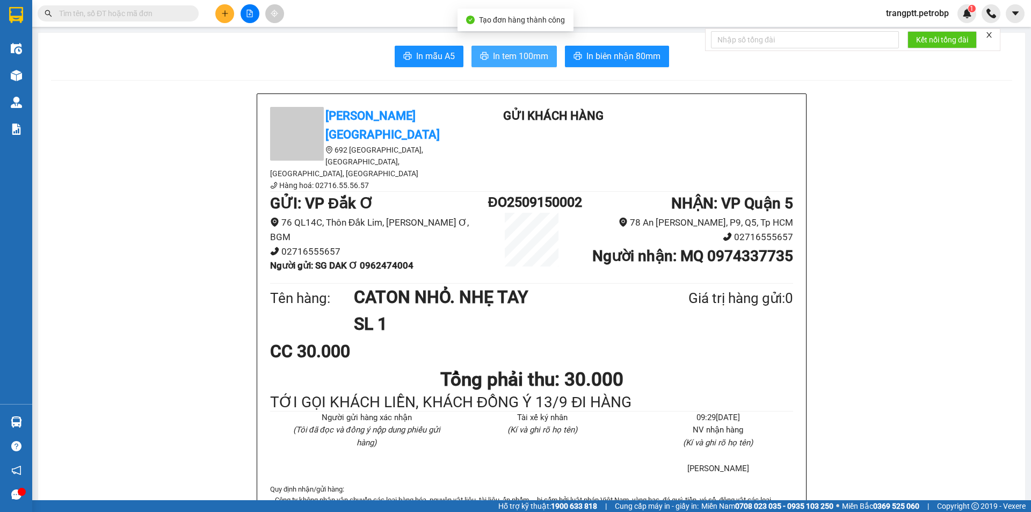
click at [509, 54] on span "In tem 100mm" at bounding box center [520, 55] width 55 height 13
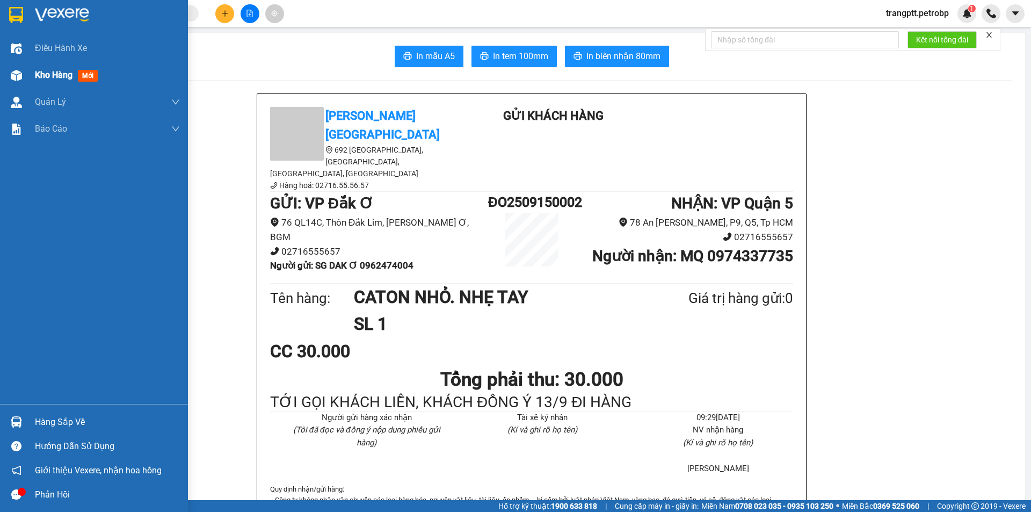
click at [54, 73] on span "Kho hàng" at bounding box center [54, 75] width 38 height 10
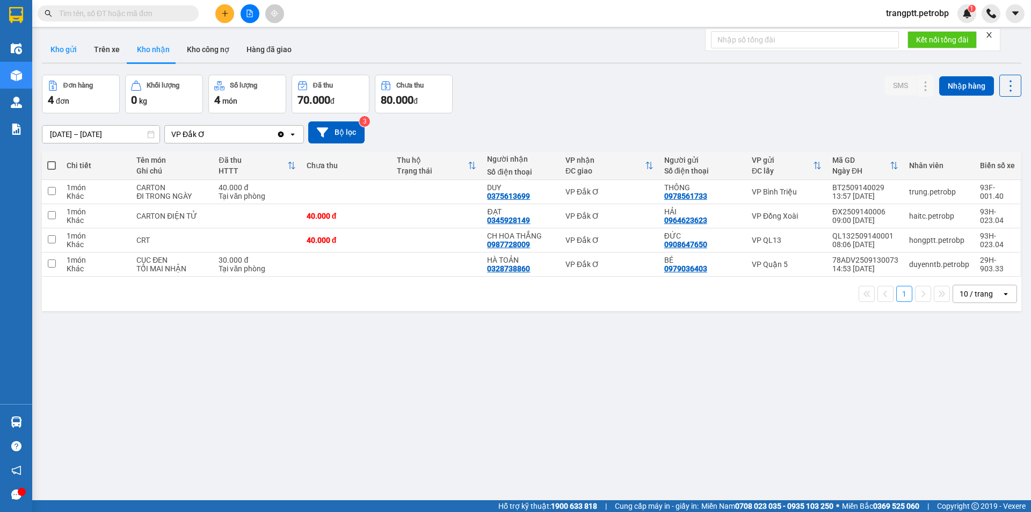
click at [61, 45] on button "Kho gửi" at bounding box center [64, 50] width 44 height 26
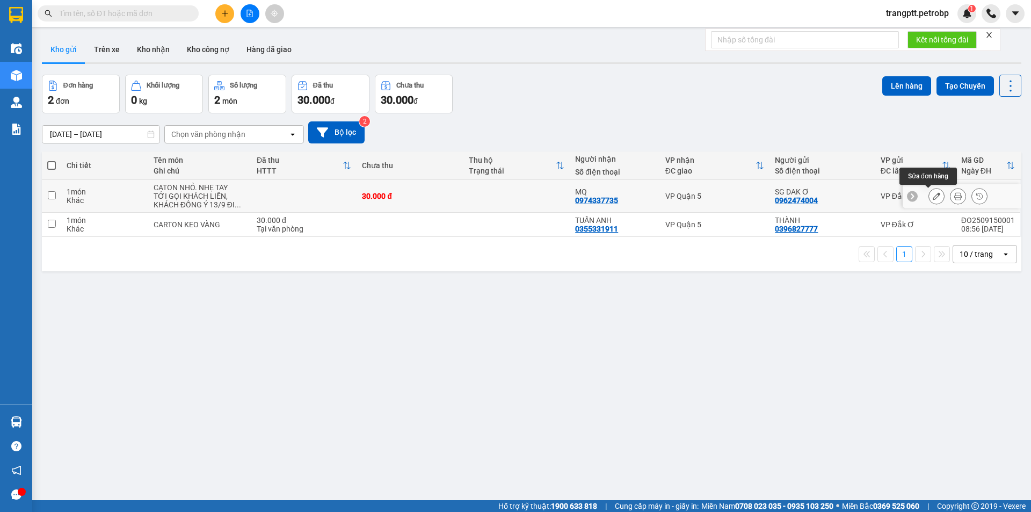
click at [929, 193] on button at bounding box center [936, 196] width 15 height 19
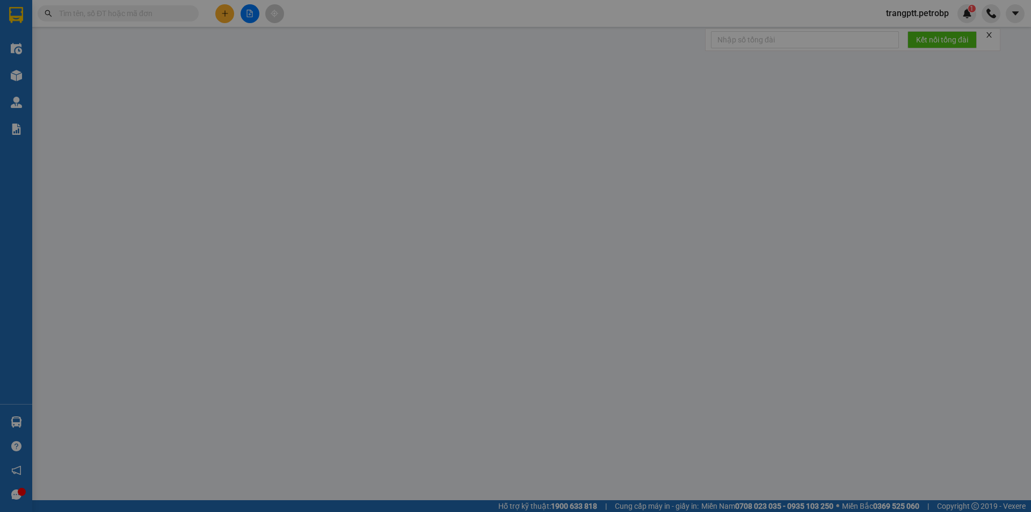
type input "0962474004"
type input "SG DAK Ơ"
type input "0974337735"
type input "MQ"
type input "30.000"
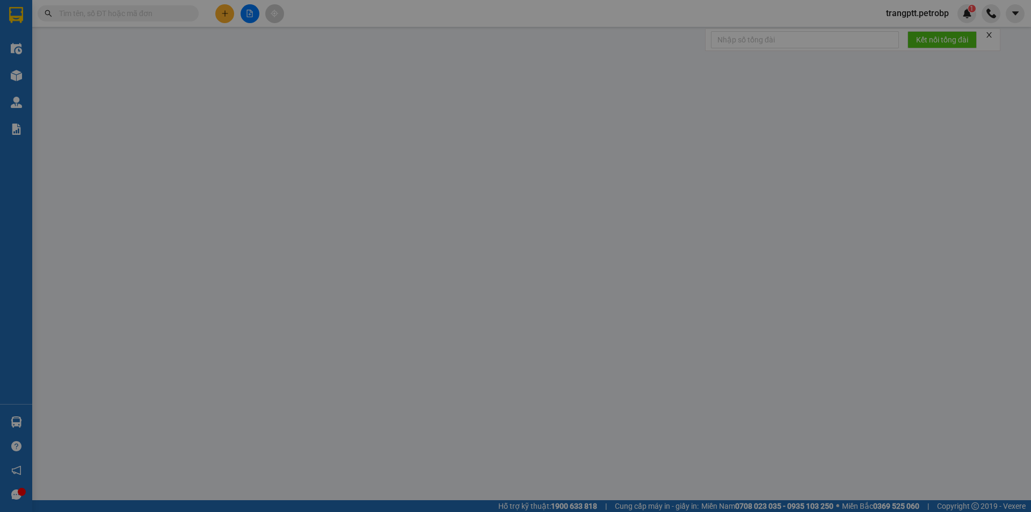
type input "30.000"
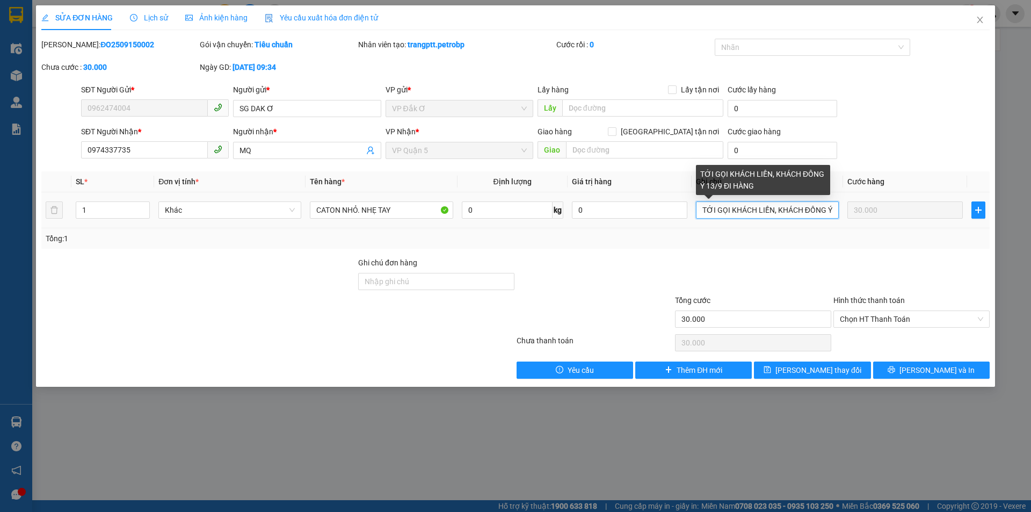
click at [825, 207] on input "TỚI GỌI KHÁCH LIỀN, KHÁCH ĐỒNG Ý 13/9 ĐI HÀNG" at bounding box center [767, 209] width 143 height 17
click at [828, 208] on input "TỚI GỌI KHÁCH LIỀN, KH Ý 13/9 ĐI HÀNG" at bounding box center [767, 209] width 143 height 17
click at [812, 209] on input "TỚI GỌI KHÁCH LIỀN, KHÀNG" at bounding box center [767, 209] width 143 height 17
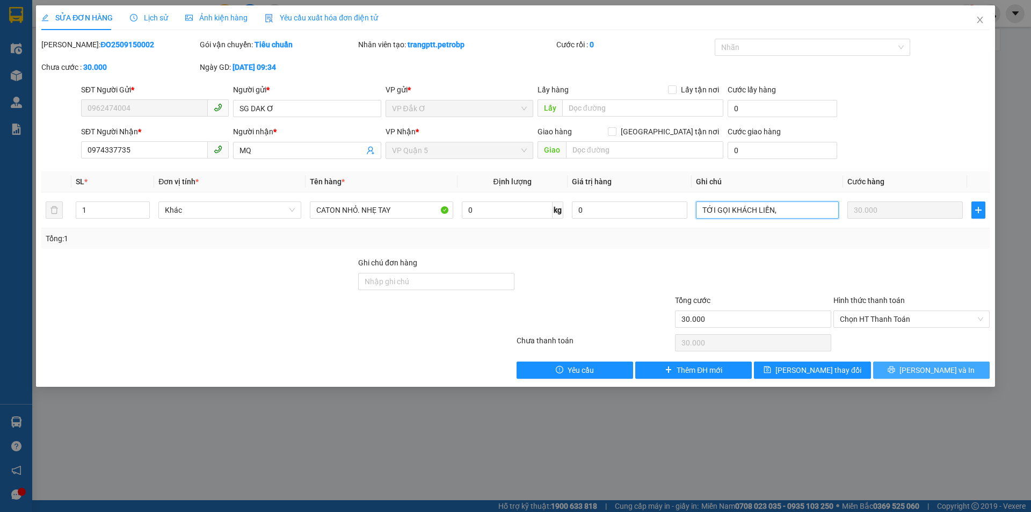
type input "TỚI GỌI KHÁCH LIỀN,"
click at [933, 368] on span "[PERSON_NAME] và In" at bounding box center [937, 370] width 75 height 12
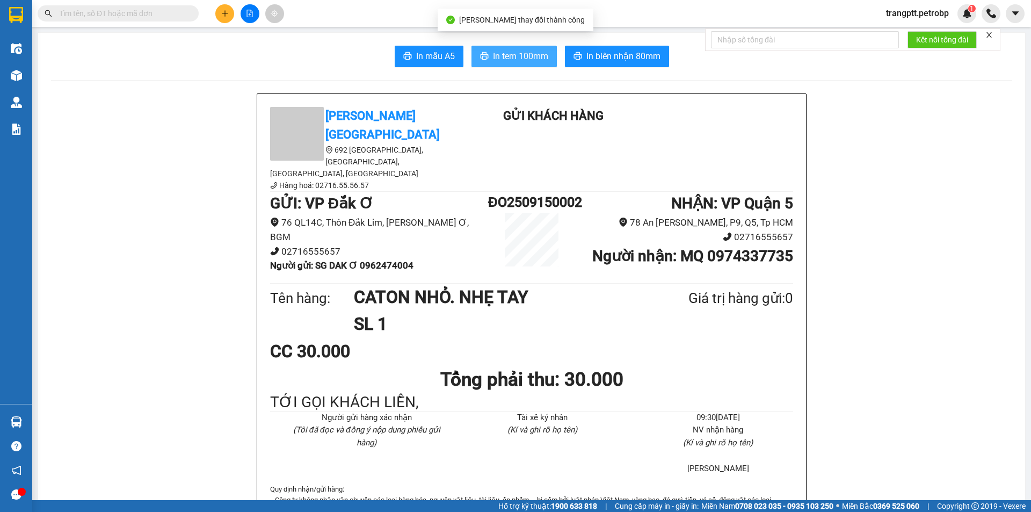
click at [518, 54] on span "In tem 100mm" at bounding box center [520, 55] width 55 height 13
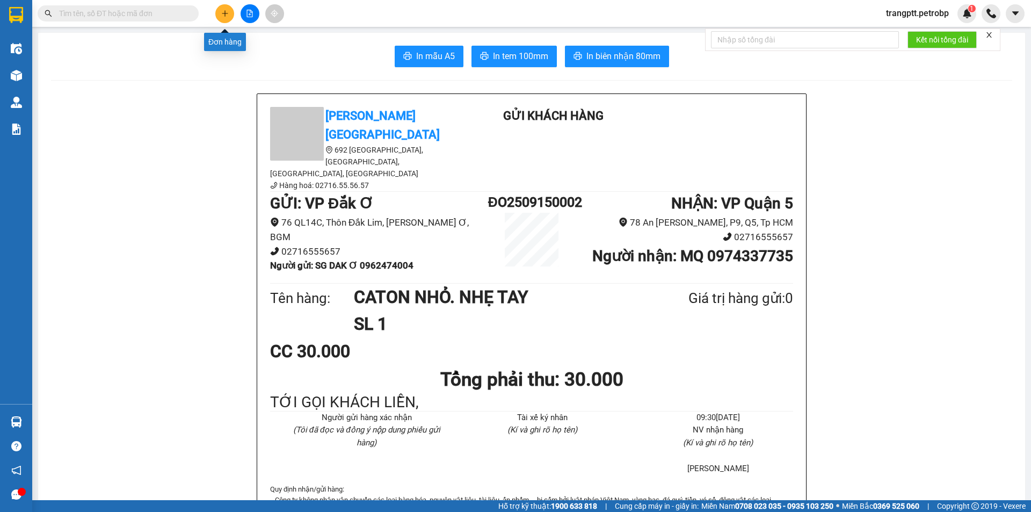
click at [226, 14] on icon "plus" at bounding box center [225, 14] width 8 height 8
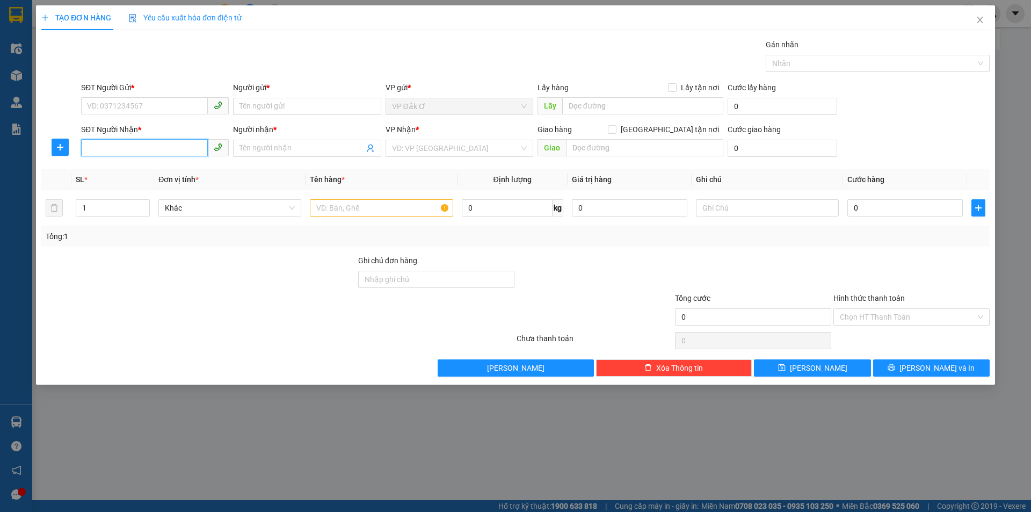
click at [154, 143] on input "SĐT Người Nhận *" at bounding box center [144, 147] width 127 height 17
click at [133, 171] on div "0588115669 - HÙNG" at bounding box center [155, 170] width 135 height 12
type input "0588115669"
type input "HÙNG"
type input "300.000"
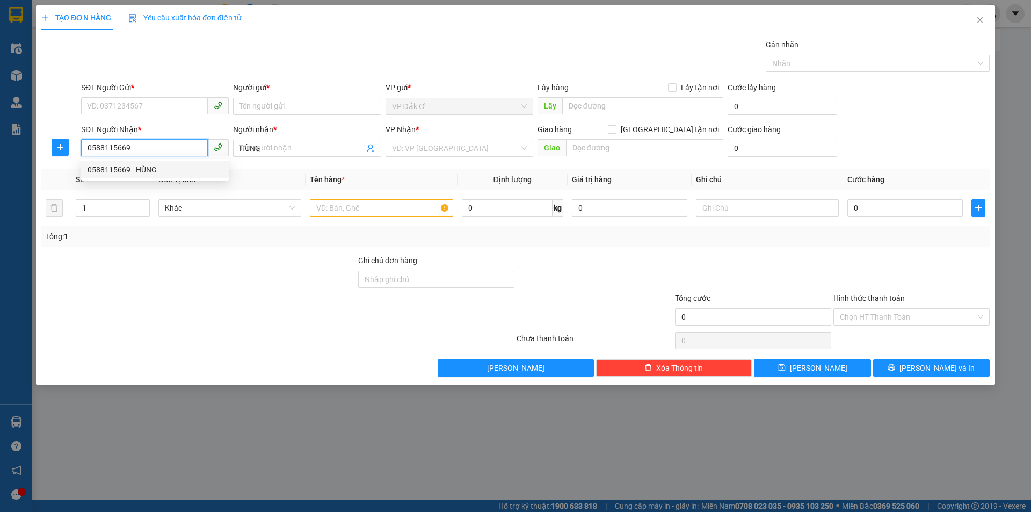
type input "300.000"
type input "0588115669"
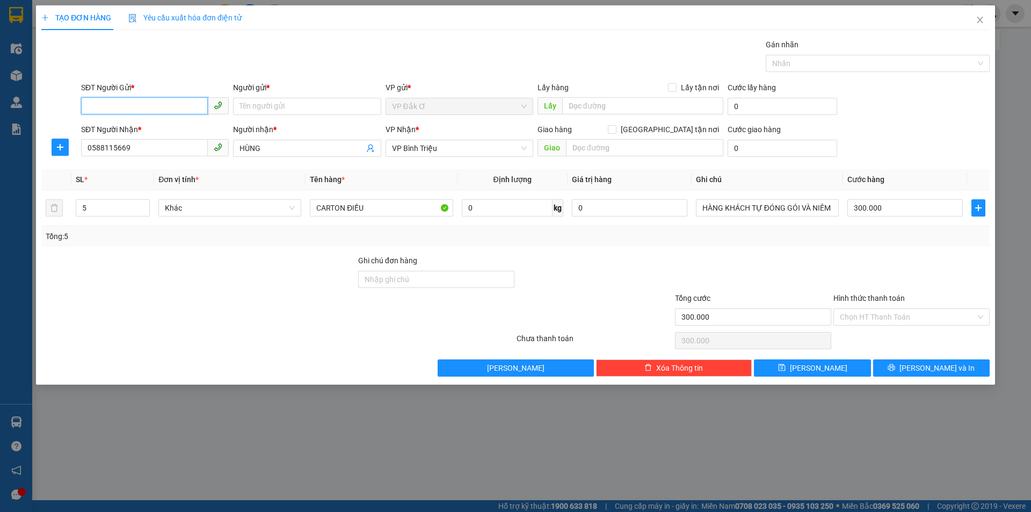
click at [133, 104] on input "SĐT Người Gửi *" at bounding box center [144, 105] width 127 height 17
click at [132, 124] on div "0345039235 - THIÊN" at bounding box center [155, 128] width 135 height 12
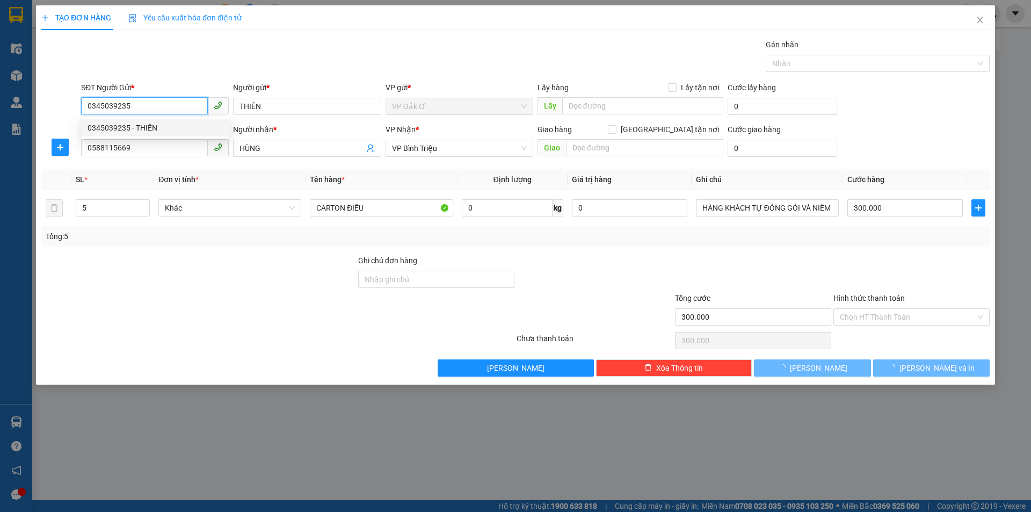
type input "0345039235"
type input "THIÊN"
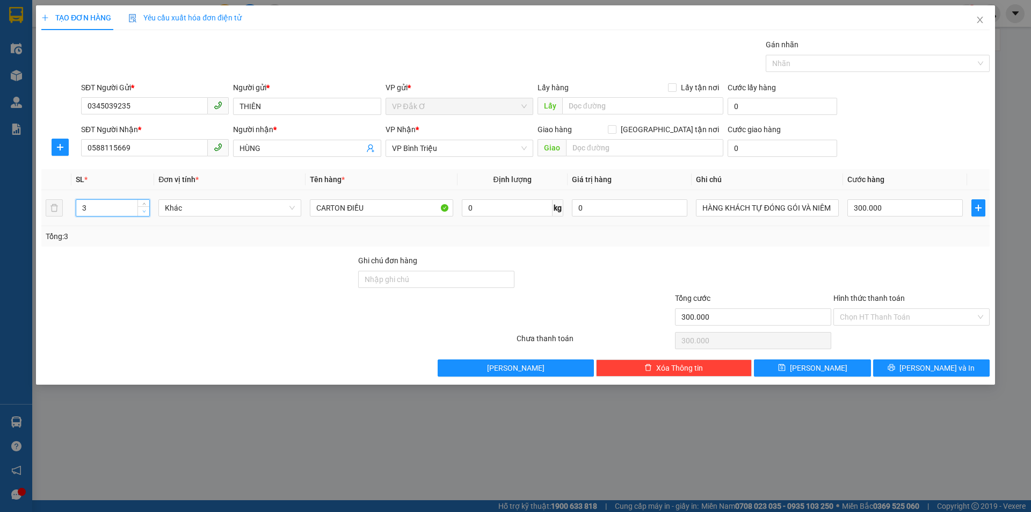
click at [141, 212] on span "down" at bounding box center [144, 211] width 6 height 6
type input "2"
click at [144, 213] on span "down" at bounding box center [144, 211] width 6 height 6
click at [893, 208] on input "300.000" at bounding box center [905, 207] width 115 height 17
type input "0"
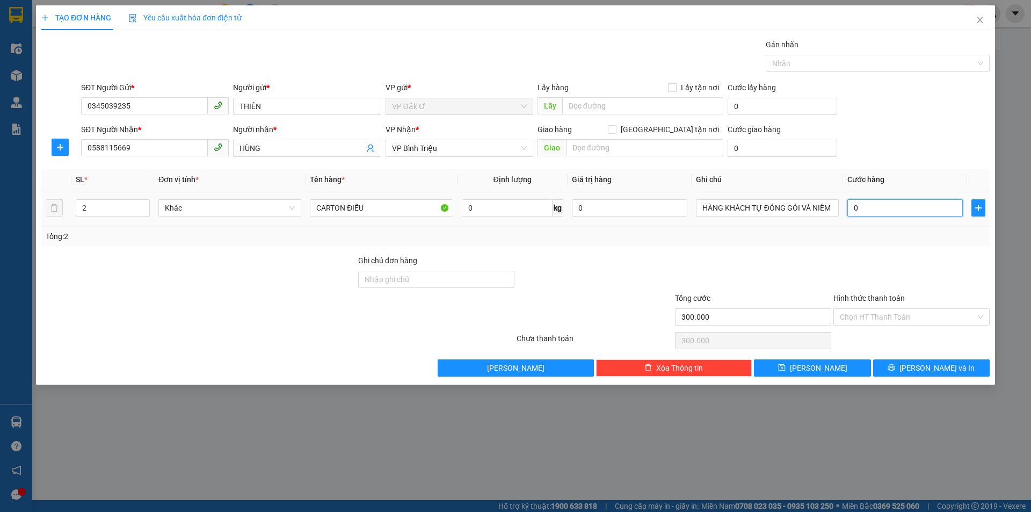
type input "0"
type input "1"
type input "01"
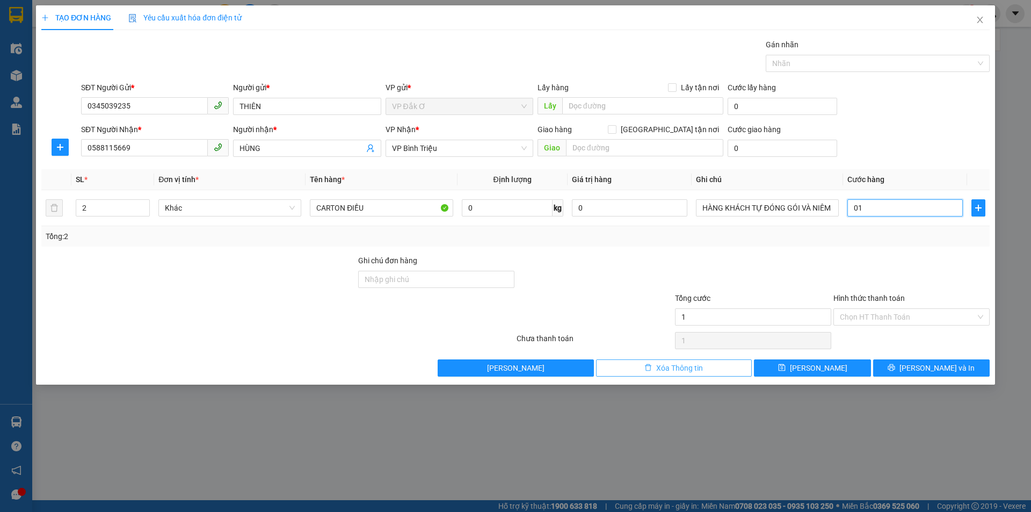
type input "12"
type input "012"
type input "120"
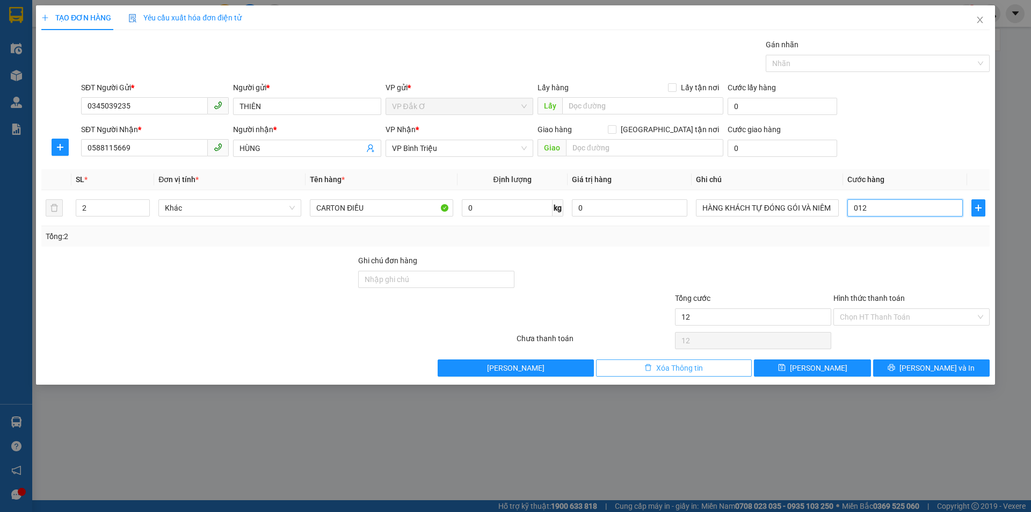
type input "0.120"
type input "1.200"
type input "01.200"
type input "12.000"
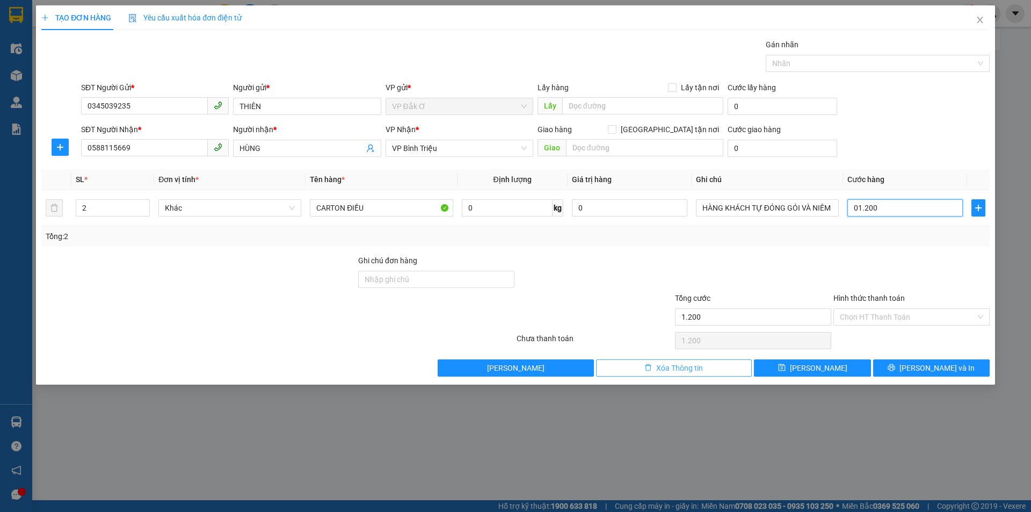
type input "12.000"
type input "0.120.000"
type input "120.000"
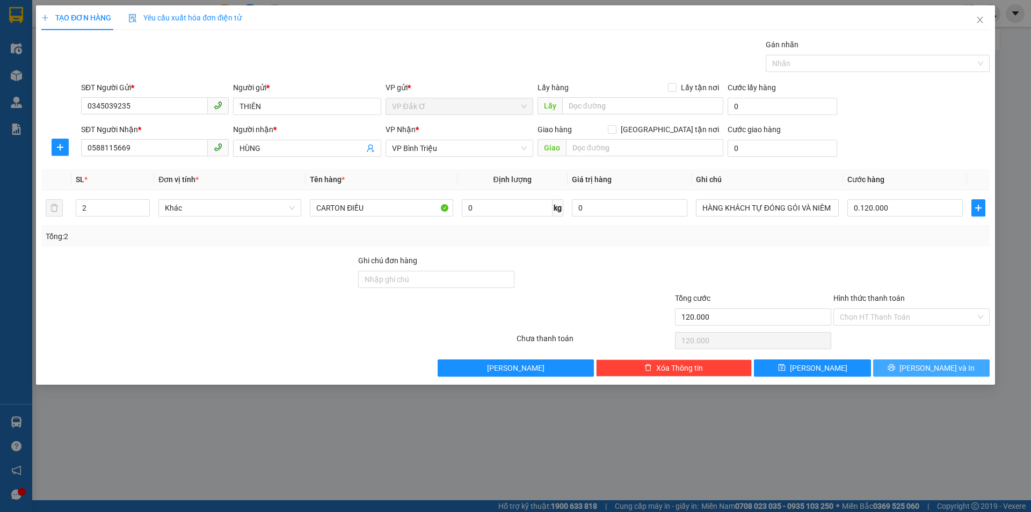
type input "120.000"
click at [932, 369] on span "[PERSON_NAME] và In" at bounding box center [937, 368] width 75 height 12
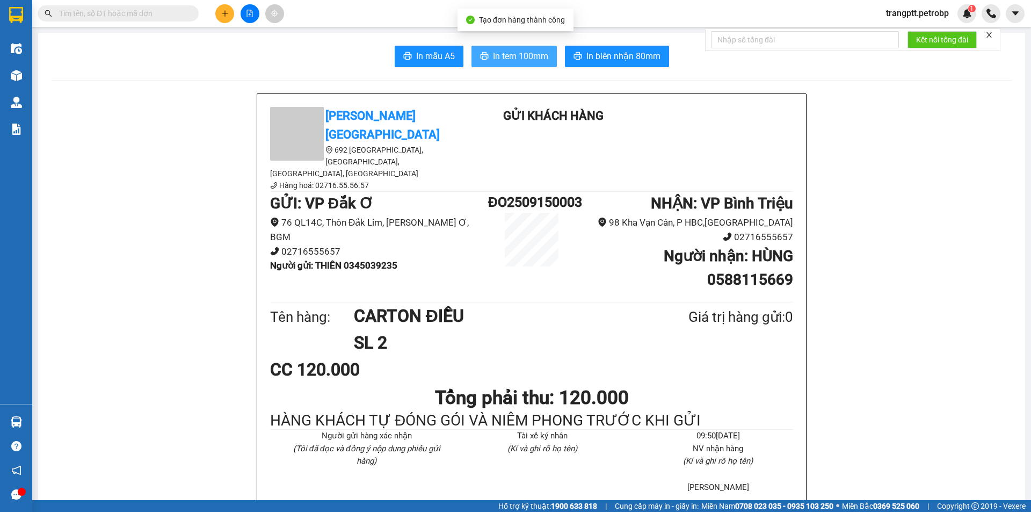
drag, startPoint x: 511, startPoint y: 60, endPoint x: 530, endPoint y: 61, distance: 18.8
click at [512, 60] on span "In tem 100mm" at bounding box center [520, 55] width 55 height 13
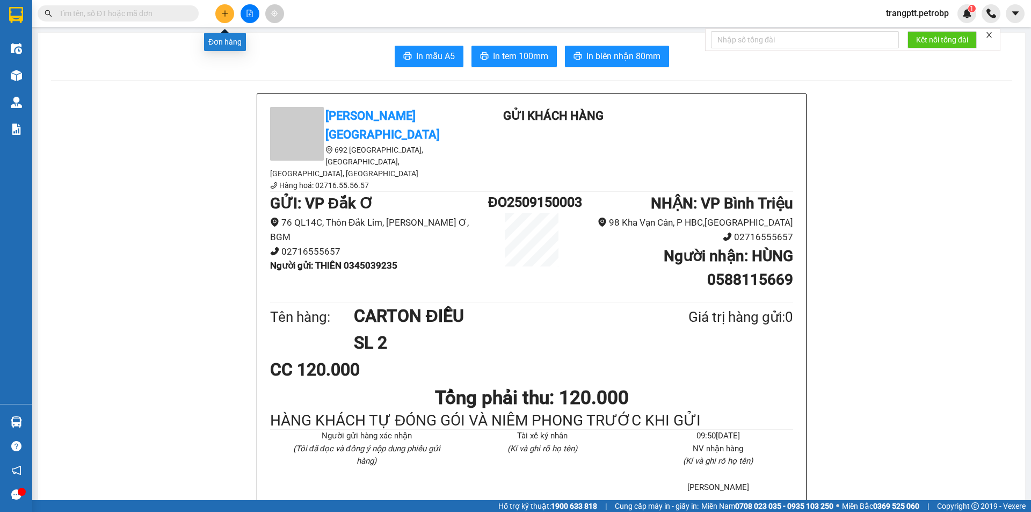
click at [229, 15] on button at bounding box center [224, 13] width 19 height 19
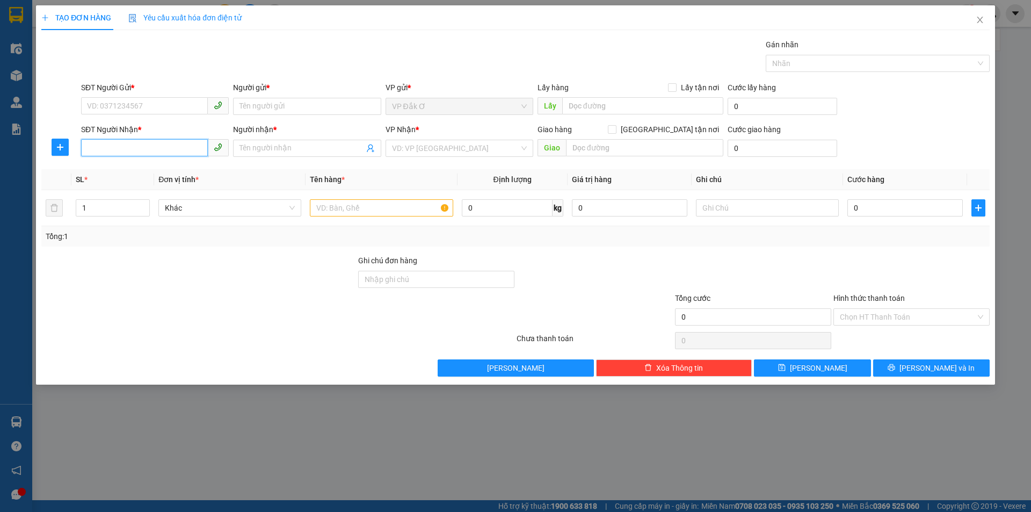
click at [169, 150] on input "SĐT Người Nhận *" at bounding box center [144, 147] width 127 height 17
click at [105, 167] on div "0378222030 - PHÚC" at bounding box center [155, 170] width 135 height 12
type input "0378222030"
type input "PHÚC"
type input "50.000"
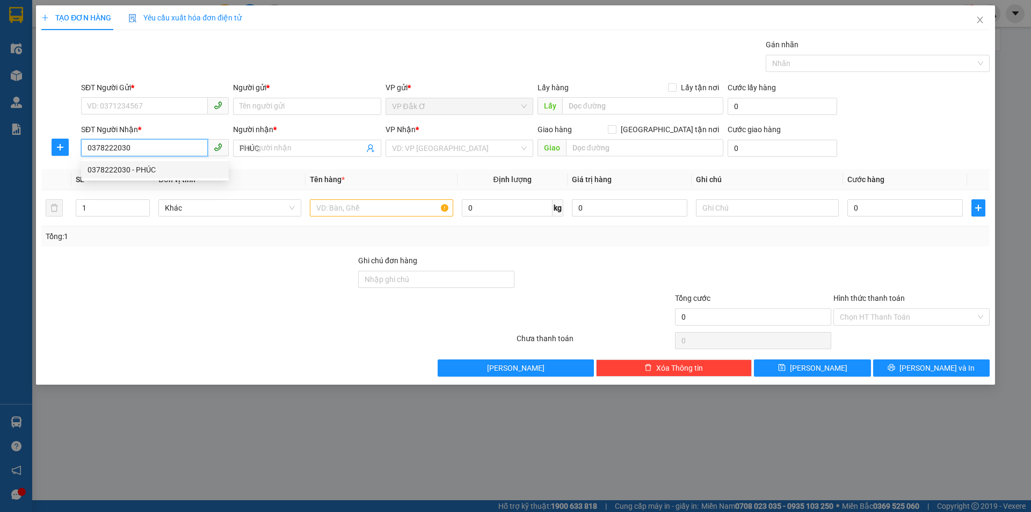
type input "50.000"
type input "0378222030"
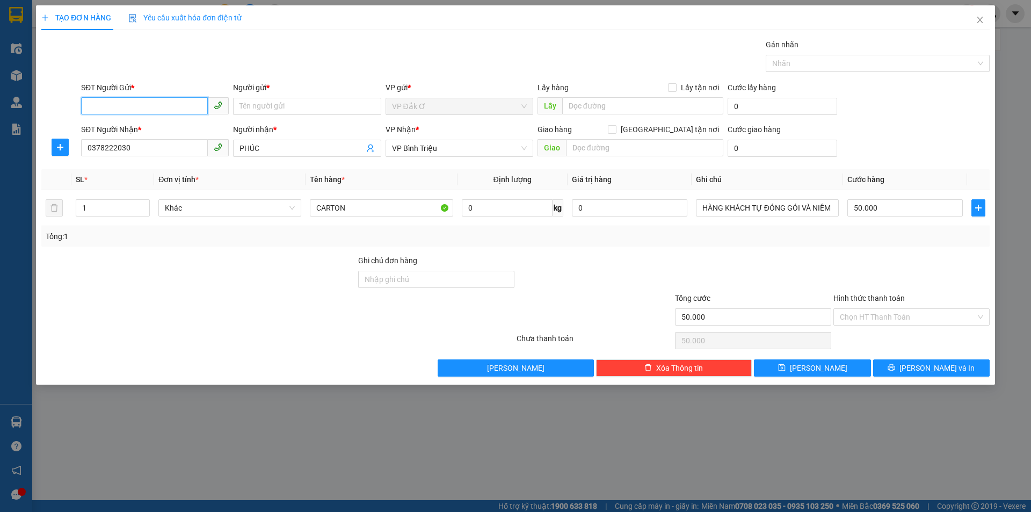
click at [143, 102] on input "SĐT Người Gửi *" at bounding box center [144, 105] width 127 height 17
click at [142, 126] on div "0345039235 - THIÊN" at bounding box center [155, 128] width 135 height 12
type input "0345039235"
type input "THIÊN"
click at [895, 366] on icon "printer" at bounding box center [892, 368] width 8 height 8
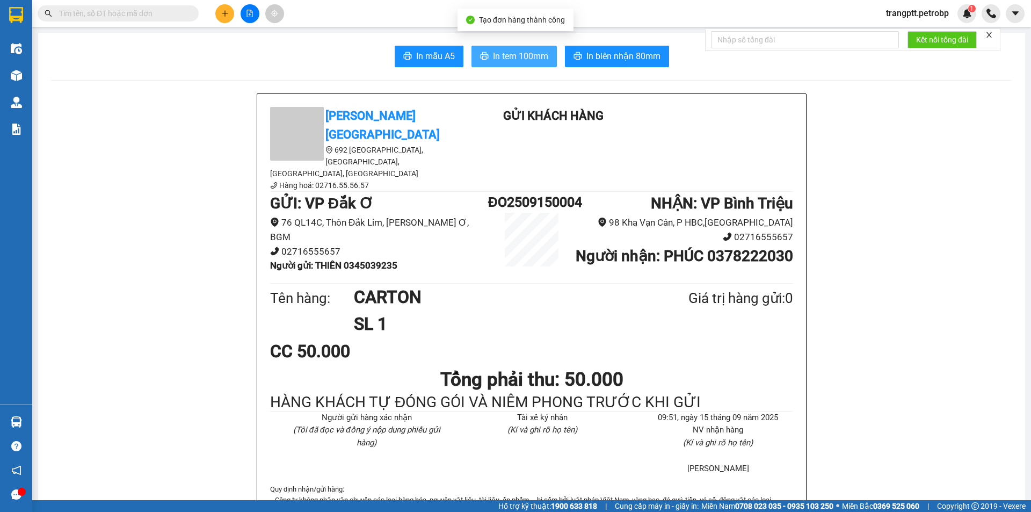
click at [511, 55] on span "In tem 100mm" at bounding box center [520, 55] width 55 height 13
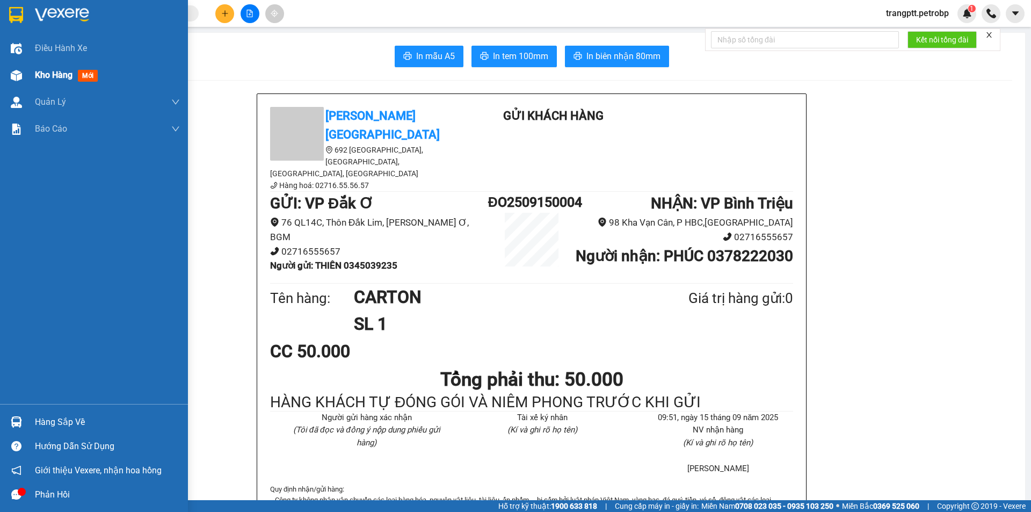
drag, startPoint x: 39, startPoint y: 74, endPoint x: 42, endPoint y: 78, distance: 5.7
click at [42, 78] on span "Kho hàng" at bounding box center [54, 75] width 38 height 10
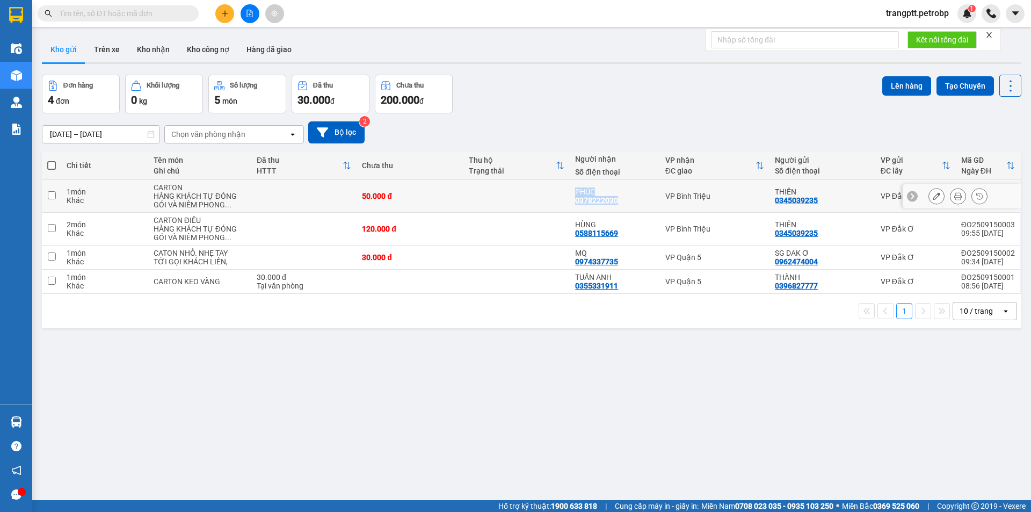
drag, startPoint x: 572, startPoint y: 185, endPoint x: 624, endPoint y: 204, distance: 55.9
click at [624, 204] on td "PHÚC 0378222030" at bounding box center [615, 196] width 90 height 33
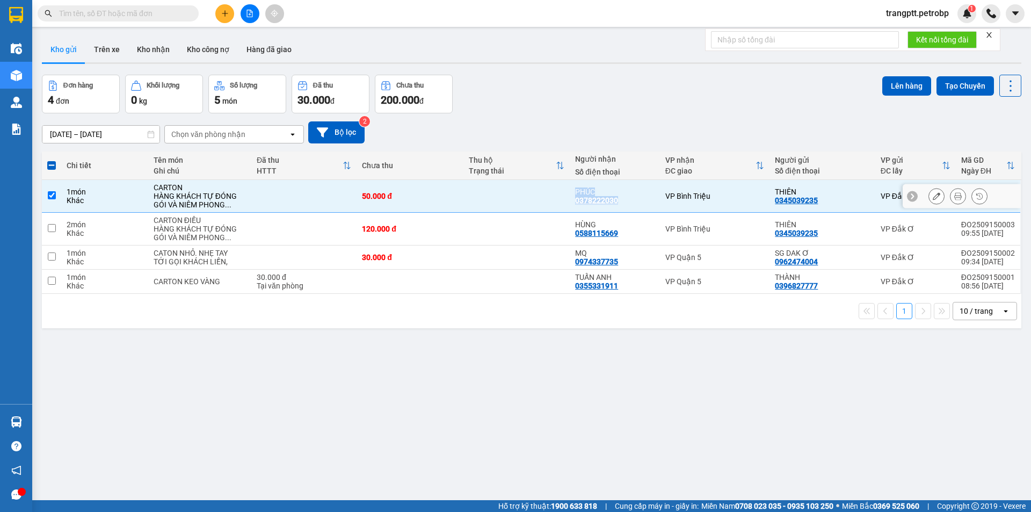
copy div "PHÚC 0378222030"
click at [53, 196] on input "checkbox" at bounding box center [52, 195] width 8 height 8
checkbox input "false"
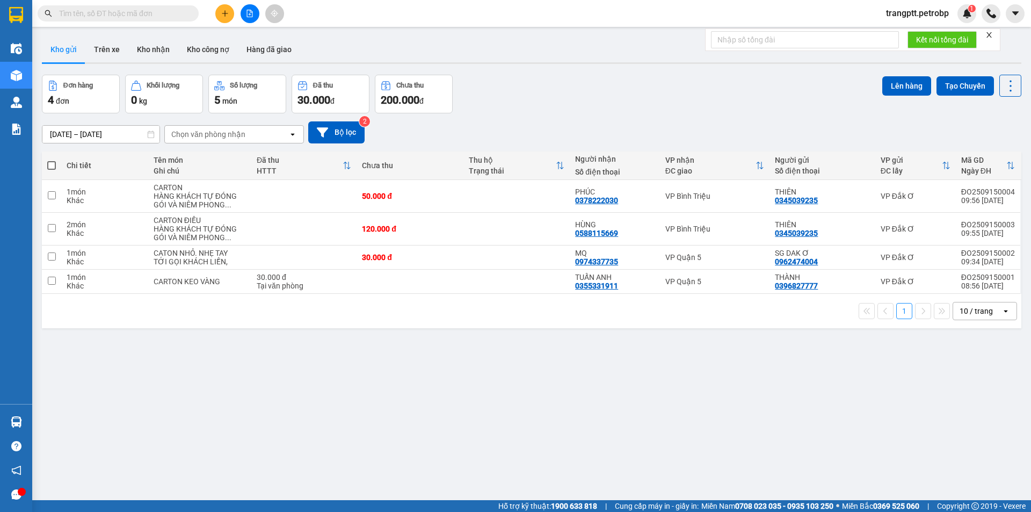
click at [479, 102] on div "Đơn hàng 4 đơn Khối lượng 0 kg Số lượng 5 món Đã thu 30.000 đ Chưa thu 200.000 …" at bounding box center [532, 94] width 980 height 39
click at [150, 414] on div "ver 1.8.143 Kho gửi Trên xe Kho nhận Kho công nợ Hàng đã giao Đơn hàng 4 đơn Kh…" at bounding box center [532, 288] width 988 height 512
click at [223, 8] on button at bounding box center [224, 13] width 19 height 19
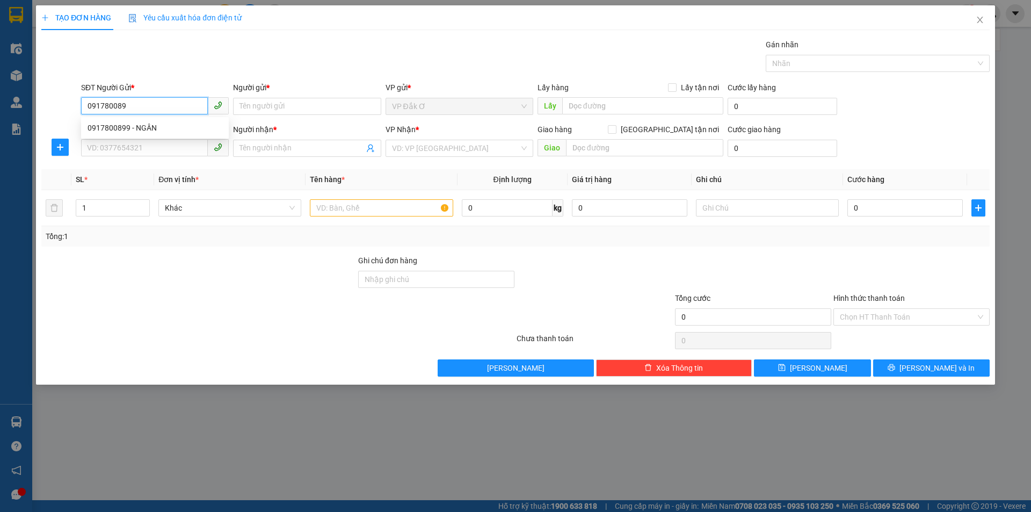
type input "0917800899"
click at [109, 123] on div "0917800899 - NGÂN" at bounding box center [155, 128] width 135 height 12
type input "NGÂN"
type input "0977800899"
type input "THỨC"
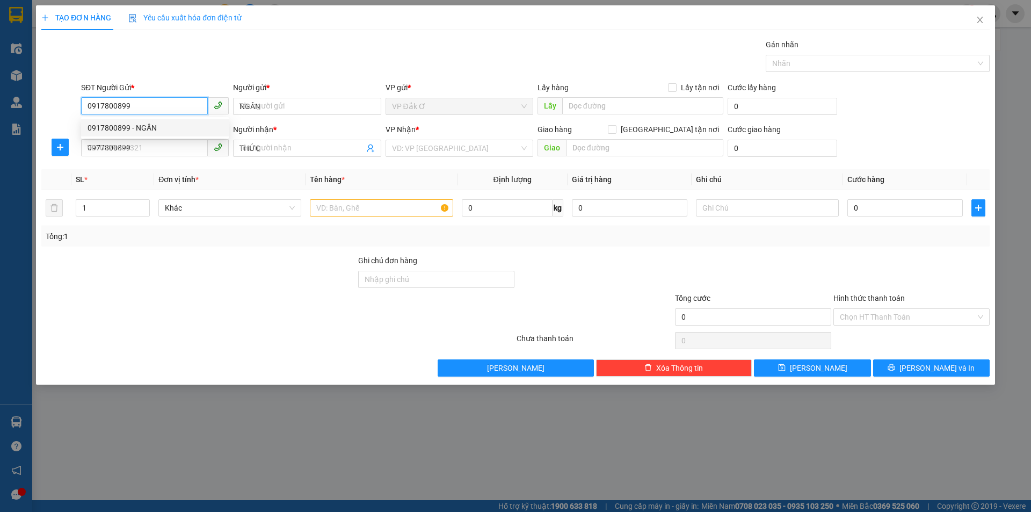
type input "20.000"
type input "0917800899"
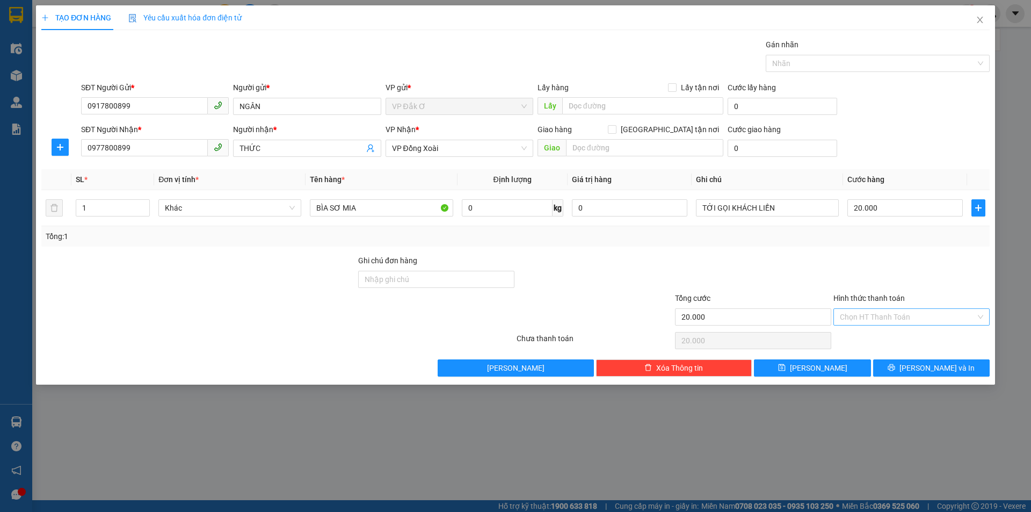
click at [888, 319] on input "Hình thức thanh toán" at bounding box center [908, 317] width 136 height 16
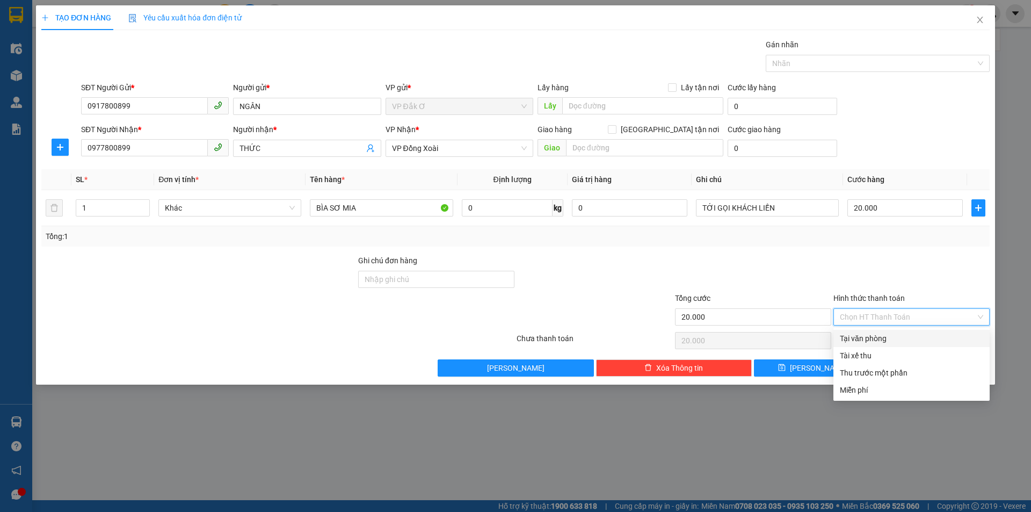
click at [883, 341] on div "Tại văn phòng" at bounding box center [911, 339] width 143 height 12
type input "0"
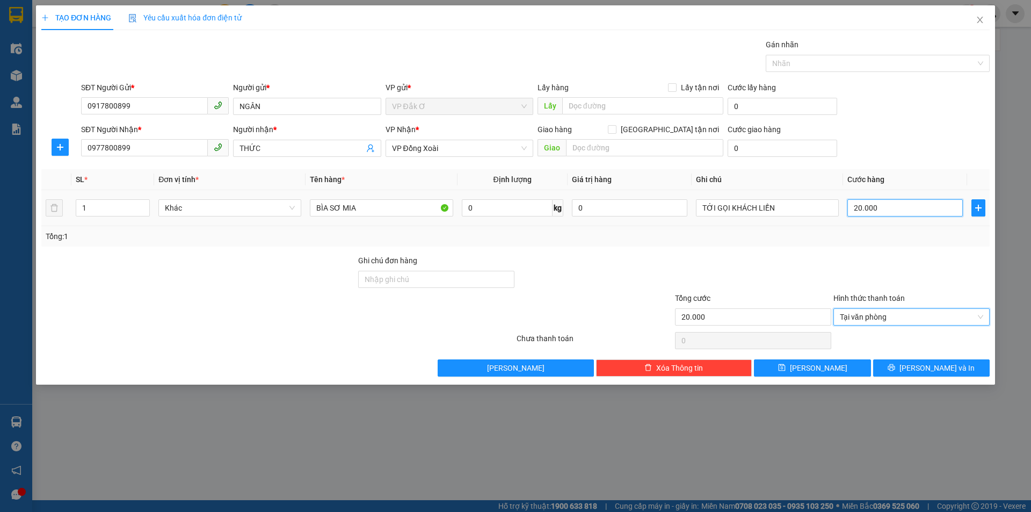
click at [882, 208] on input "20.000" at bounding box center [905, 207] width 115 height 17
type input "3"
type input "30"
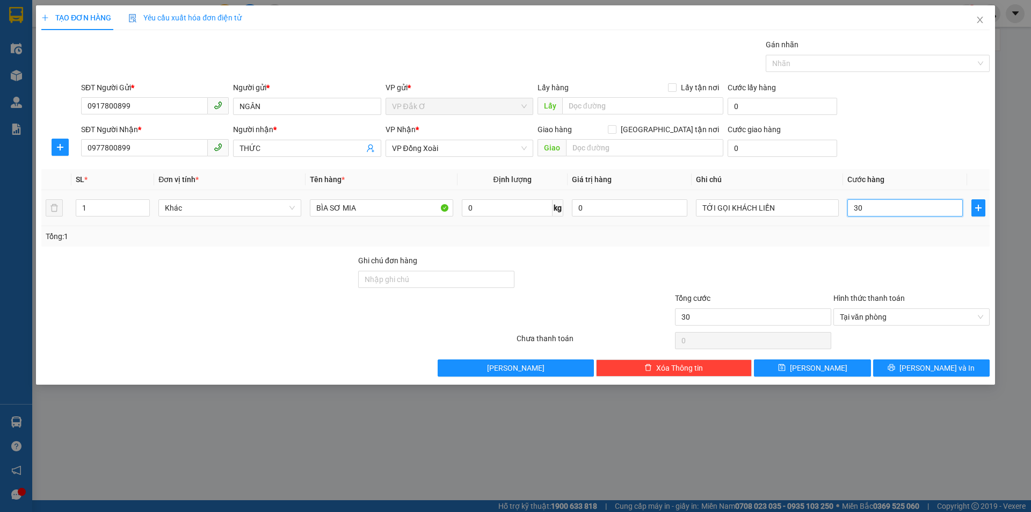
type input "300"
type input "3.000"
type input "30.000"
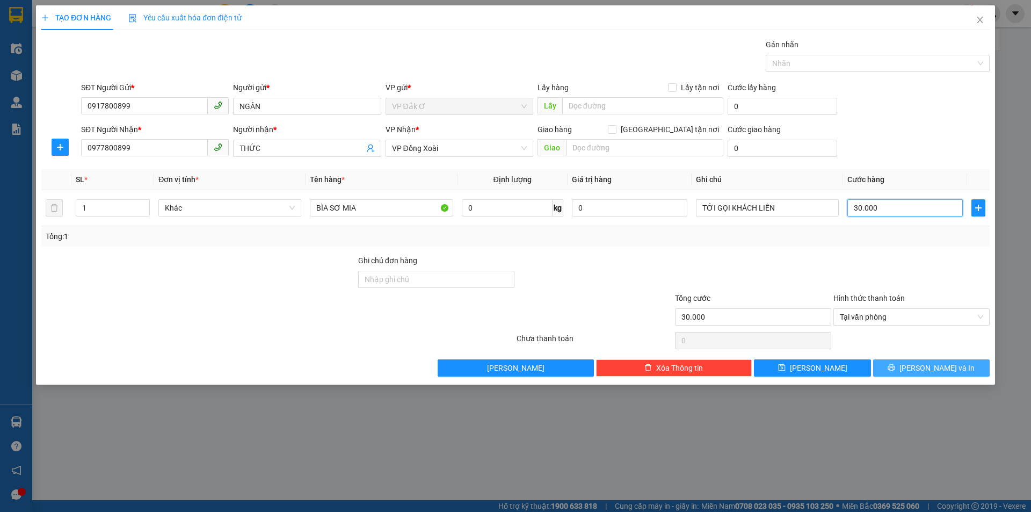
type input "30.000"
click at [930, 369] on span "[PERSON_NAME] và In" at bounding box center [937, 368] width 75 height 12
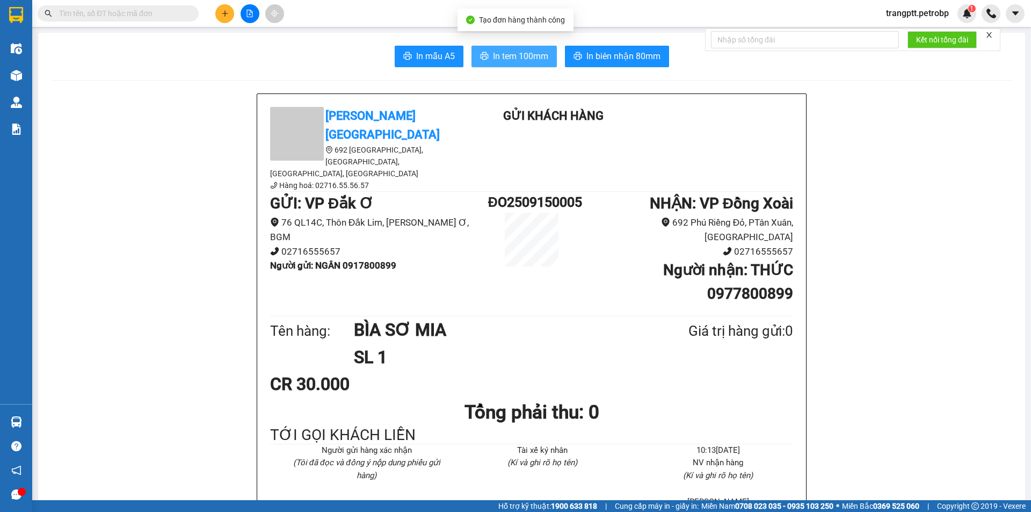
click at [507, 54] on span "In tem 100mm" at bounding box center [520, 55] width 55 height 13
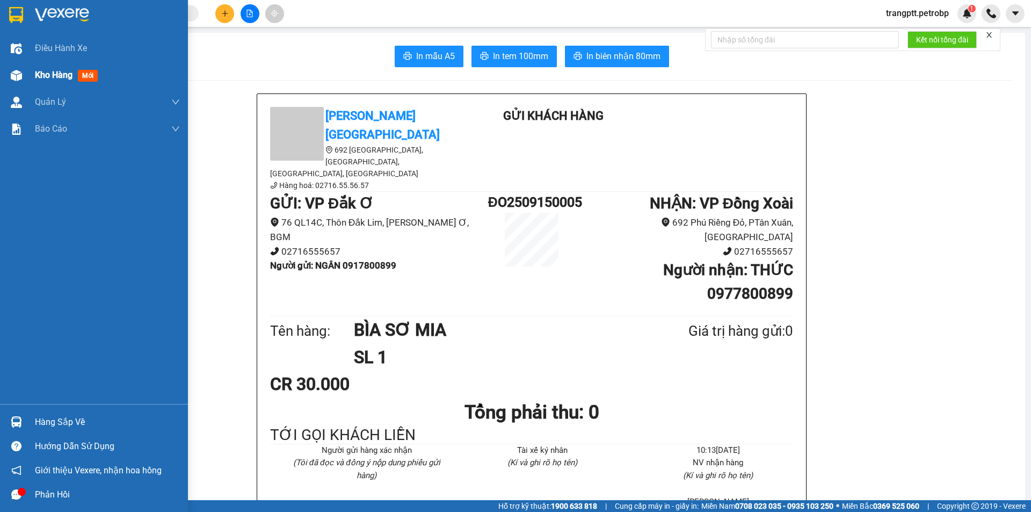
click at [54, 76] on span "Kho hàng" at bounding box center [54, 75] width 38 height 10
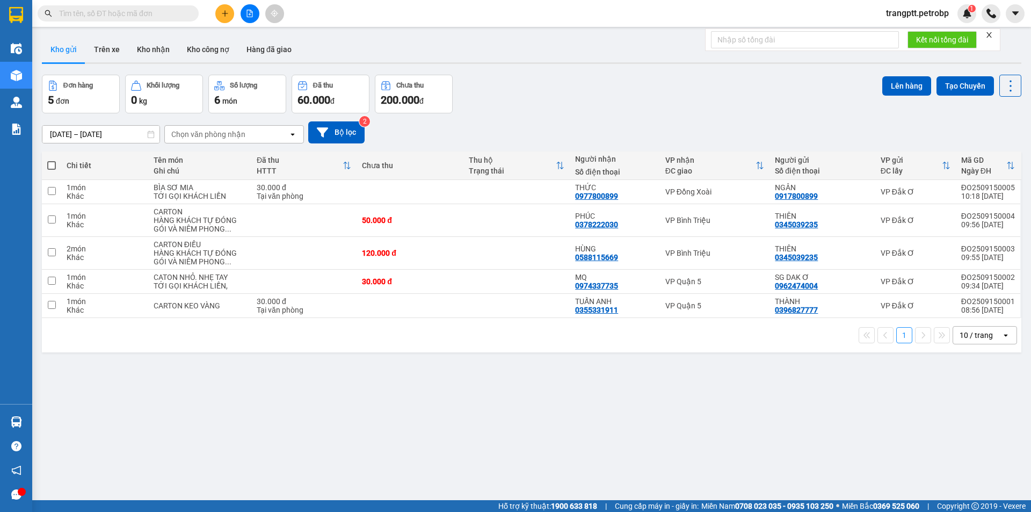
click at [99, 12] on input "text" at bounding box center [122, 14] width 127 height 12
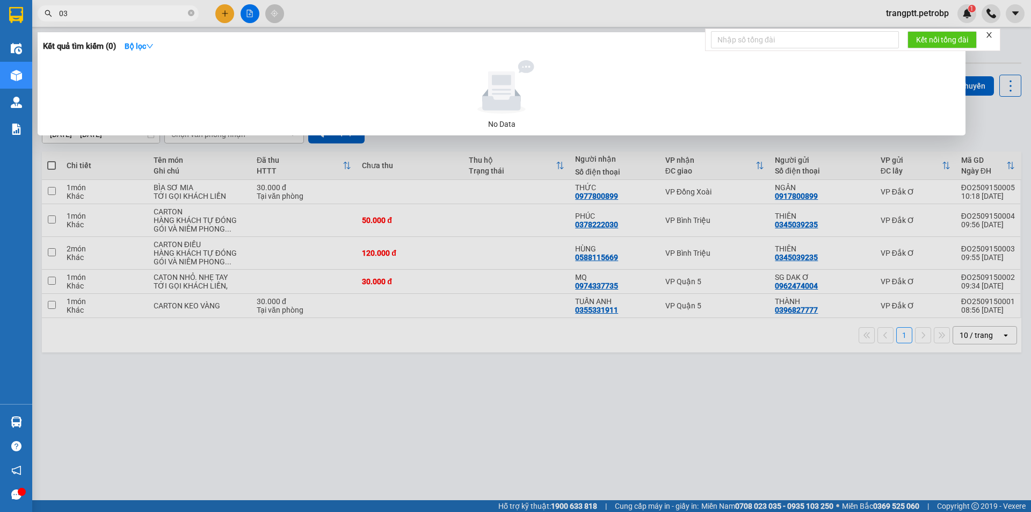
type input "0"
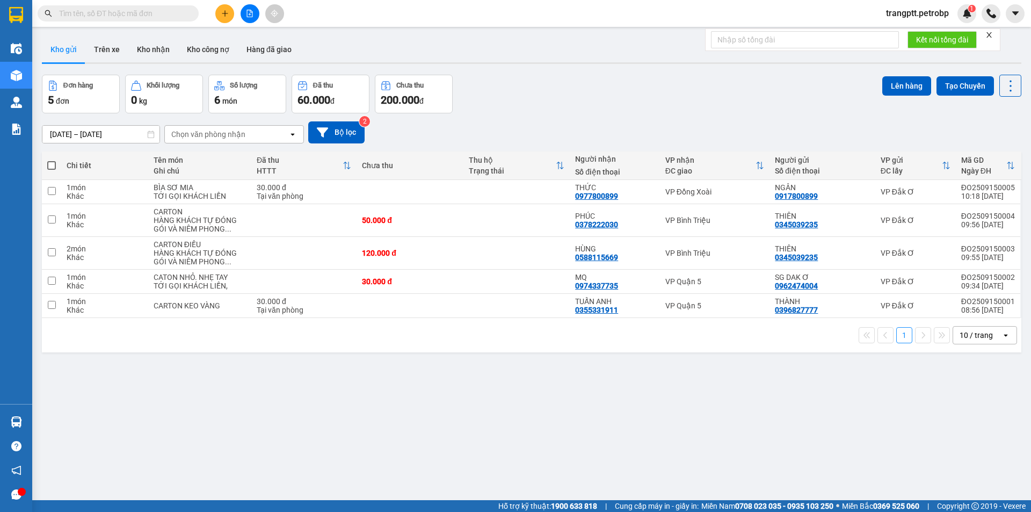
click at [147, 9] on input "text" at bounding box center [122, 14] width 127 height 12
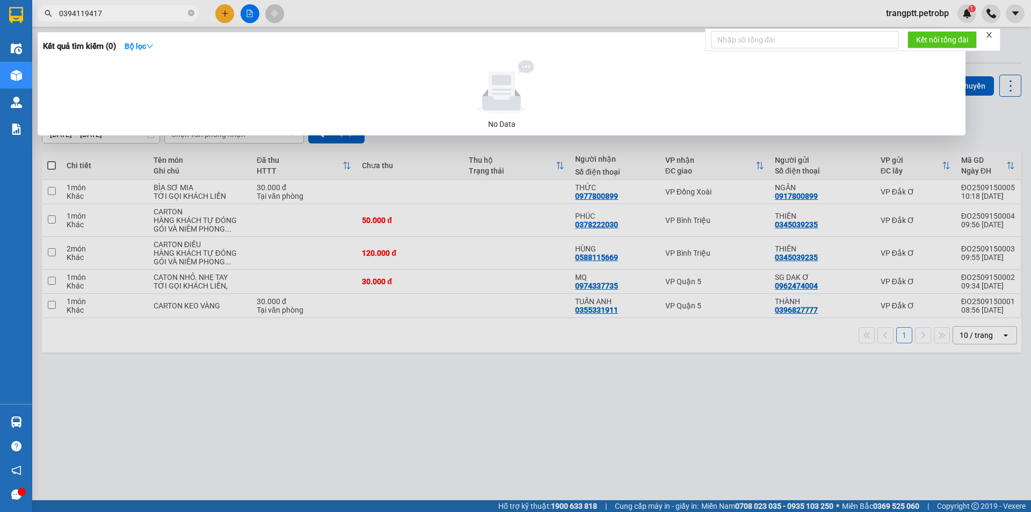
type input "0394119417"
click at [544, 438] on div at bounding box center [515, 256] width 1031 height 512
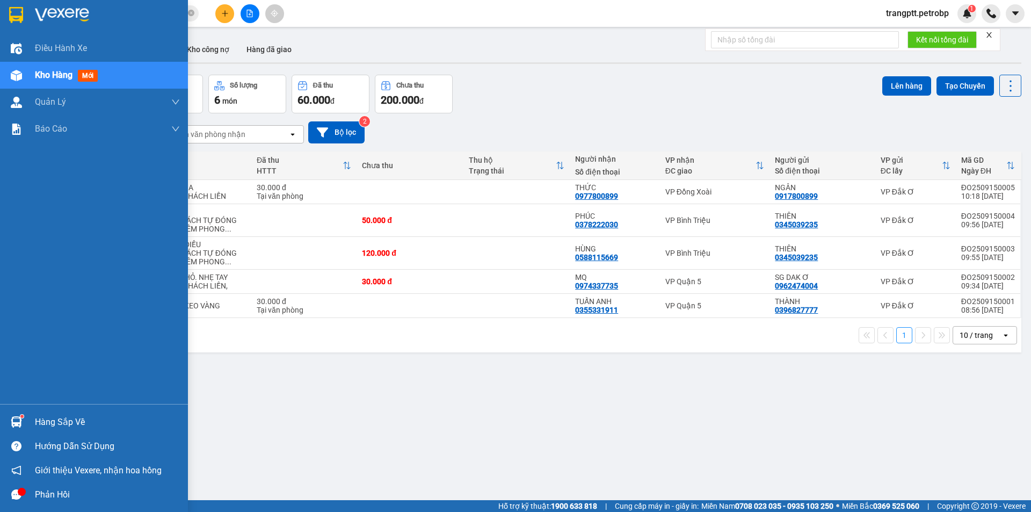
drag, startPoint x: 52, startPoint y: 418, endPoint x: 158, endPoint y: 430, distance: 107.6
click at [82, 420] on div "Hàng sắp về" at bounding box center [107, 422] width 145 height 16
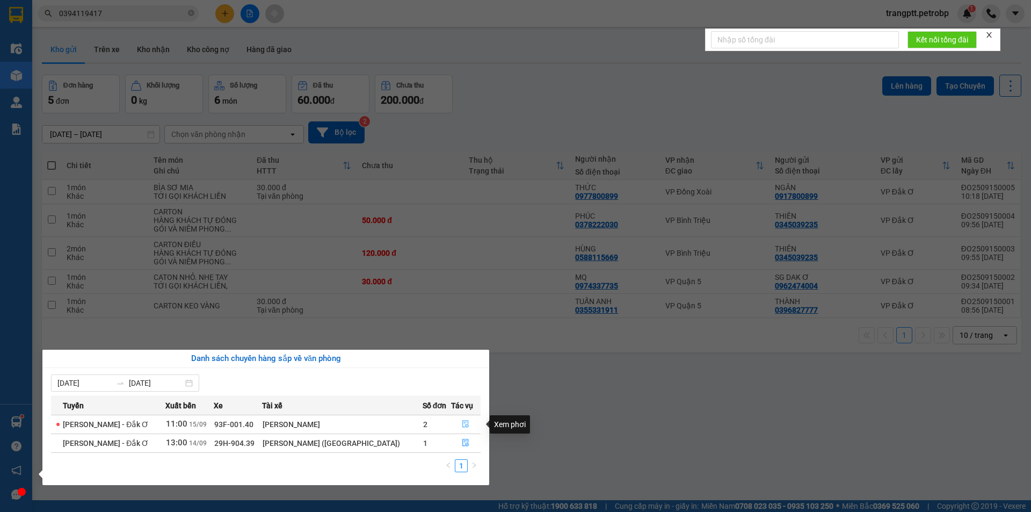
click at [462, 420] on icon "file-done" at bounding box center [466, 424] width 8 height 8
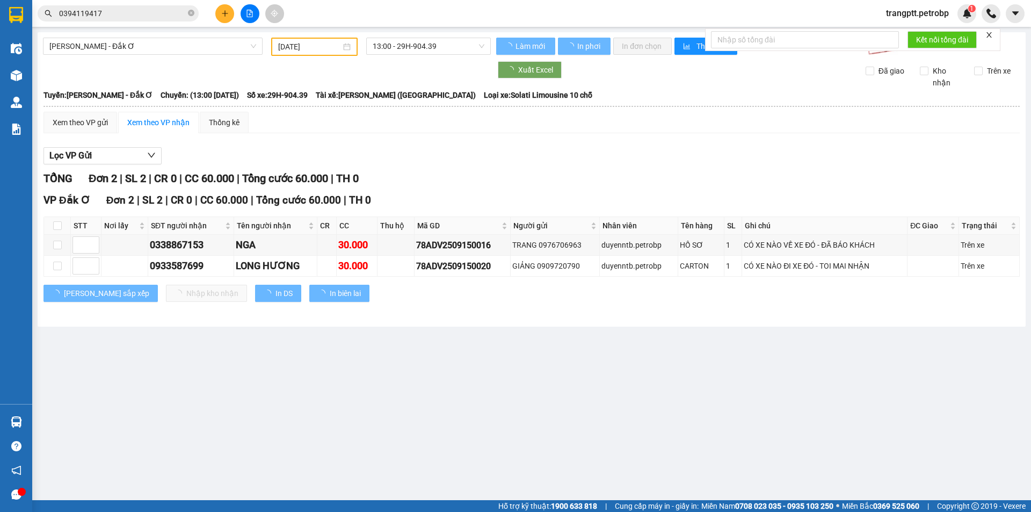
type input "[DATE]"
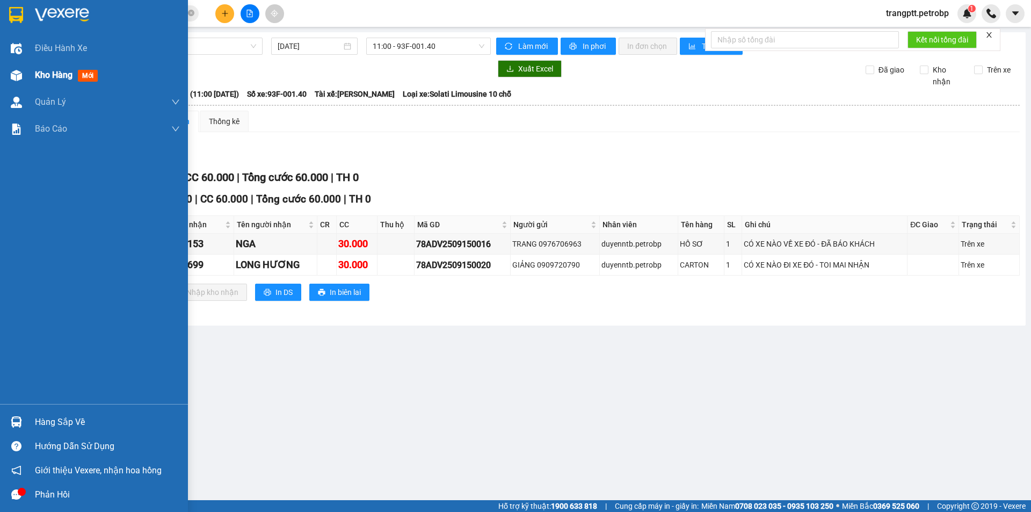
click at [34, 78] on div "Kho hàng mới" at bounding box center [94, 75] width 188 height 27
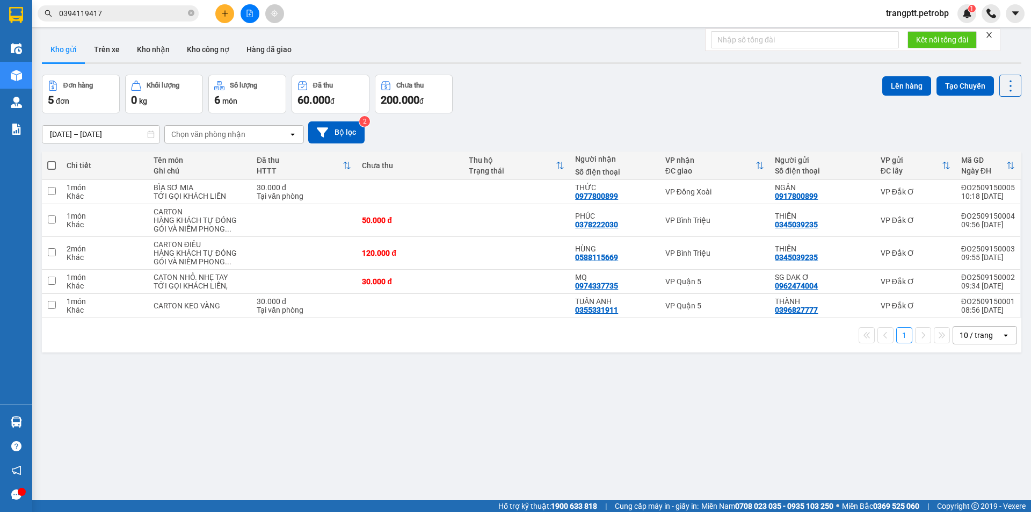
click at [51, 166] on span at bounding box center [51, 165] width 9 height 9
click at [52, 160] on input "checkbox" at bounding box center [52, 160] width 0 height 0
checkbox input "true"
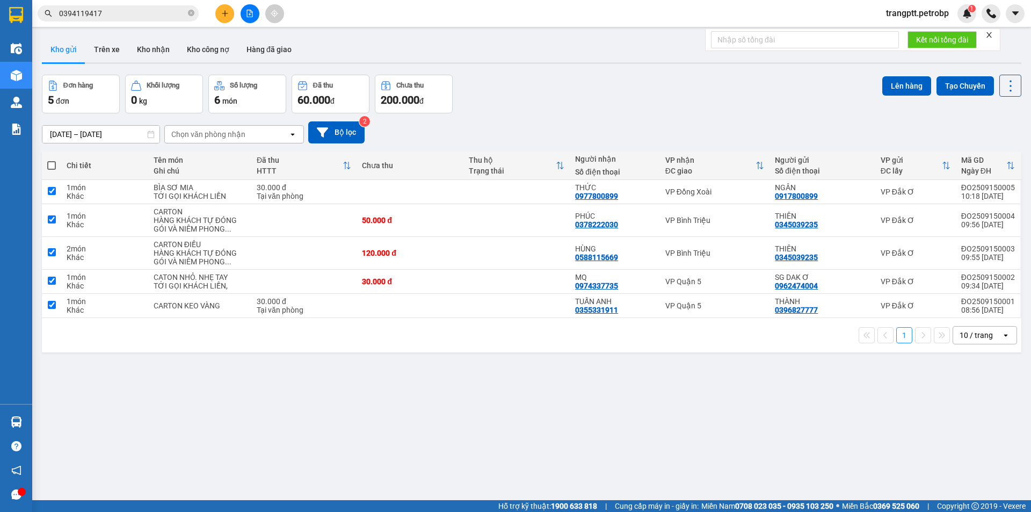
checkbox input "true"
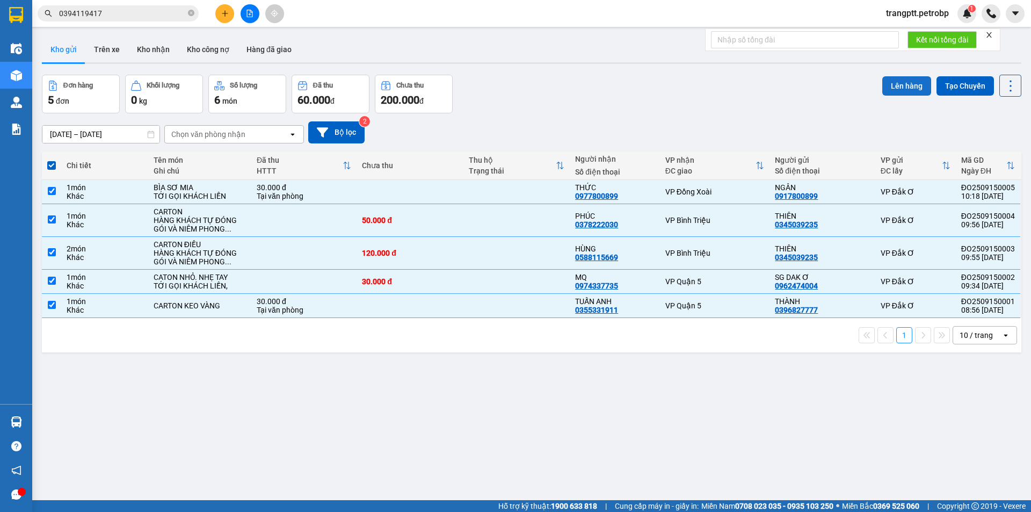
click at [883, 90] on button "Lên hàng" at bounding box center [907, 85] width 49 height 19
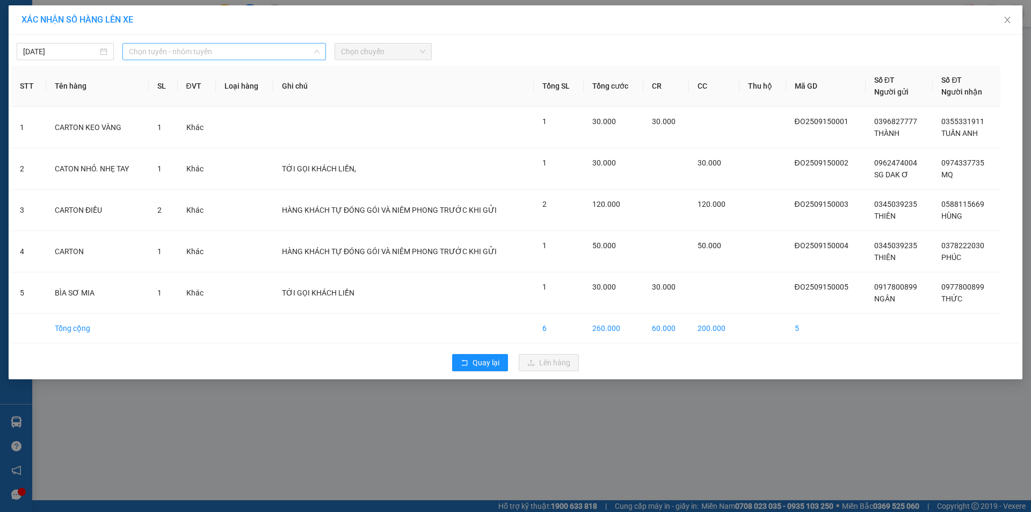
click at [172, 53] on span "Chọn tuyến - nhóm tuyến" at bounding box center [224, 52] width 191 height 16
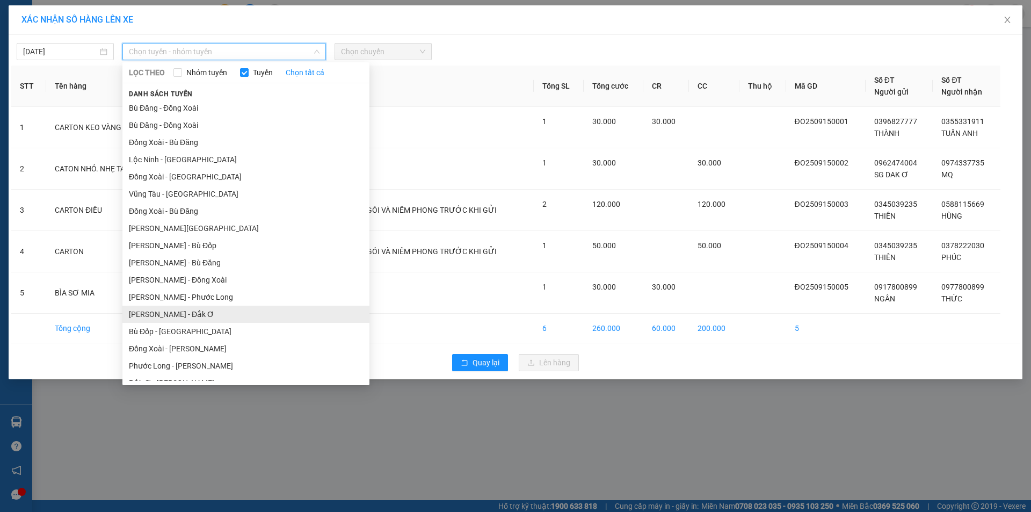
scroll to position [62, 0]
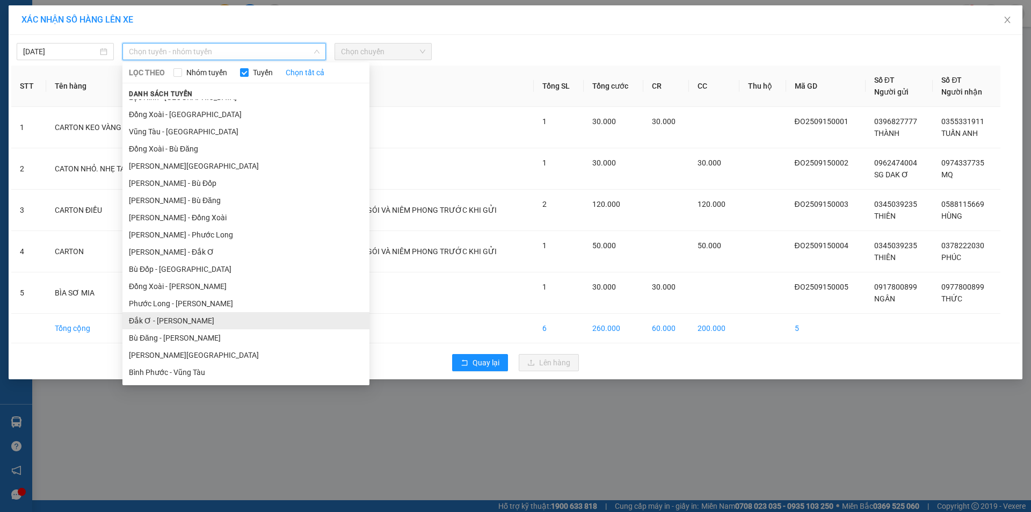
click at [186, 317] on li "Đắk Ơ - [PERSON_NAME]" at bounding box center [245, 320] width 247 height 17
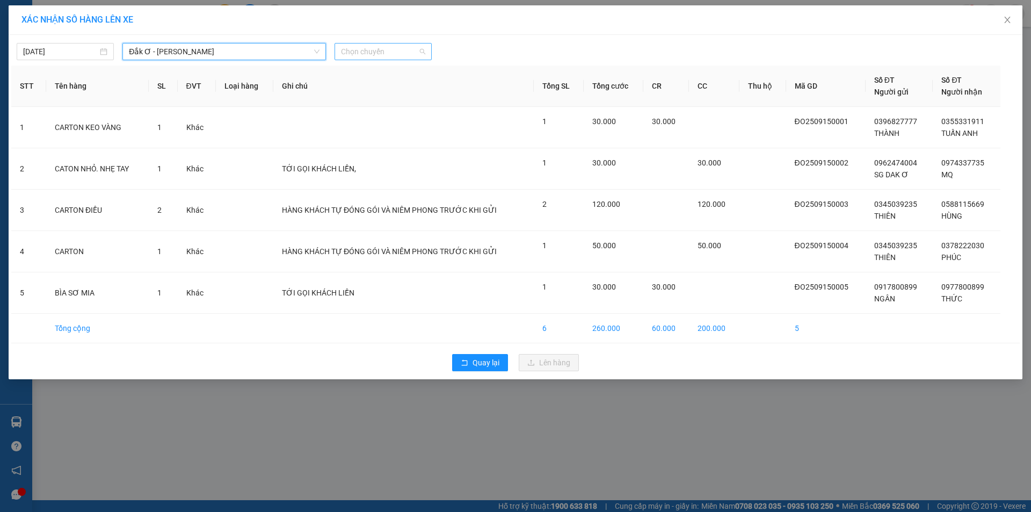
click at [395, 57] on span "Chọn chuyến" at bounding box center [383, 52] width 84 height 16
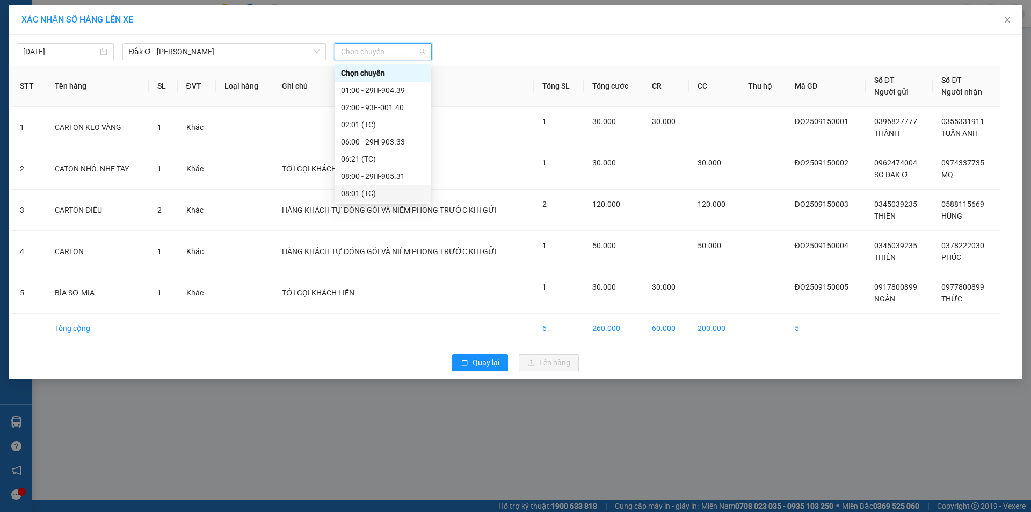
scroll to position [86, 0]
click at [374, 124] on div "11:00 - 29H-905.98" at bounding box center [383, 125] width 84 height 12
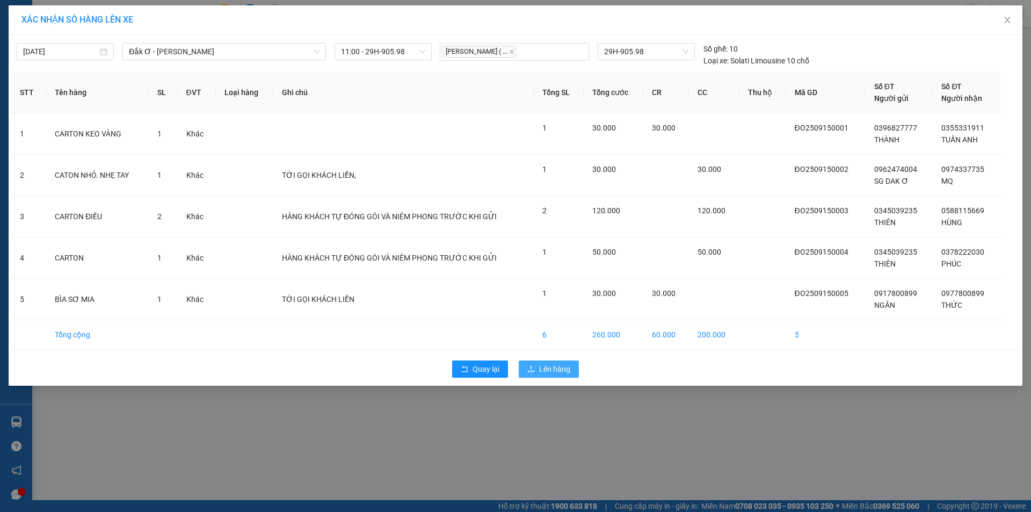
click at [553, 370] on span "Lên hàng" at bounding box center [554, 369] width 31 height 12
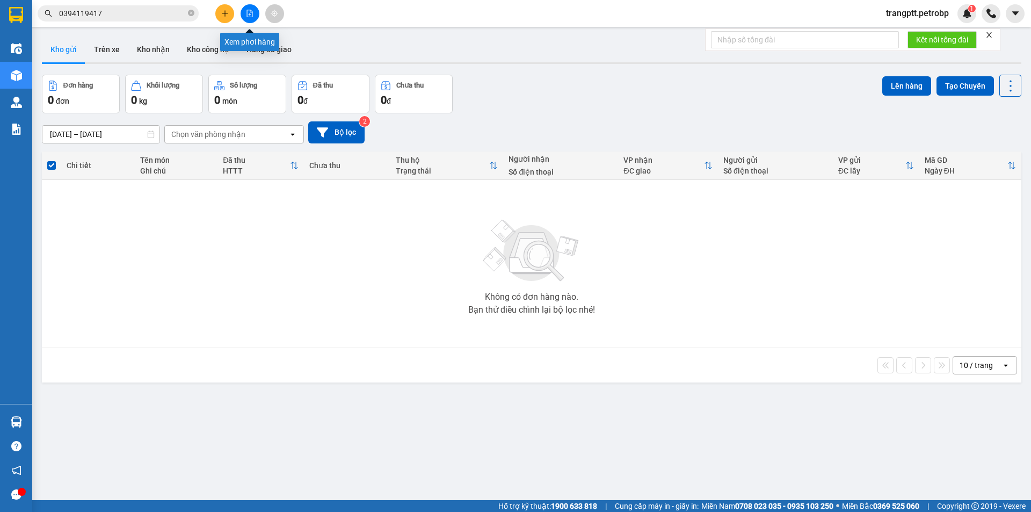
click at [253, 11] on icon "file-add" at bounding box center [250, 14] width 8 height 8
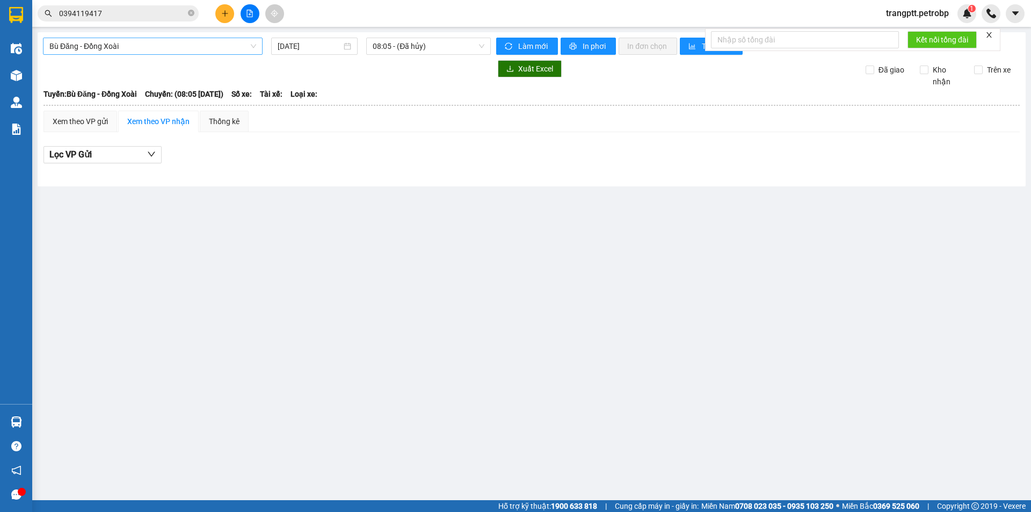
click at [126, 41] on span "Bù Đăng - Đồng Xoài" at bounding box center [152, 46] width 207 height 16
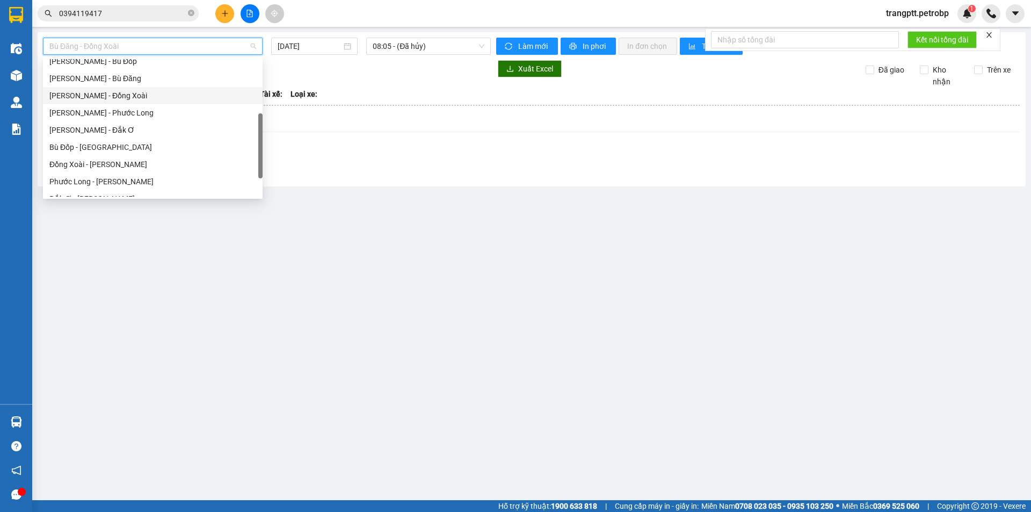
scroll to position [223, 0]
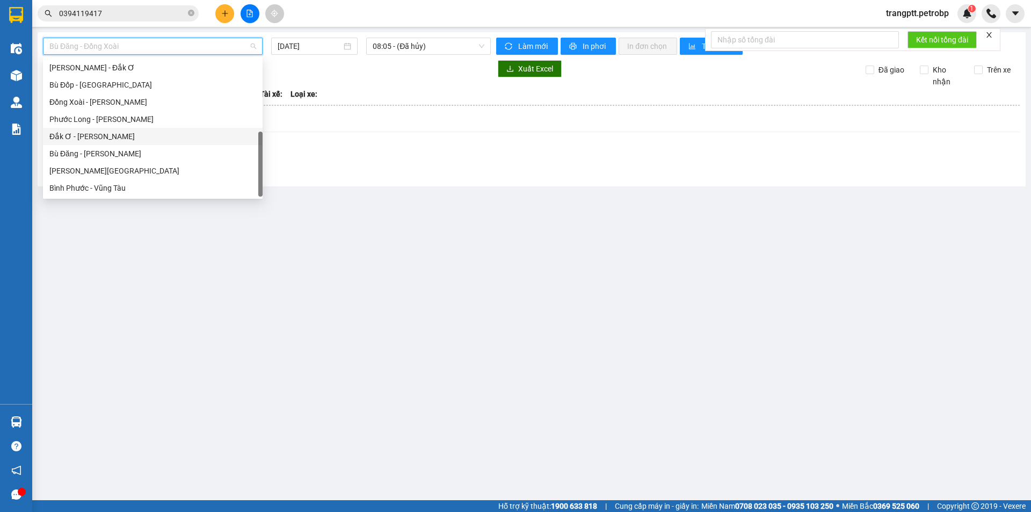
click at [128, 140] on div "Đắk Ơ - [PERSON_NAME]" at bounding box center [152, 137] width 207 height 12
type input "[DATE]"
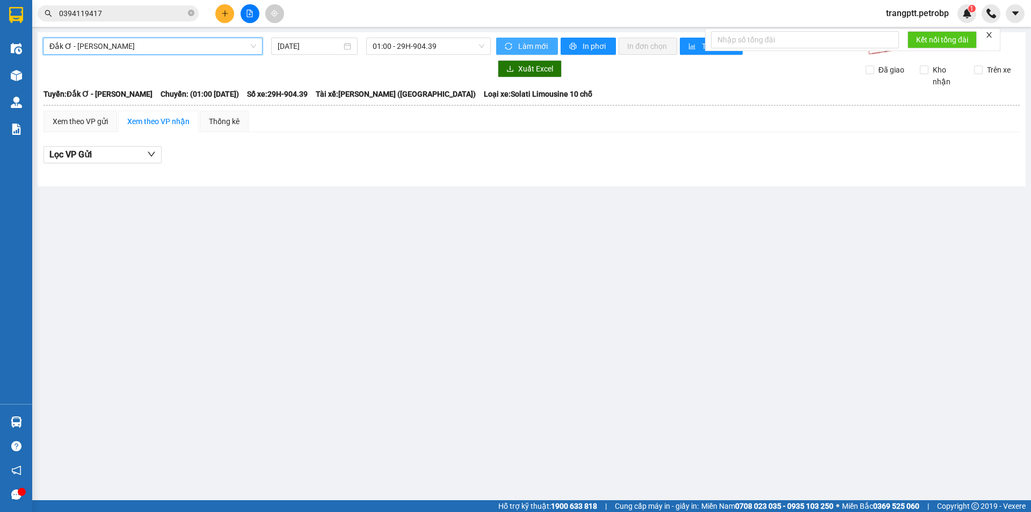
click at [526, 46] on span "Làm mới" at bounding box center [533, 46] width 31 height 12
click at [382, 46] on span "01:00 - 29H-904.39" at bounding box center [429, 46] width 112 height 16
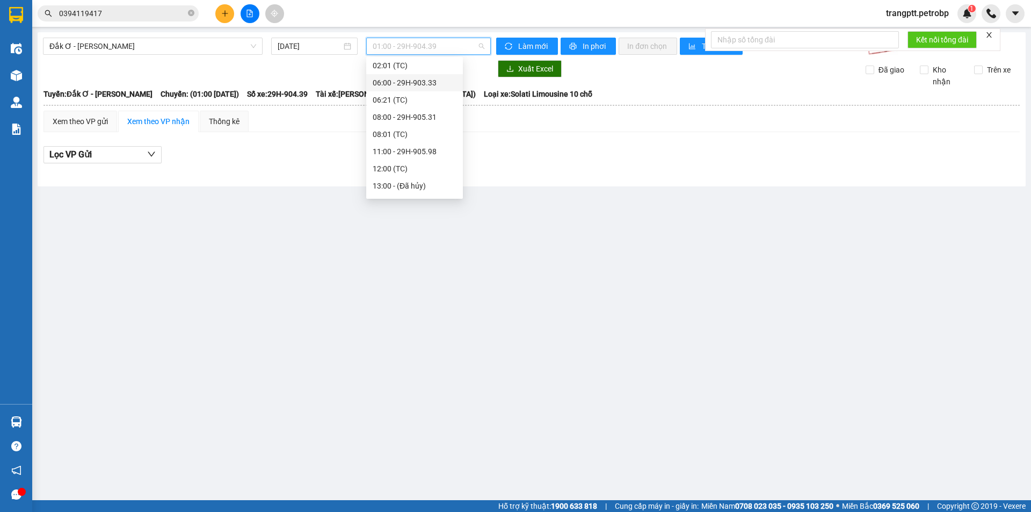
scroll to position [86, 0]
click at [401, 120] on div "11:00 - 29H-905.98" at bounding box center [415, 119] width 84 height 12
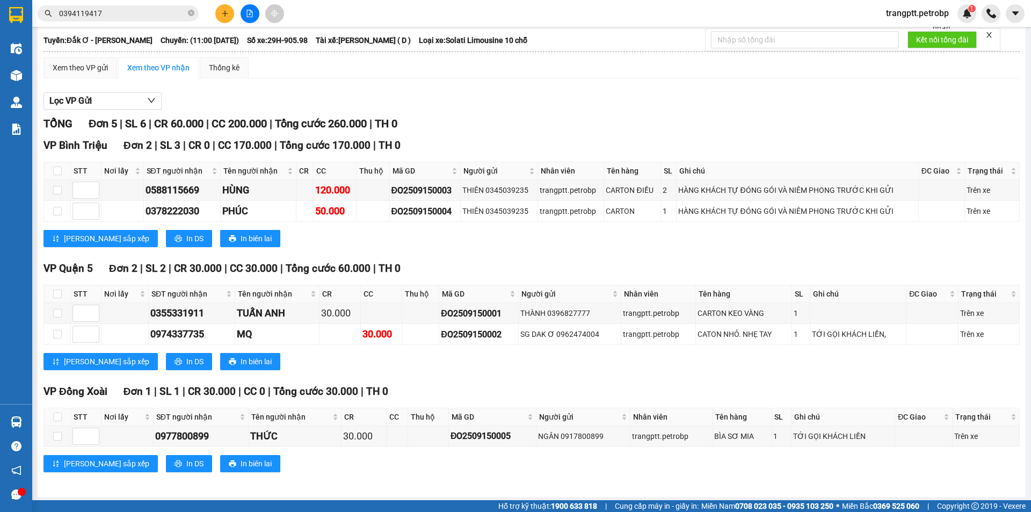
scroll to position [56, 0]
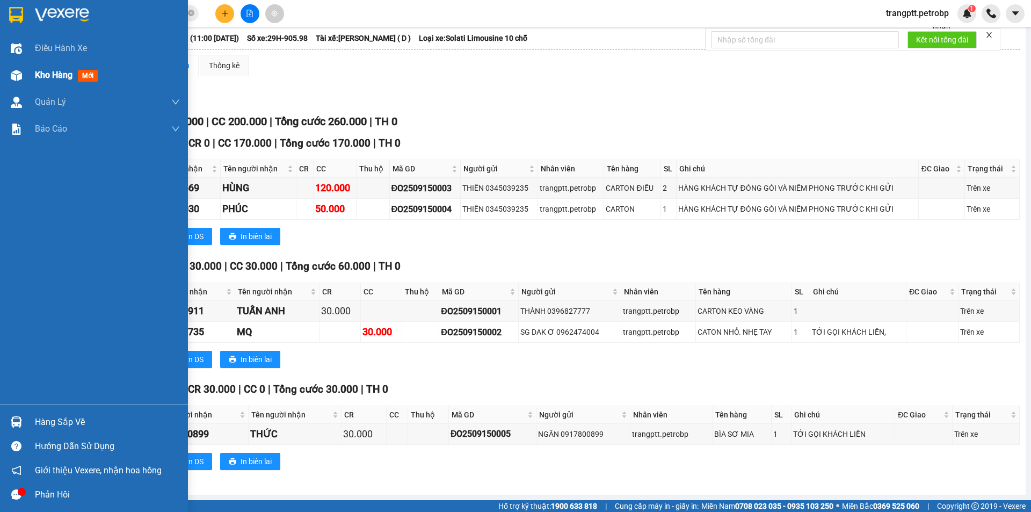
click at [25, 76] on div at bounding box center [16, 75] width 19 height 19
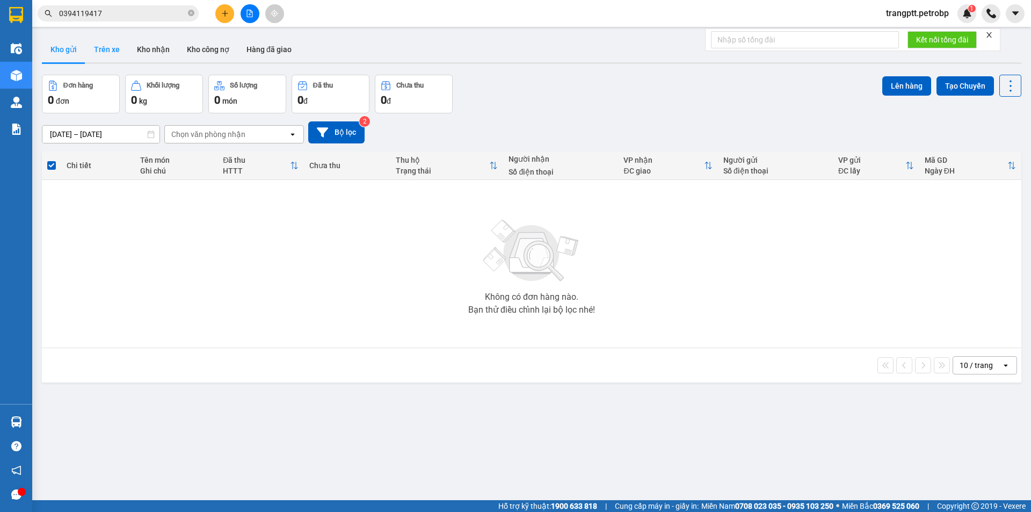
click at [117, 49] on button "Trên xe" at bounding box center [106, 50] width 43 height 26
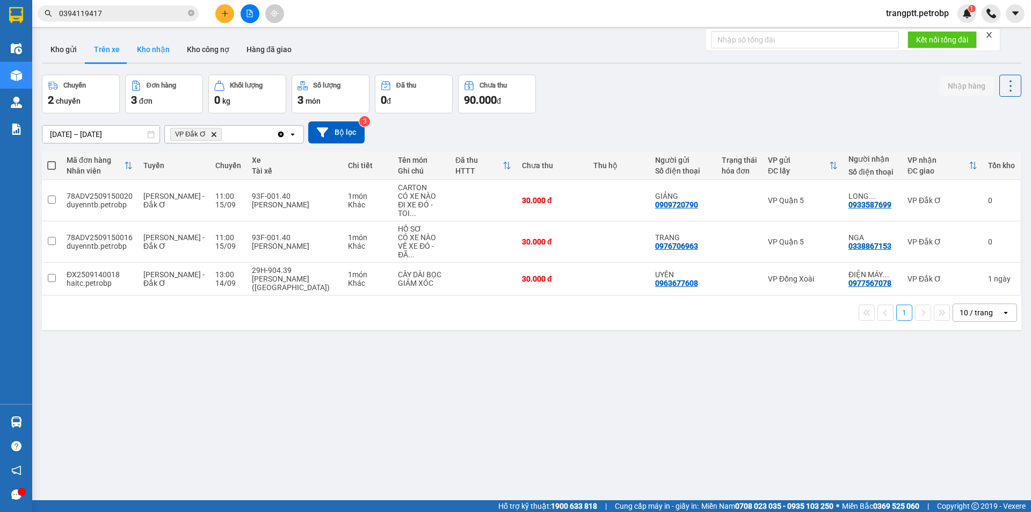
click at [166, 45] on button "Kho nhận" at bounding box center [153, 50] width 50 height 26
type input "[DATE] – [DATE]"
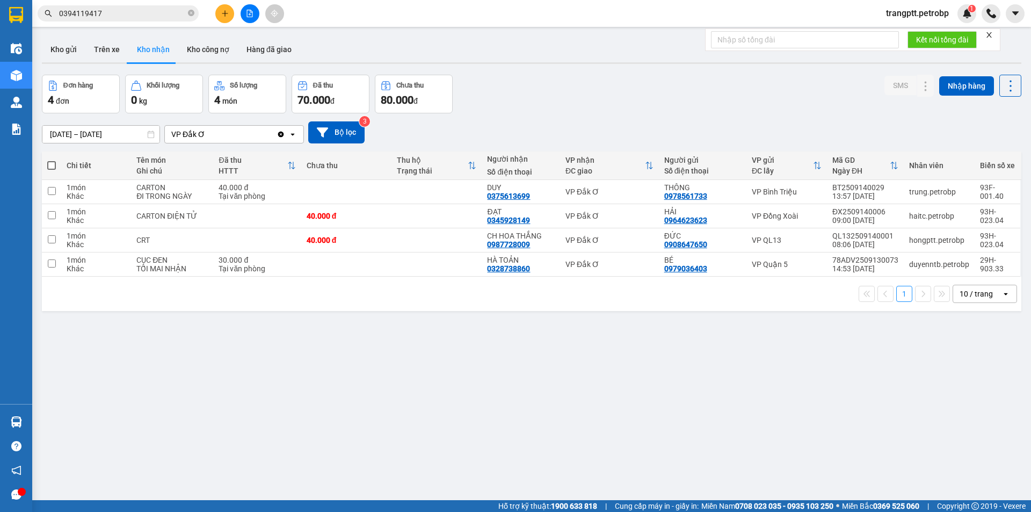
click at [250, 15] on icon "file-add" at bounding box center [250, 14] width 6 height 8
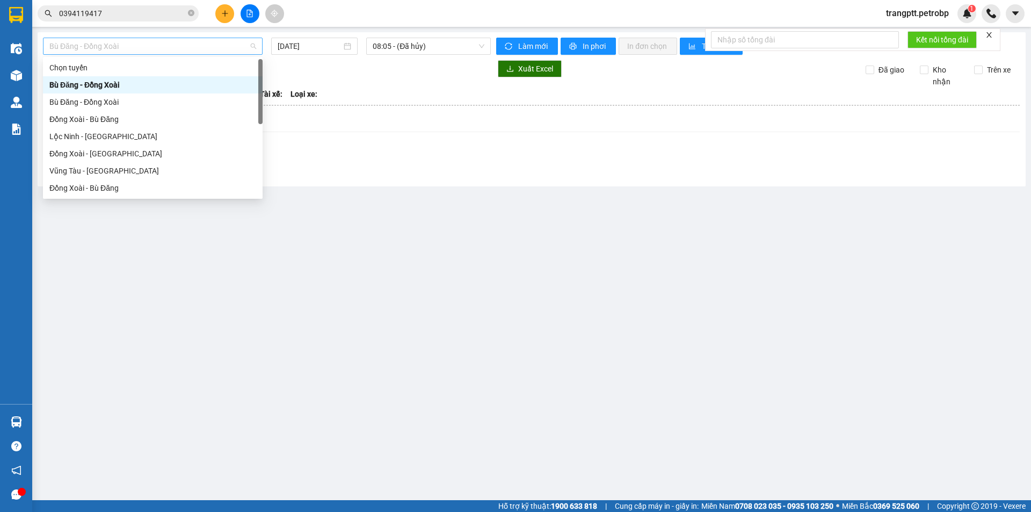
click at [160, 48] on span "Bù Đăng - Đồng Xoài" at bounding box center [152, 46] width 207 height 16
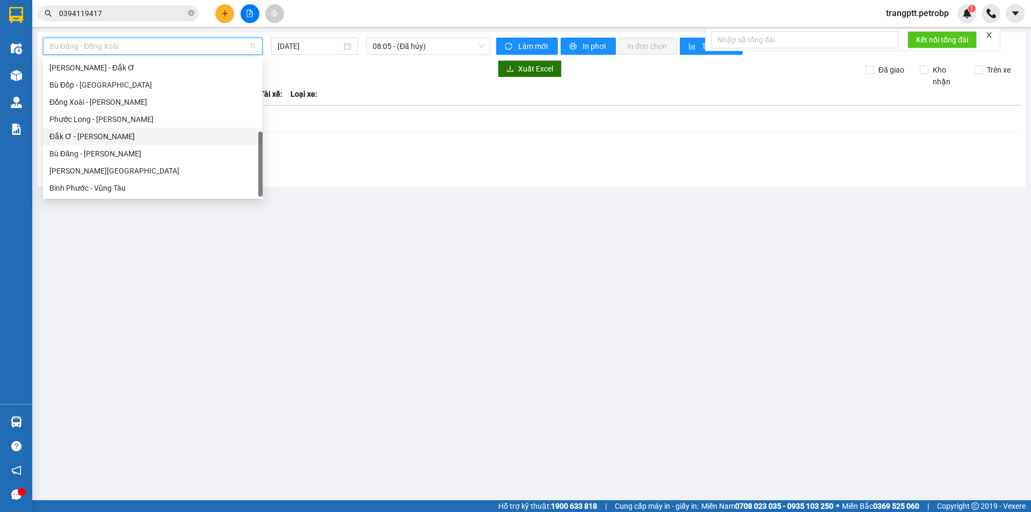
click at [98, 135] on div "Đắk Ơ - [PERSON_NAME]" at bounding box center [152, 137] width 207 height 12
type input "[DATE]"
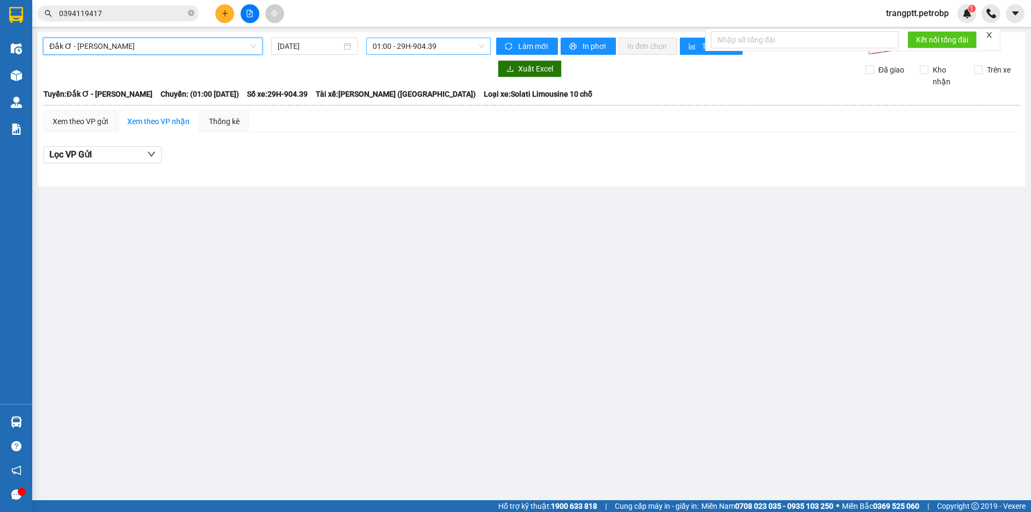
click at [396, 40] on span "01:00 - 29H-904.39" at bounding box center [429, 46] width 112 height 16
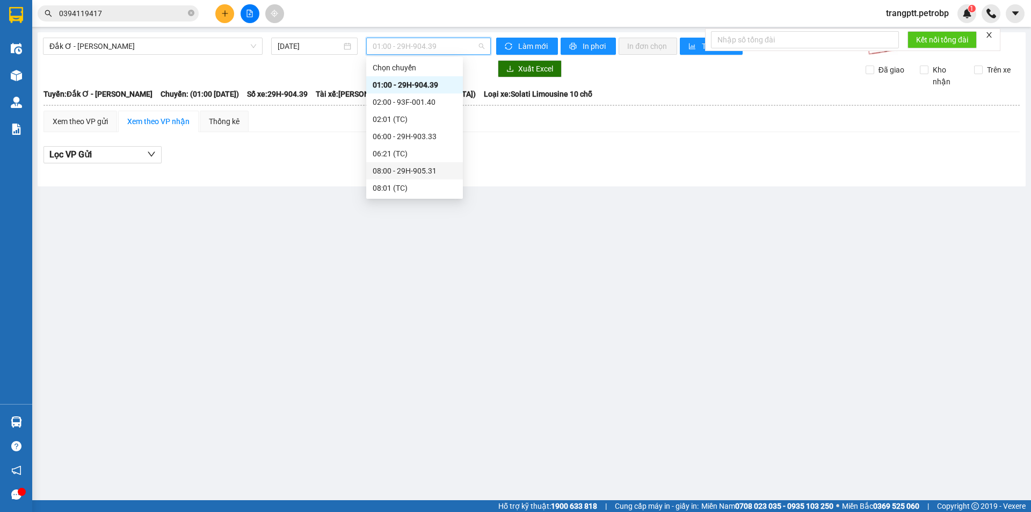
drag, startPoint x: 405, startPoint y: 170, endPoint x: 403, endPoint y: 179, distance: 9.3
click at [405, 171] on div "08:00 - 29H-905.31" at bounding box center [415, 171] width 84 height 12
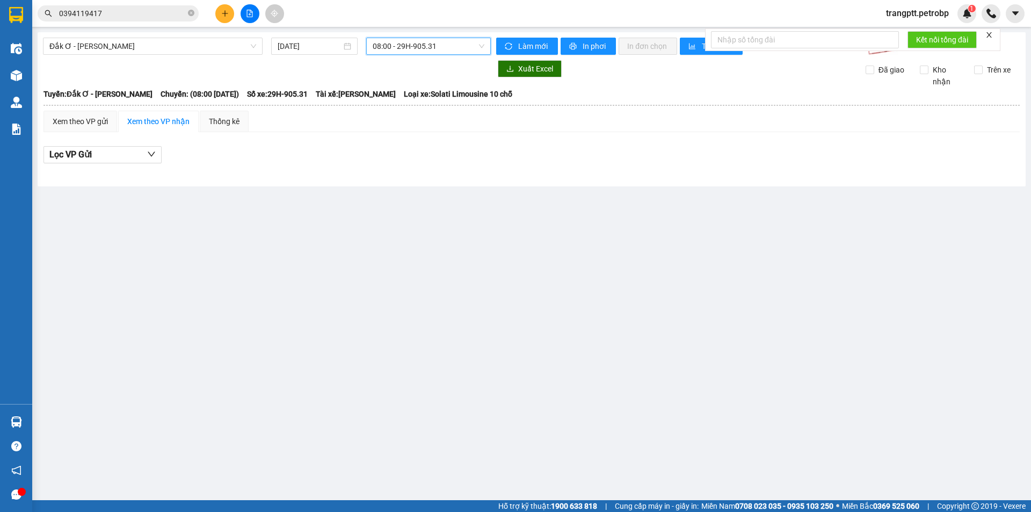
click at [408, 45] on span "08:00 - 29H-905.31" at bounding box center [429, 46] width 112 height 16
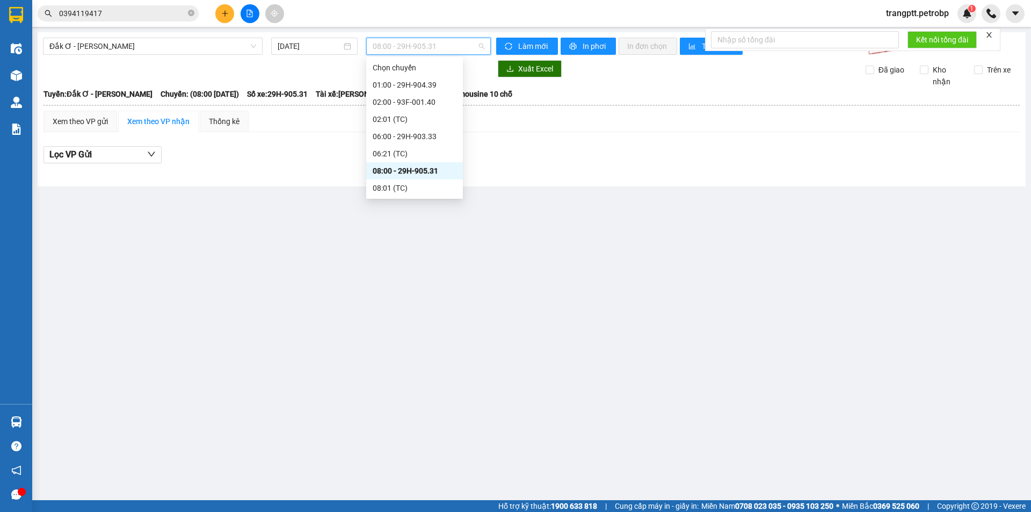
scroll to position [86, 0]
click at [403, 115] on div "11:00 - 29H-905.98" at bounding box center [415, 119] width 84 height 12
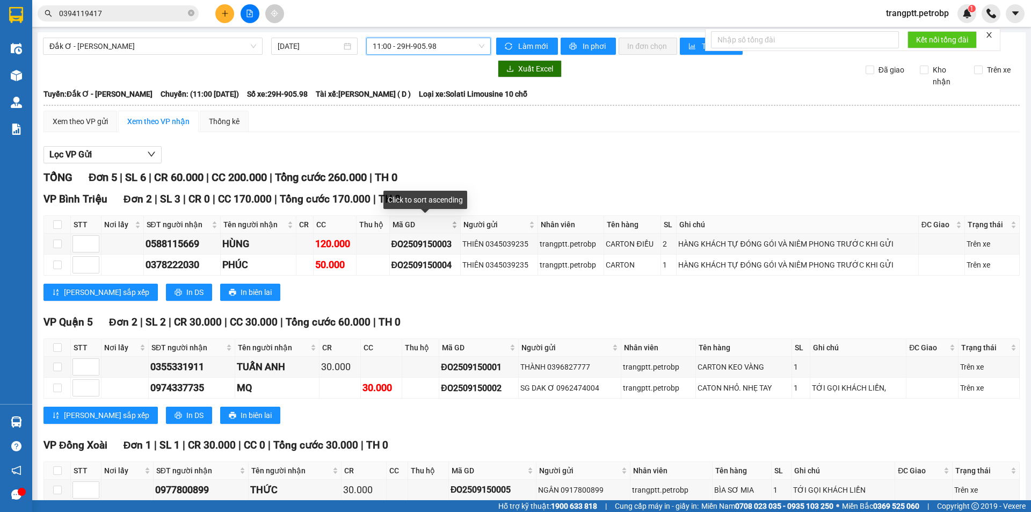
scroll to position [56, 0]
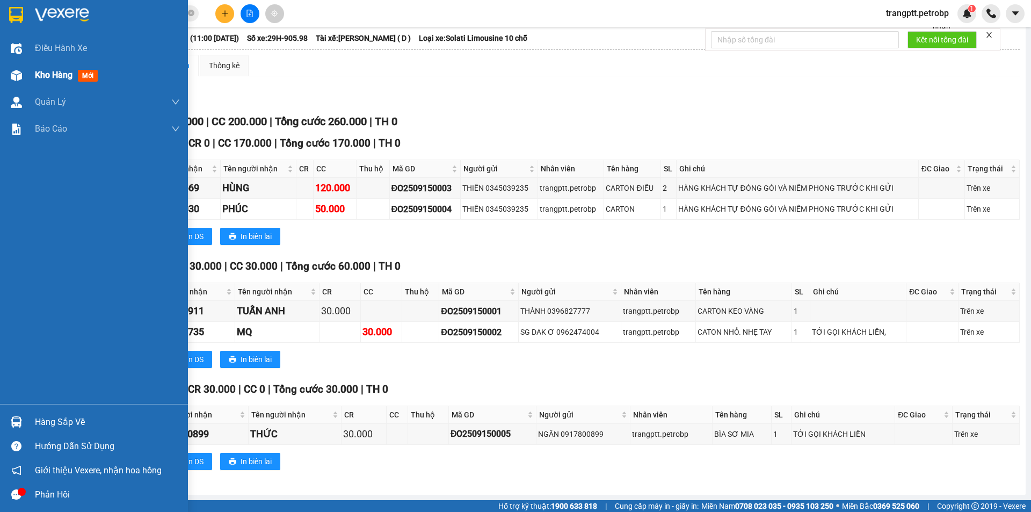
click at [47, 73] on span "Kho hàng" at bounding box center [54, 75] width 38 height 10
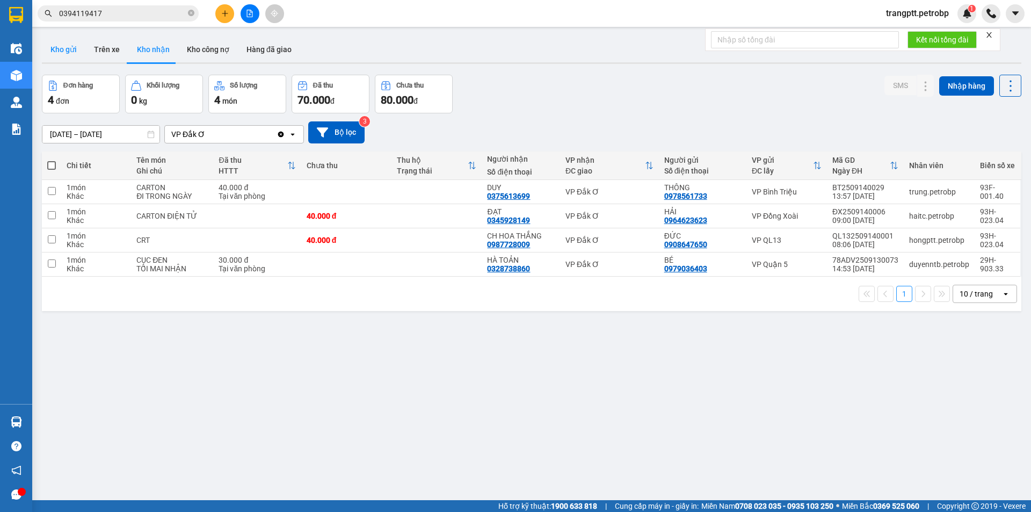
click at [55, 49] on button "Kho gửi" at bounding box center [64, 50] width 44 height 26
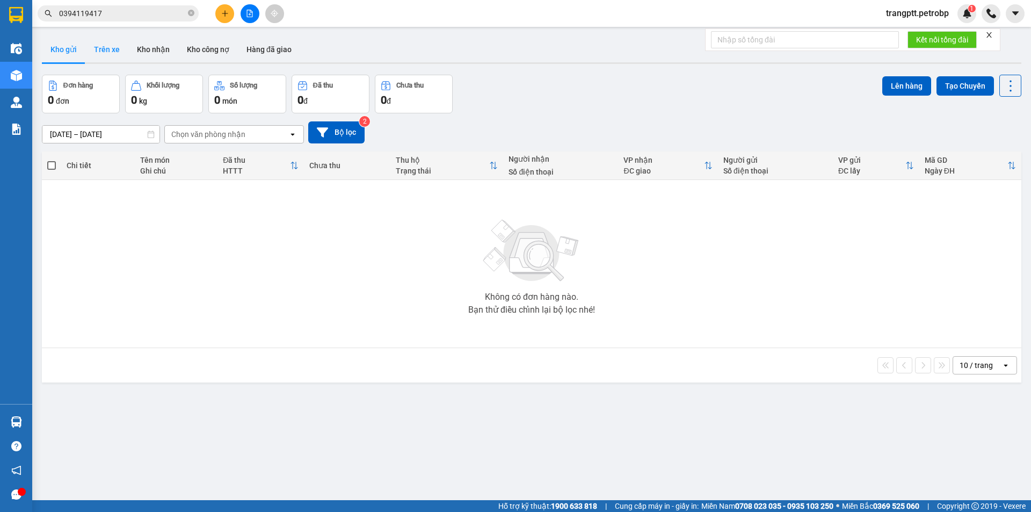
click at [107, 44] on button "Trên xe" at bounding box center [106, 50] width 43 height 26
